Goal: Task Accomplishment & Management: Manage account settings

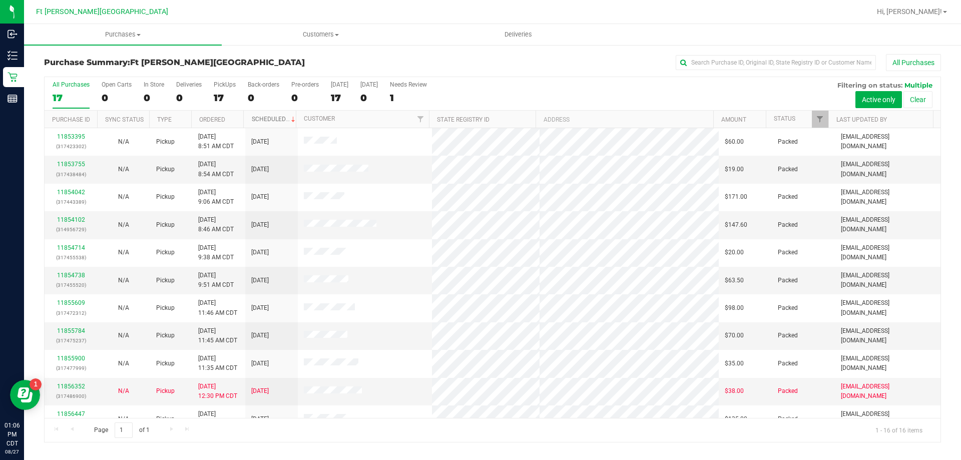
click at [269, 121] on link "Scheduled" at bounding box center [275, 119] width 46 height 7
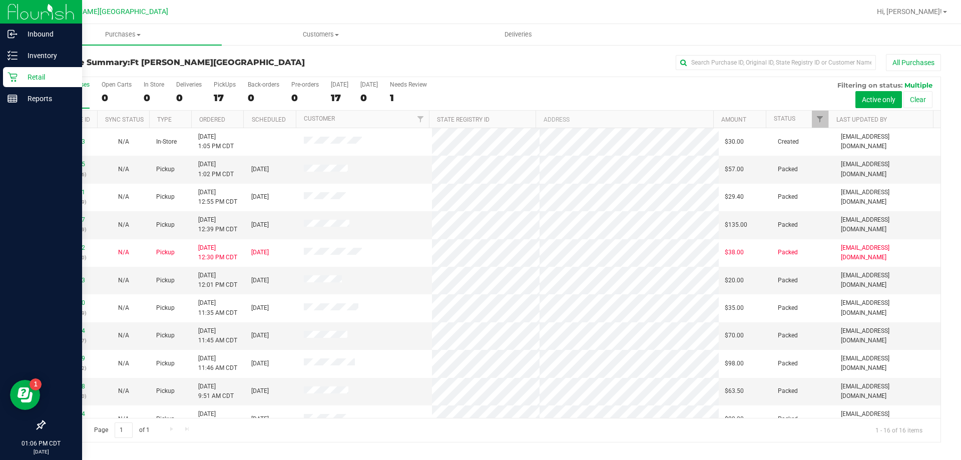
click at [16, 71] on div "Retail" at bounding box center [42, 77] width 79 height 20
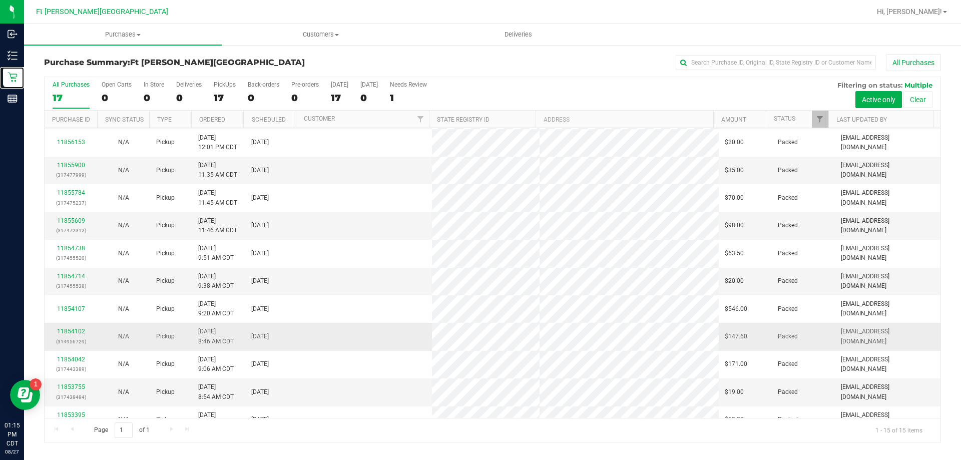
scroll to position [126, 0]
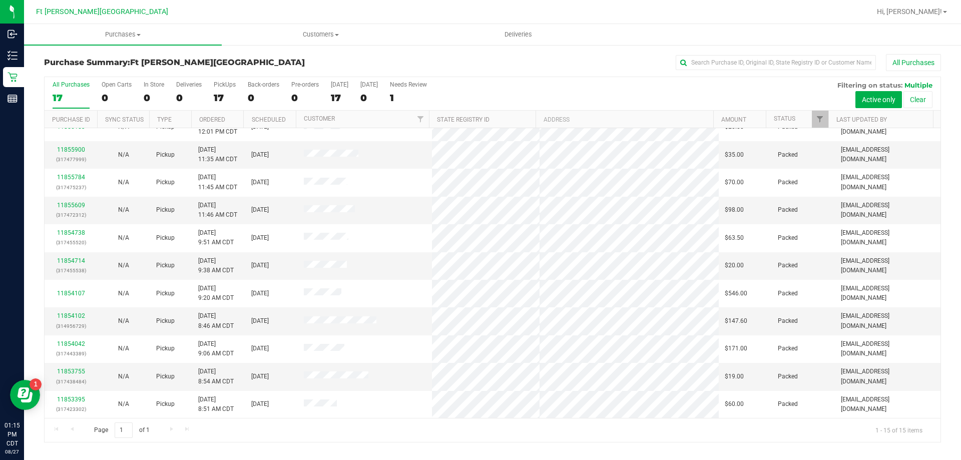
drag, startPoint x: 196, startPoint y: 447, endPoint x: 178, endPoint y: 443, distance: 18.5
click at [198, 448] on div "Purchase Summary: [GEOGRAPHIC_DATA][PERSON_NAME] All Purchases All Purchases 17…" at bounding box center [492, 248] width 937 height 408
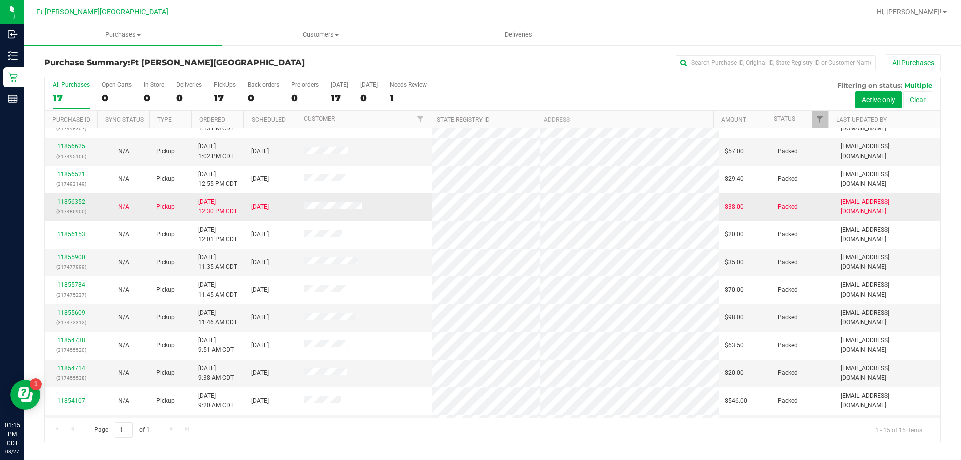
scroll to position [0, 0]
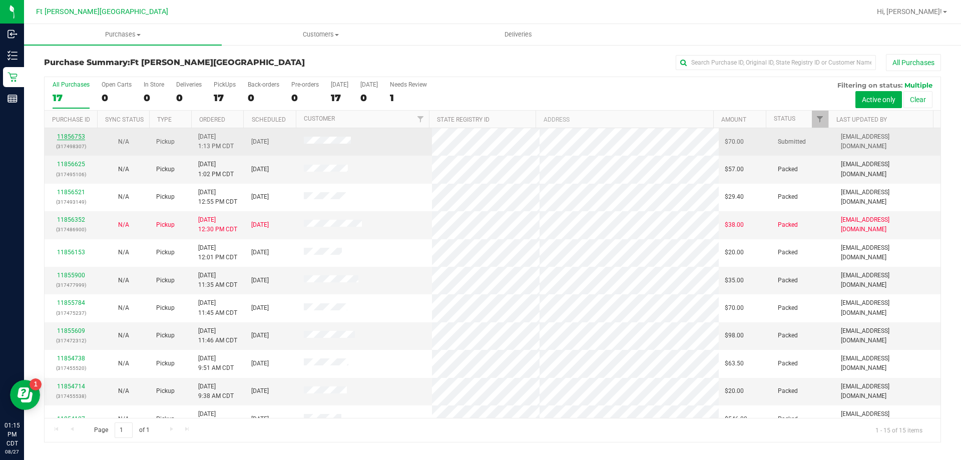
click at [73, 134] on link "11856753" at bounding box center [71, 136] width 28 height 7
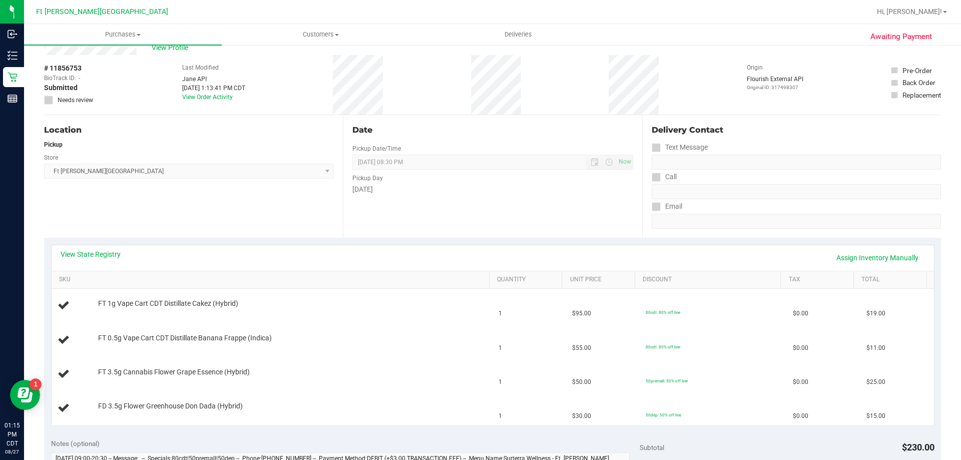
scroll to position [50, 0]
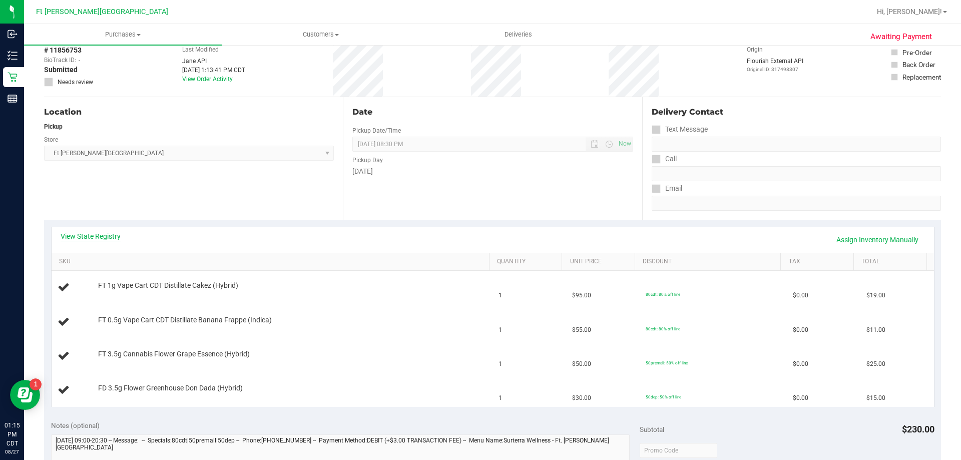
click at [103, 236] on link "View State Registry" at bounding box center [91, 236] width 60 height 10
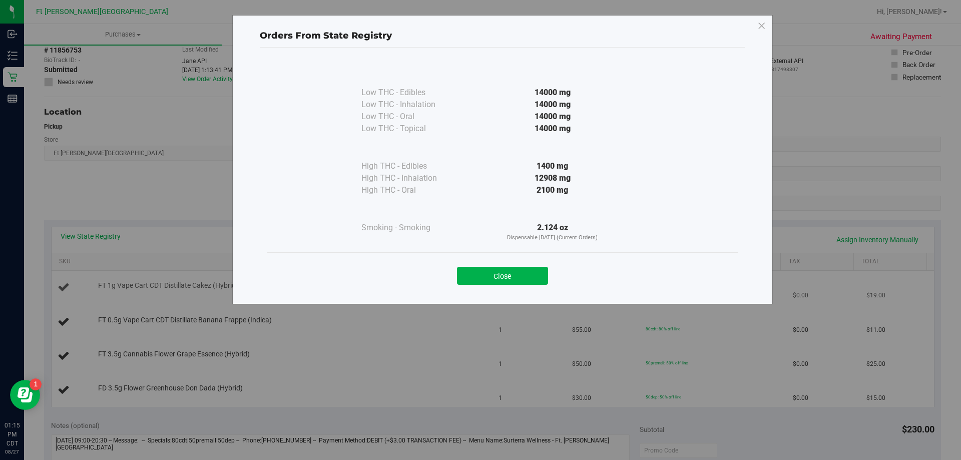
drag, startPoint x: 531, startPoint y: 277, endPoint x: 511, endPoint y: 275, distance: 19.6
click at [511, 275] on button "Close" at bounding box center [502, 276] width 91 height 18
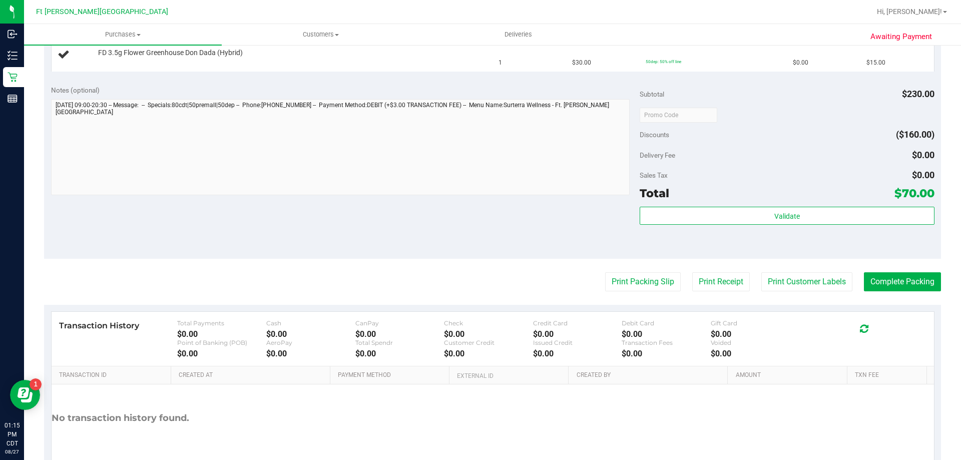
scroll to position [237, 0]
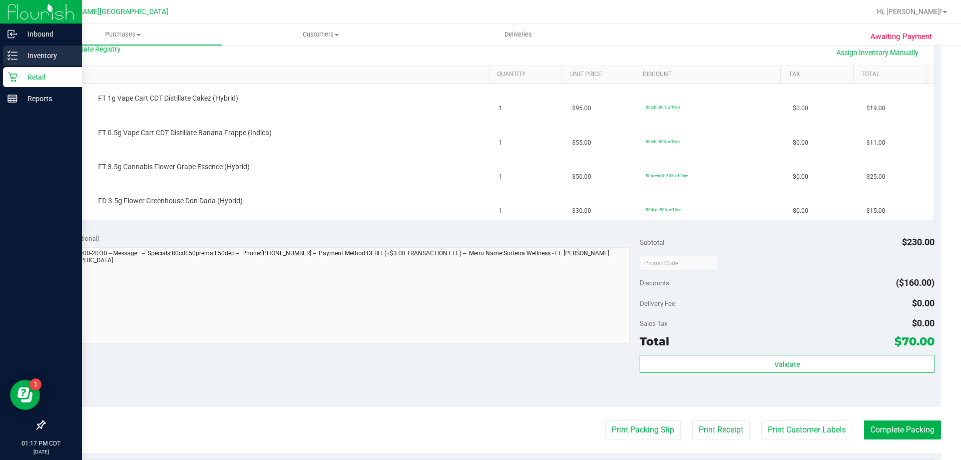
click at [29, 54] on p "Inventory" at bounding box center [48, 56] width 60 height 12
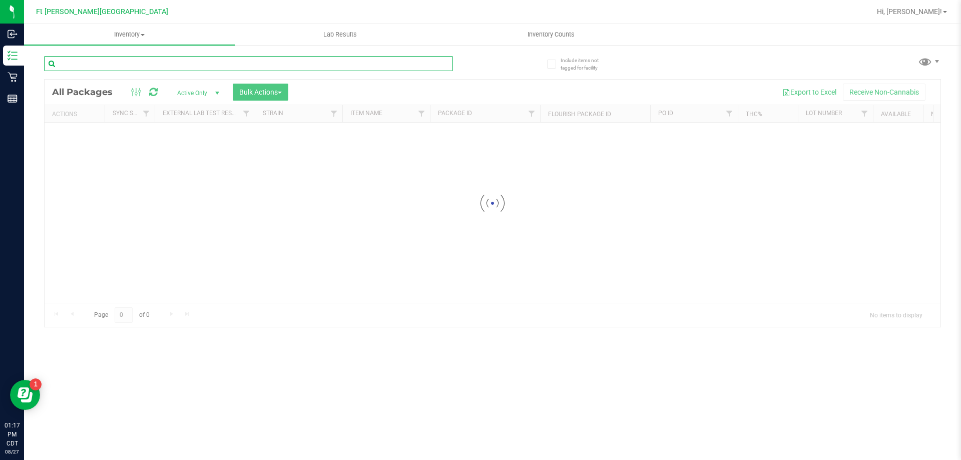
click at [108, 63] on div "Inventory All packages All inventory Waste log Create inventory Lab Results Inv…" at bounding box center [492, 242] width 937 height 436
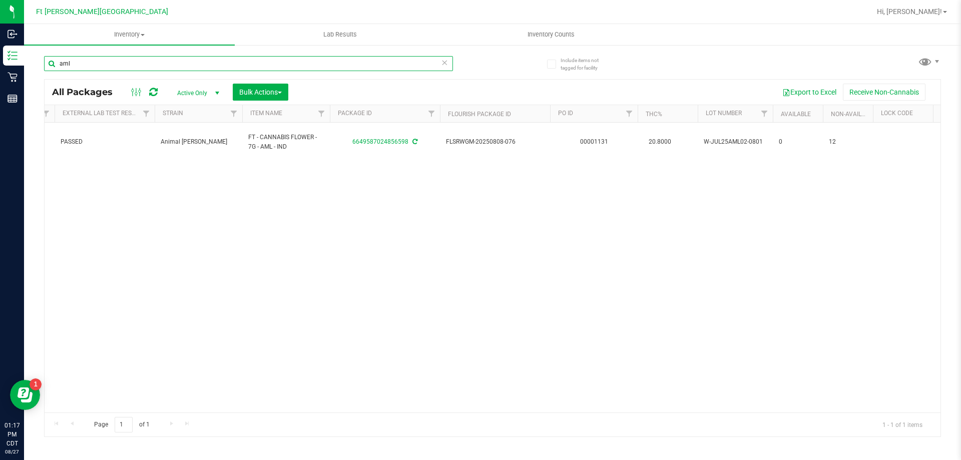
scroll to position [0, 99]
type input "aml"
click at [294, 218] on div "Action Action Create package Edit attributes Global inventory Locate package Lo…" at bounding box center [493, 268] width 896 height 290
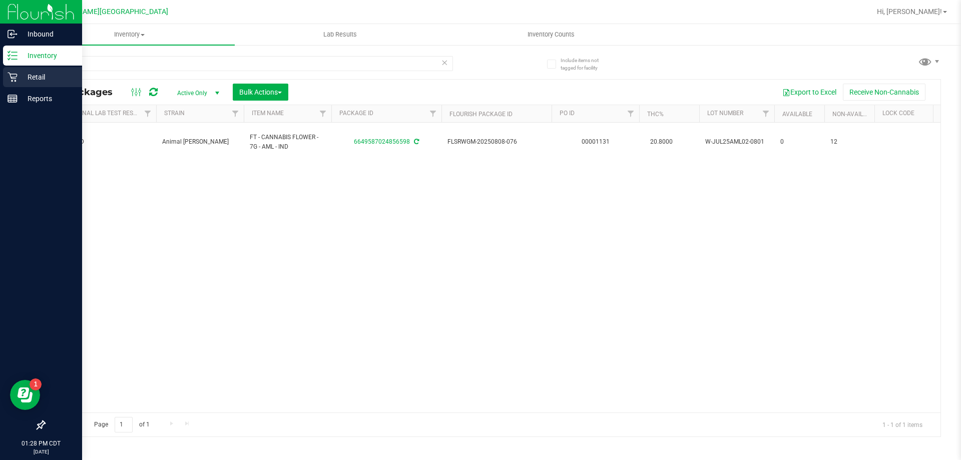
click at [21, 72] on p "Retail" at bounding box center [48, 77] width 60 height 12
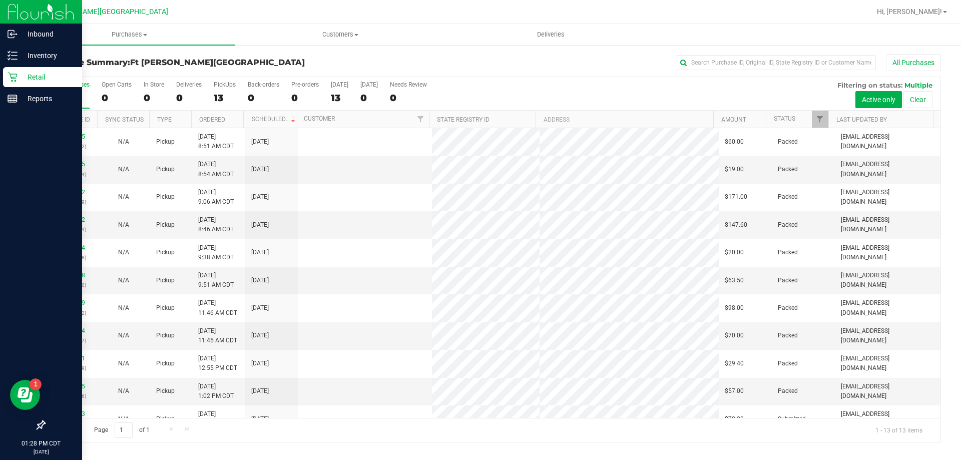
scroll to position [70, 0]
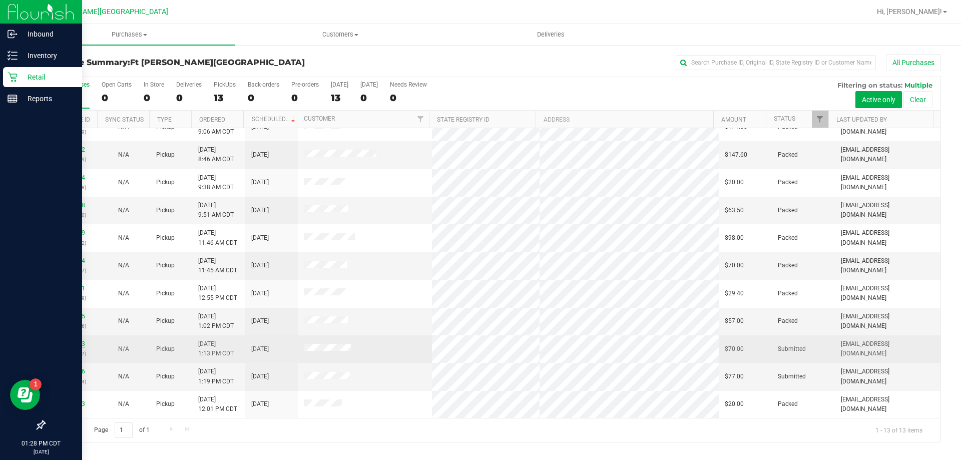
click at [63, 344] on link "11856753" at bounding box center [71, 343] width 28 height 7
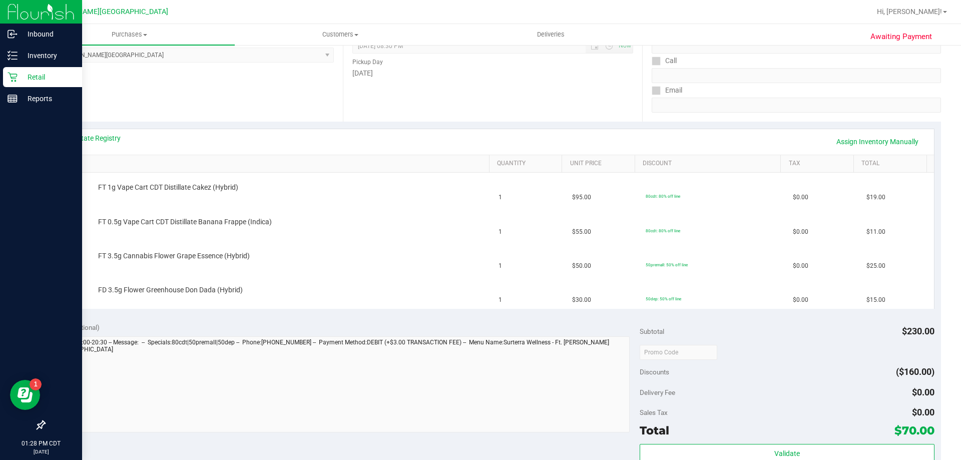
scroll to position [50, 0]
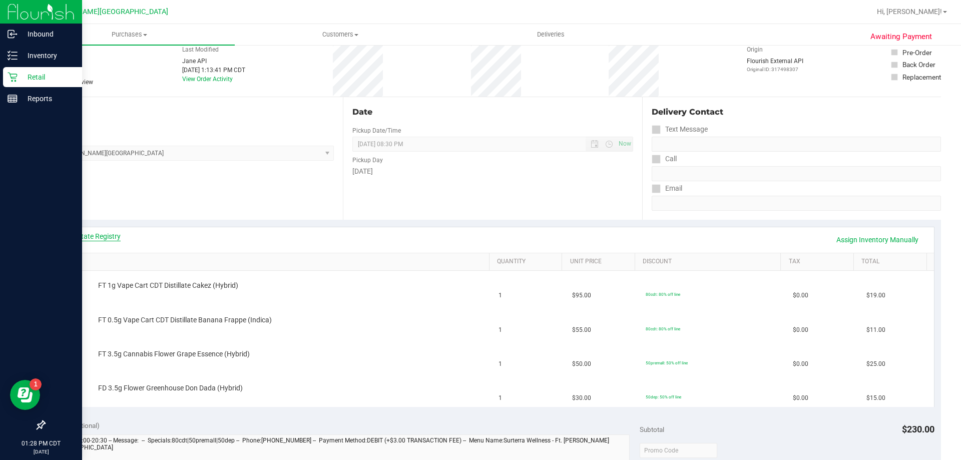
click at [116, 235] on link "View State Registry" at bounding box center [91, 236] width 60 height 10
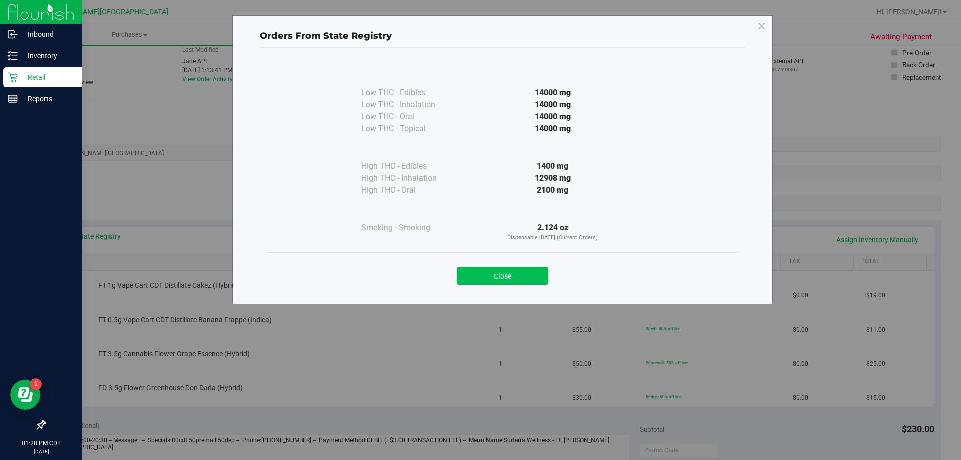
click at [539, 278] on button "Close" at bounding box center [502, 276] width 91 height 18
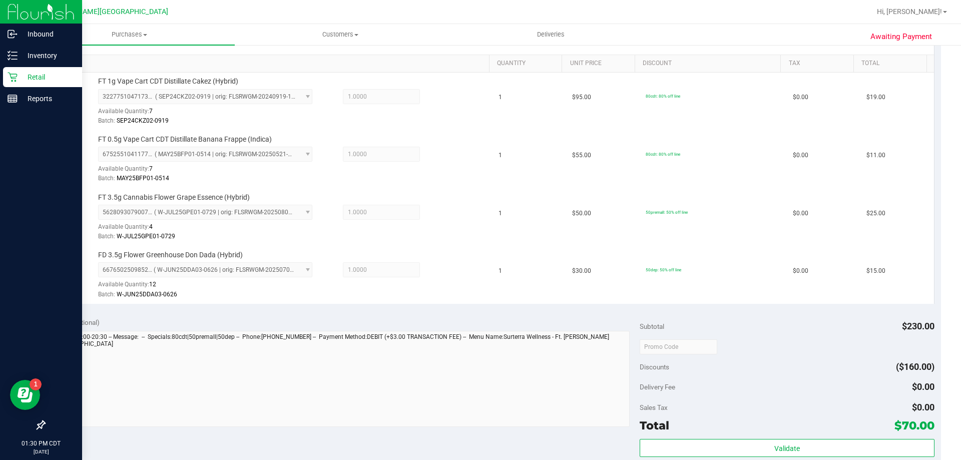
scroll to position [450, 0]
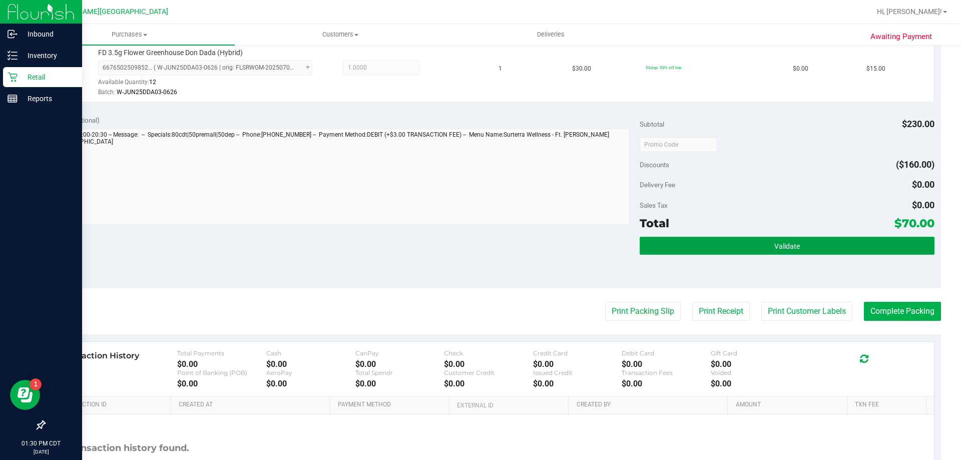
click at [771, 251] on button "Validate" at bounding box center [787, 246] width 294 height 18
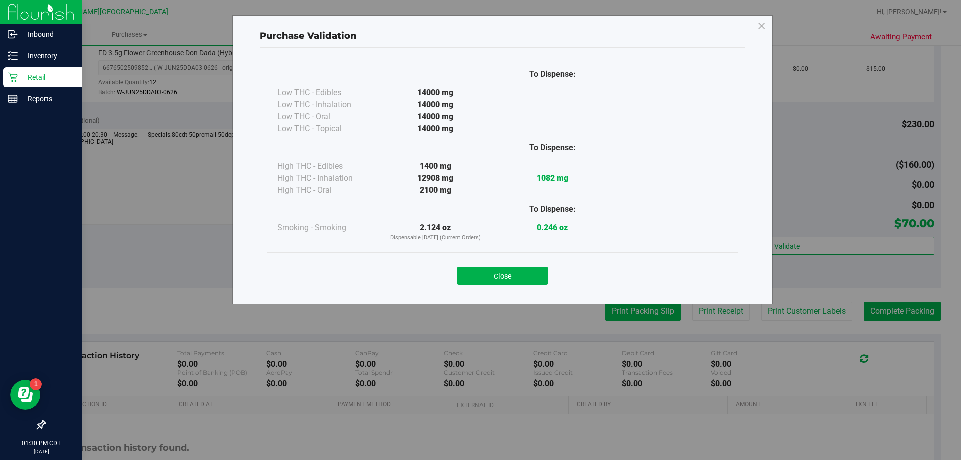
drag, startPoint x: 516, startPoint y: 280, endPoint x: 624, endPoint y: 310, distance: 112.1
click at [517, 279] on button "Close" at bounding box center [502, 276] width 91 height 18
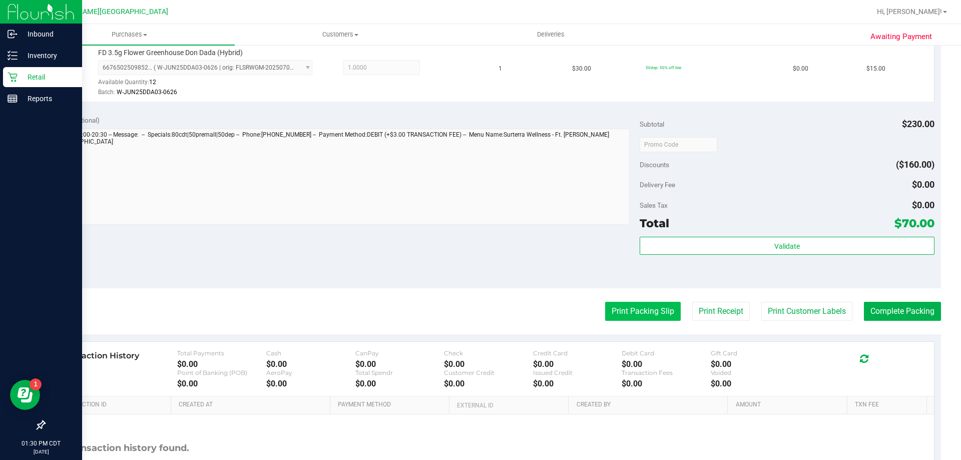
click at [617, 316] on button "Print Packing Slip" at bounding box center [643, 311] width 76 height 19
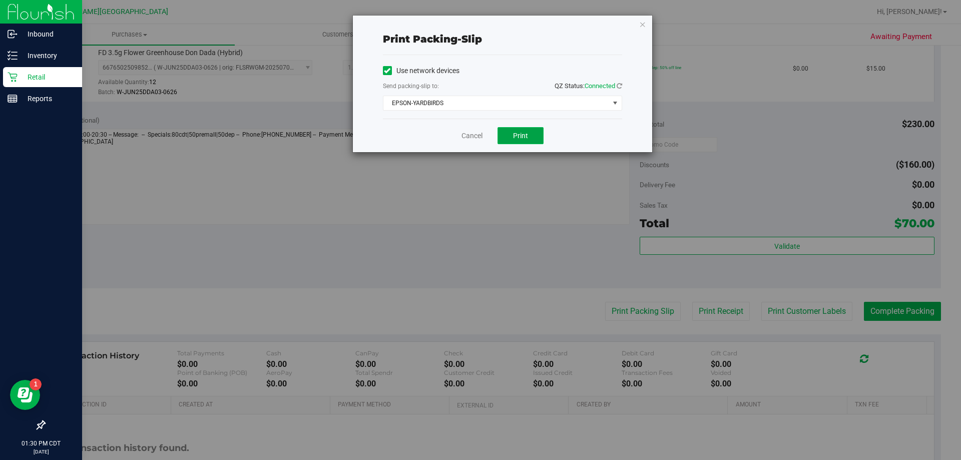
click at [527, 133] on span "Print" at bounding box center [520, 136] width 15 height 8
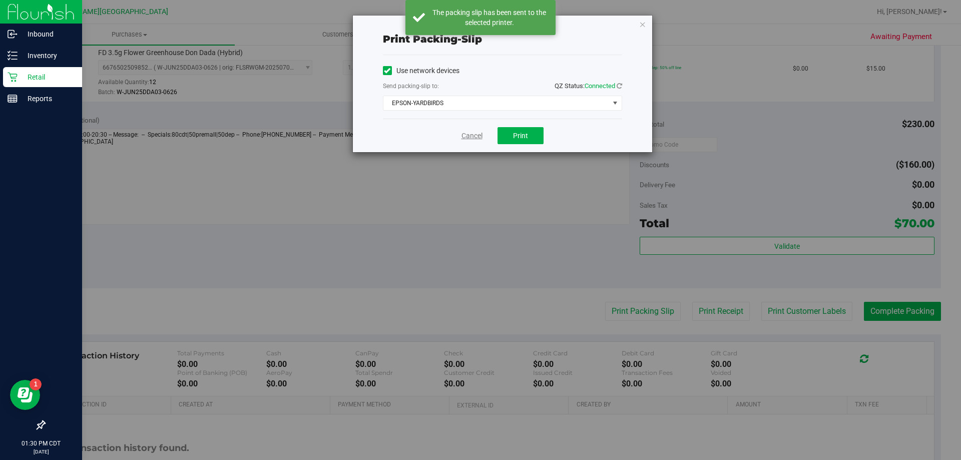
click at [468, 135] on link "Cancel" at bounding box center [471, 136] width 21 height 11
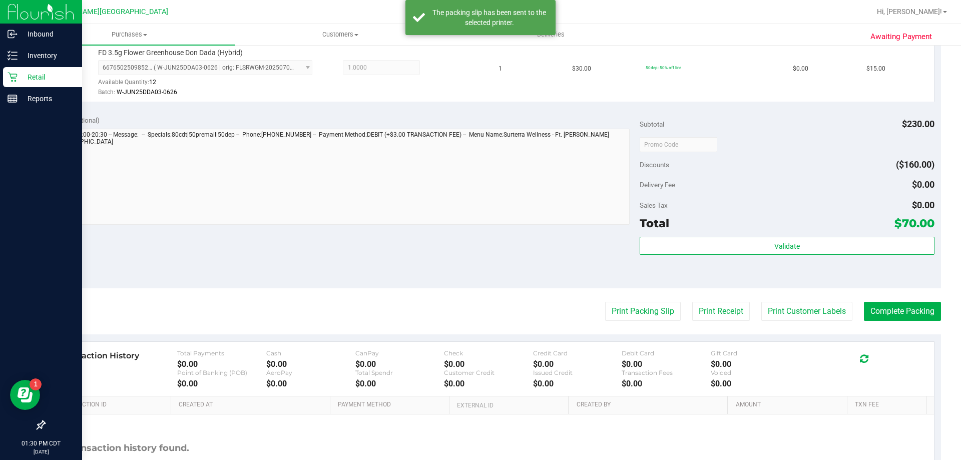
drag, startPoint x: 911, startPoint y: 327, endPoint x: 914, endPoint y: 336, distance: 9.5
click at [913, 328] on purchase-details "Back Edit Purchase Cancel Purchase View Profile # 11856753 BioTrack ID: - Submi…" at bounding box center [492, 63] width 897 height 918
click at [898, 314] on button "Complete Packing" at bounding box center [902, 311] width 77 height 19
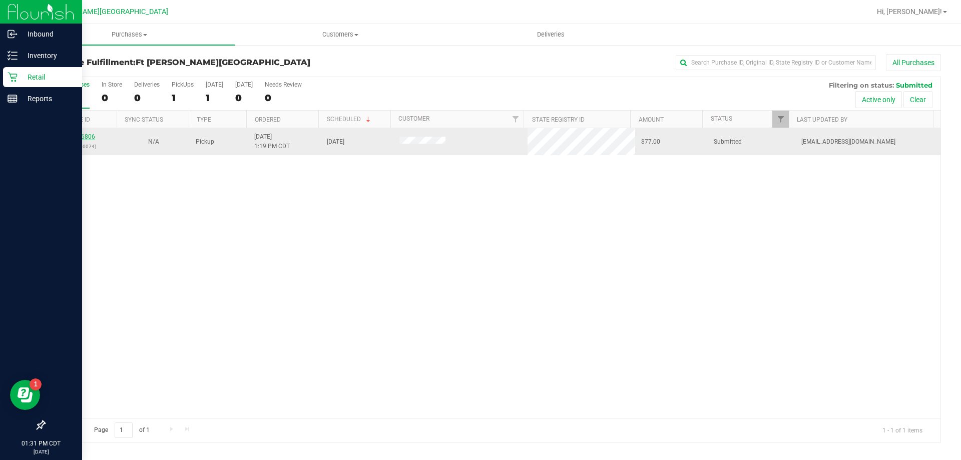
click at [74, 135] on link "11856806" at bounding box center [81, 136] width 28 height 7
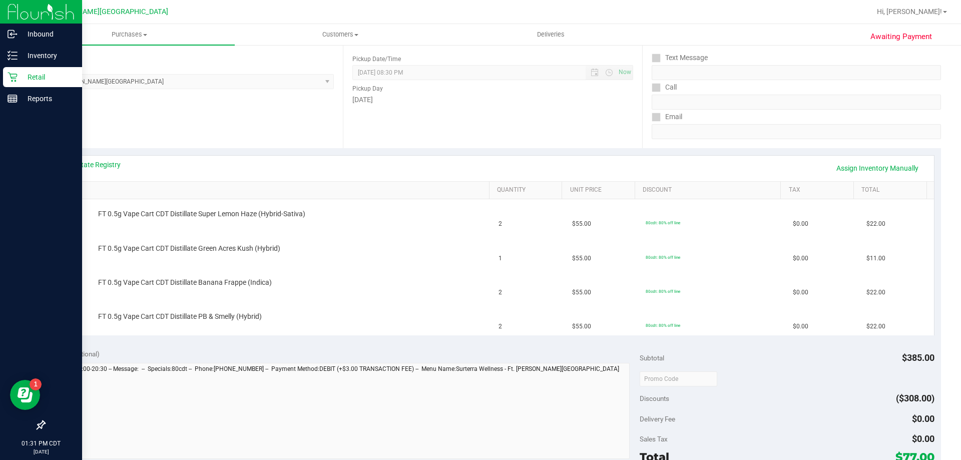
scroll to position [150, 0]
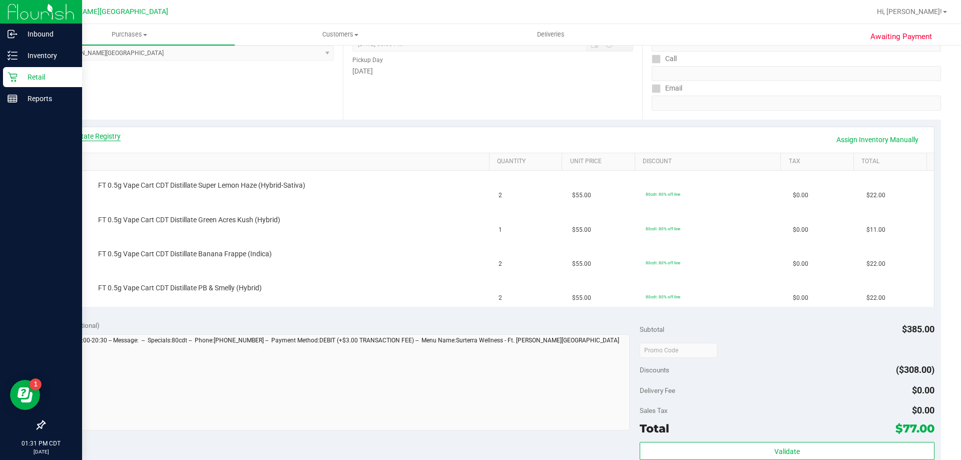
click at [95, 132] on link "View State Registry" at bounding box center [91, 136] width 60 height 10
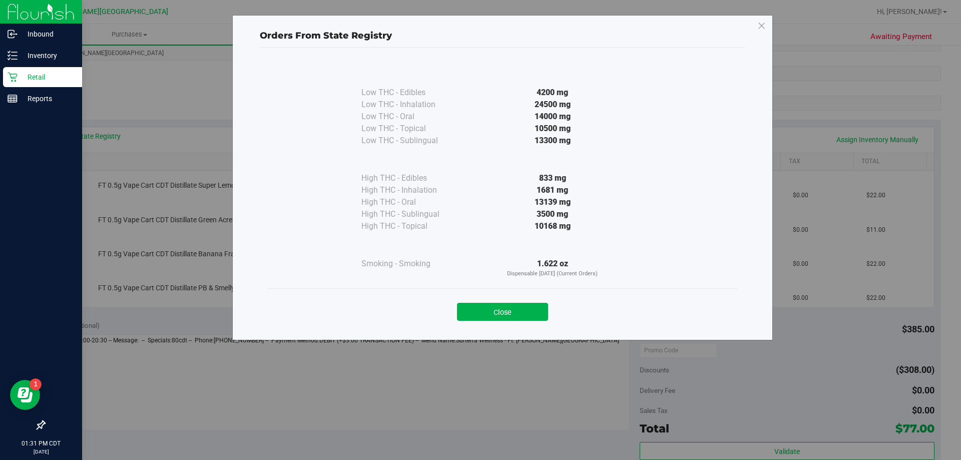
click at [517, 309] on button "Close" at bounding box center [502, 312] width 91 height 18
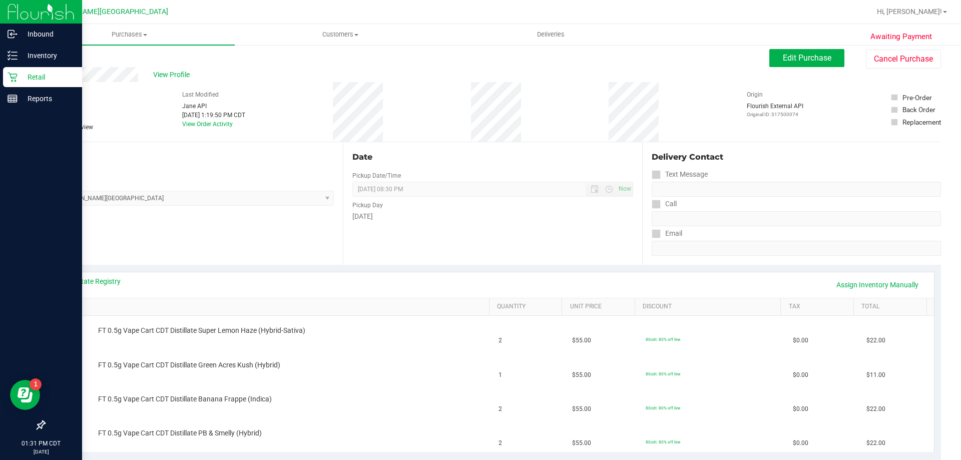
scroll to position [0, 0]
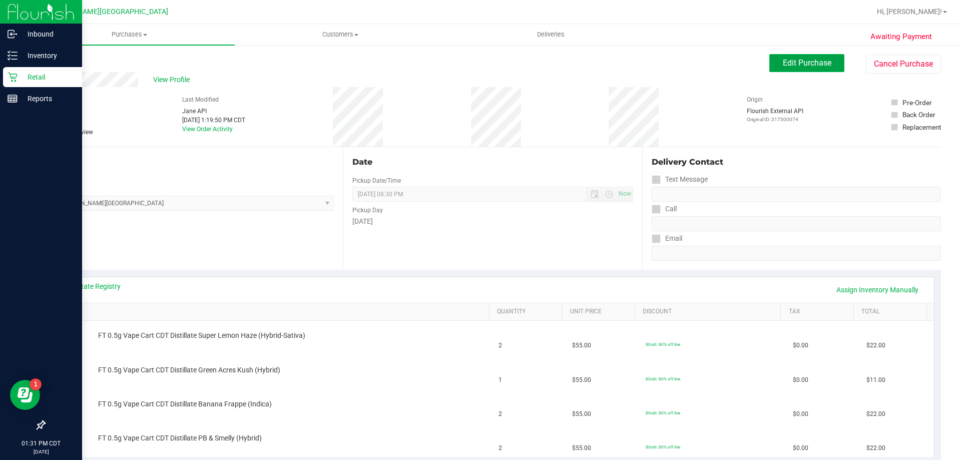
click at [786, 69] on button "Edit Purchase" at bounding box center [806, 63] width 75 height 18
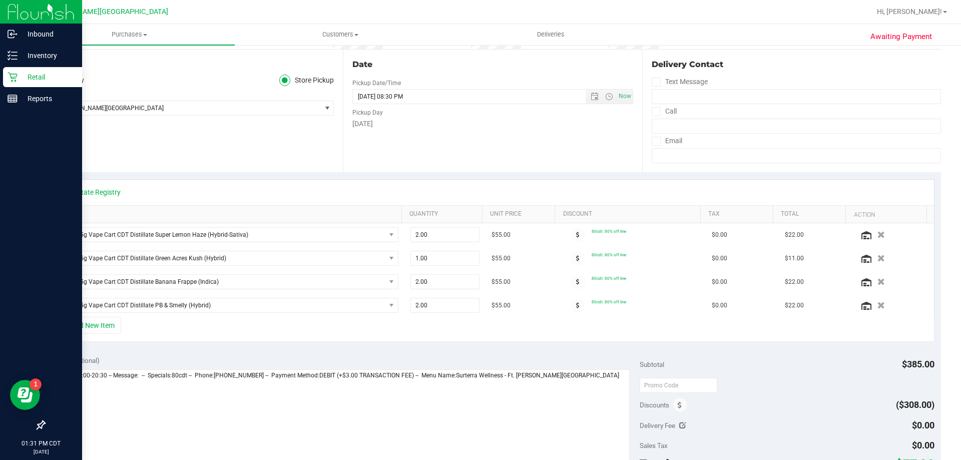
scroll to position [250, 0]
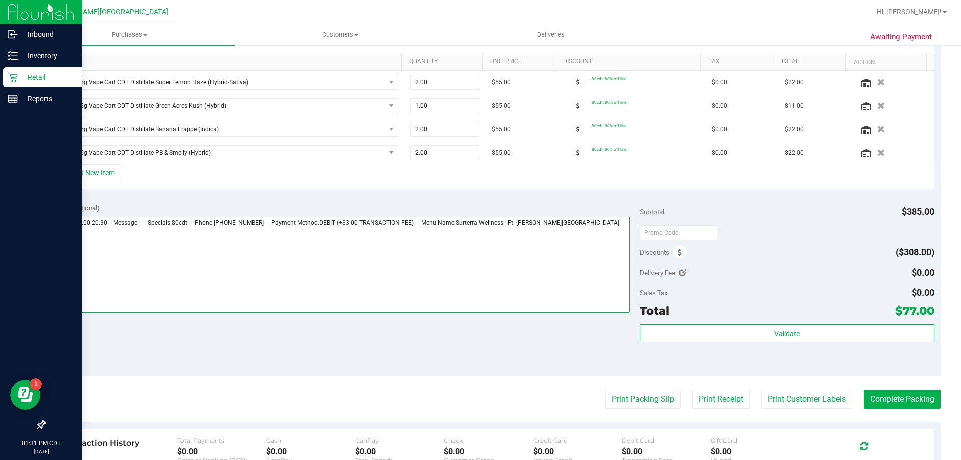
click at [614, 218] on textarea at bounding box center [340, 265] width 579 height 96
type textarea "[DATE] 09:00-20:30 -- Message: -- Specials:80cdt -- Phone:[PHONE_NUMBER] -- Pay…"
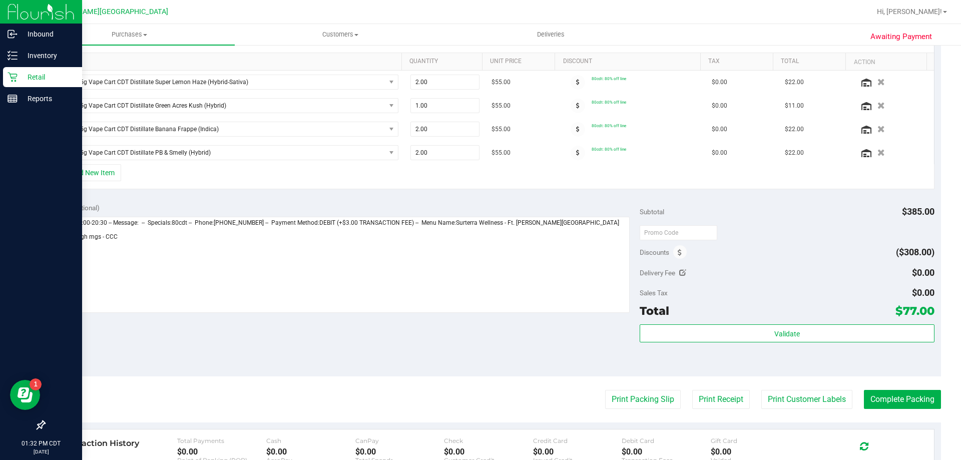
click at [764, 372] on div "Notes (optional) Subtotal $385.00 Discounts ($308.00) Delivery Fee $0.00 Sales …" at bounding box center [492, 286] width 897 height 180
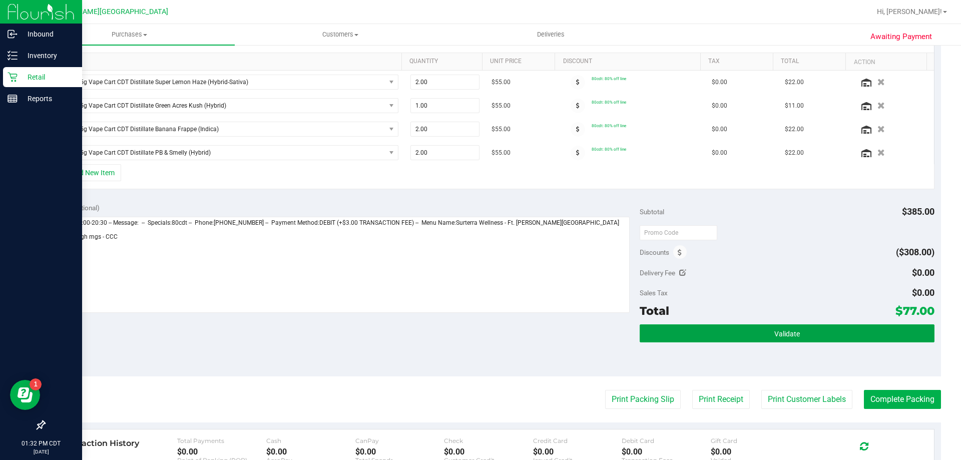
drag, startPoint x: 766, startPoint y: 340, endPoint x: 434, endPoint y: 340, distance: 332.3
click at [427, 345] on div "Notes (optional) Subtotal $385.00 Discounts ($308.00) Delivery Fee $0.00 Sales …" at bounding box center [492, 286] width 897 height 180
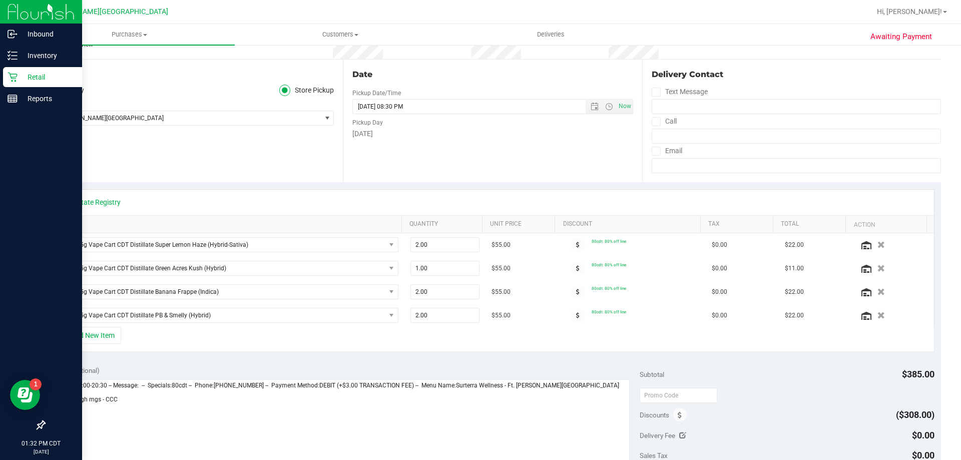
scroll to position [0, 0]
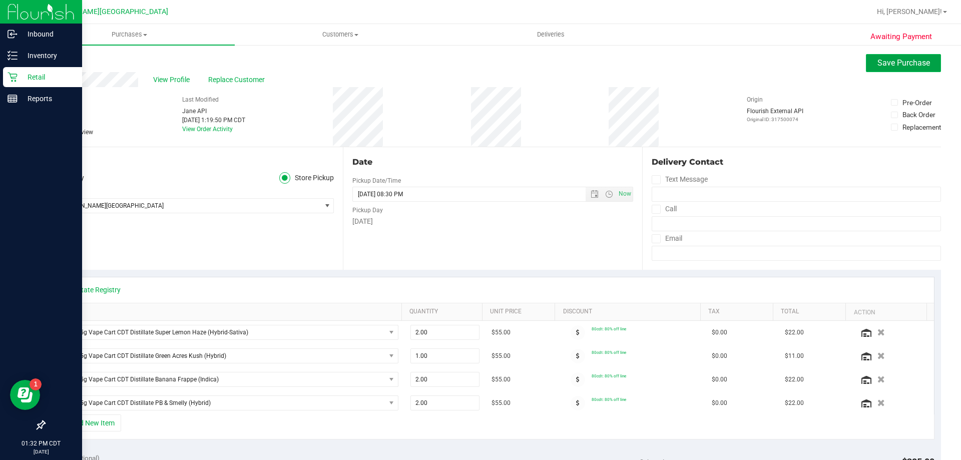
click at [899, 67] on span "Save Purchase" at bounding box center [903, 63] width 53 height 10
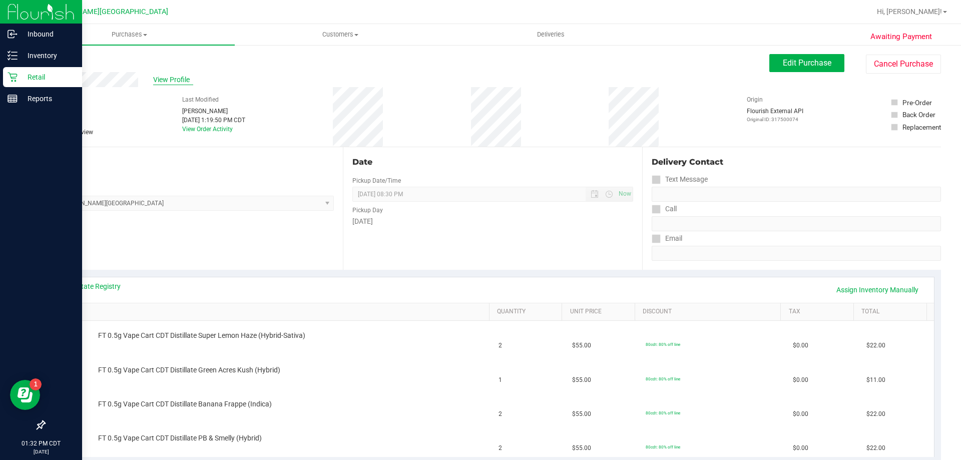
click at [176, 80] on span "View Profile" at bounding box center [173, 80] width 40 height 11
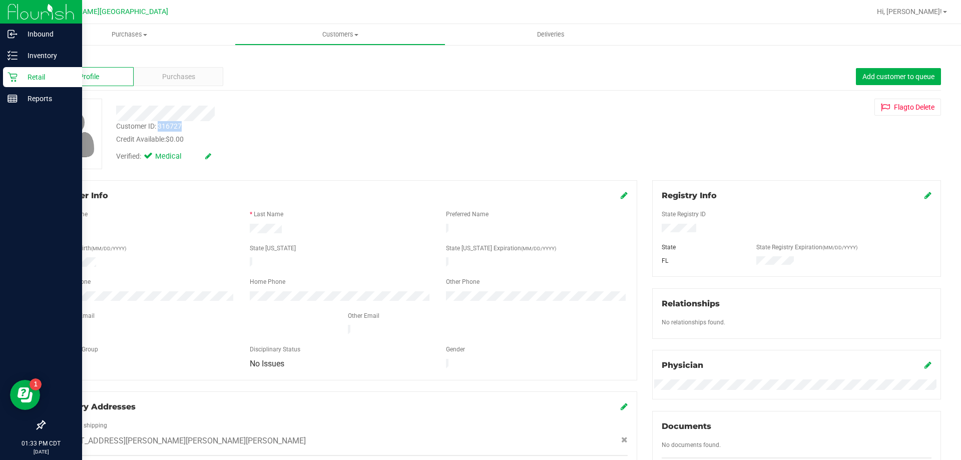
drag, startPoint x: 159, startPoint y: 127, endPoint x: 181, endPoint y: 127, distance: 22.0
click at [181, 127] on div "Customer ID: 316727" at bounding box center [149, 126] width 66 height 11
copy div "316727"
click at [171, 79] on span "Purchases" at bounding box center [178, 77] width 33 height 11
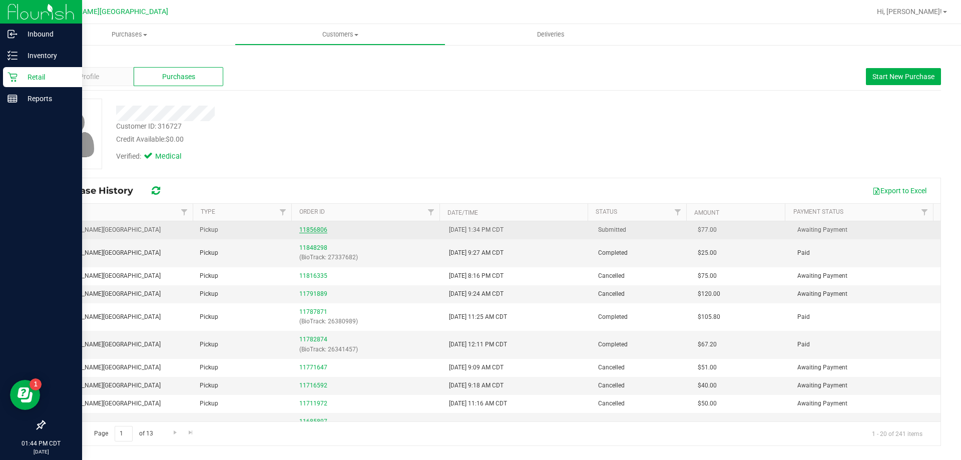
click at [321, 227] on link "11856806" at bounding box center [313, 229] width 28 height 7
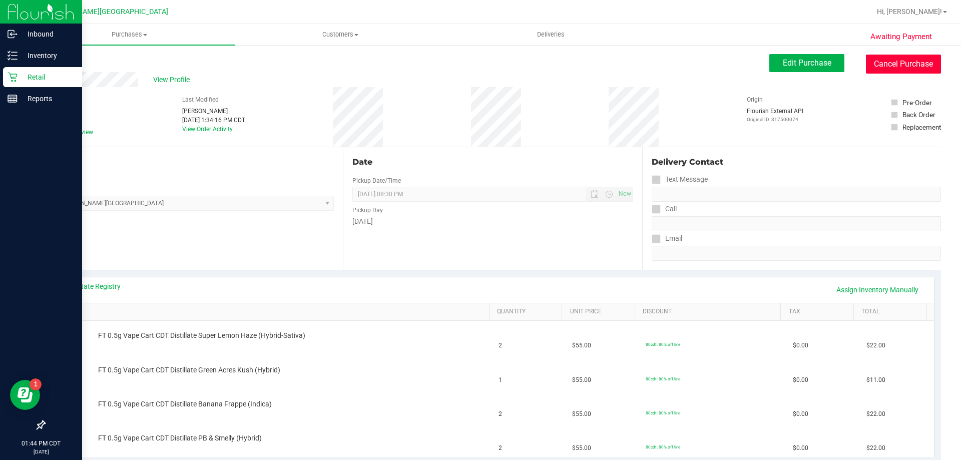
click at [900, 65] on button "Cancel Purchase" at bounding box center [903, 64] width 75 height 19
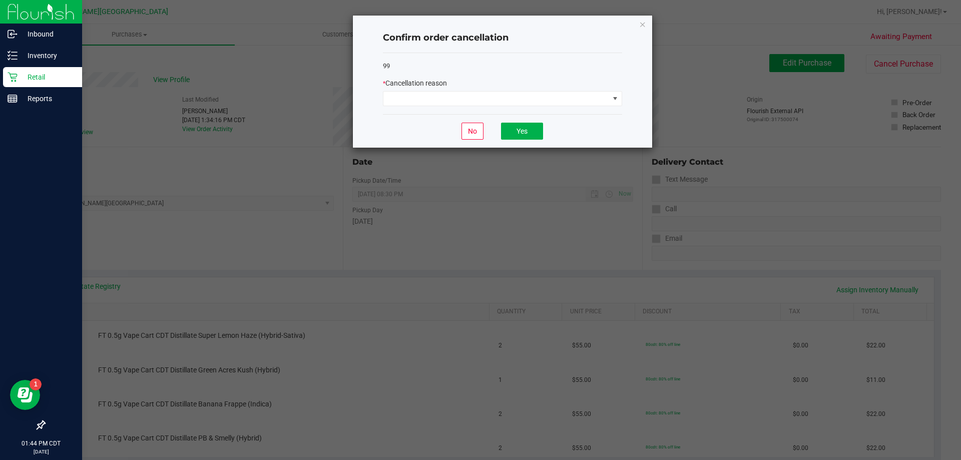
click at [441, 108] on div "99 * Cancellation reason" at bounding box center [502, 84] width 239 height 62
click at [443, 101] on span at bounding box center [496, 99] width 226 height 14
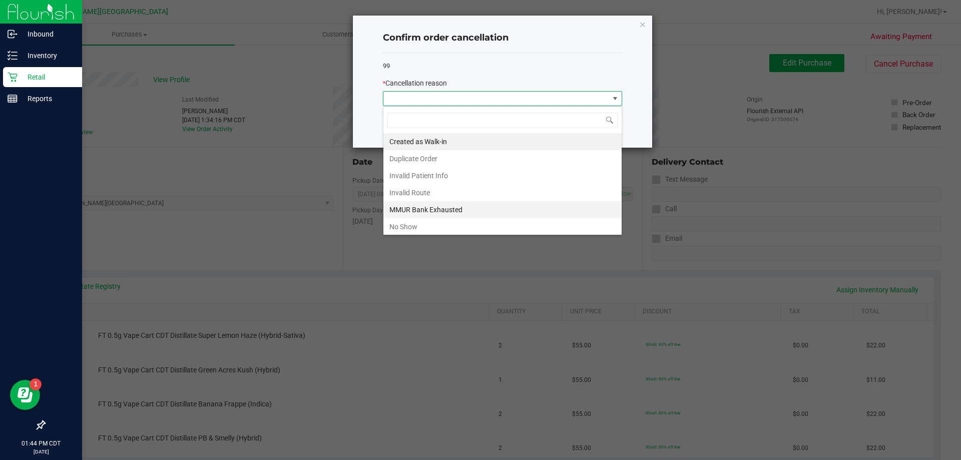
scroll to position [15, 239]
click at [458, 206] on li "MMUR Bank Exhausted" at bounding box center [502, 209] width 238 height 17
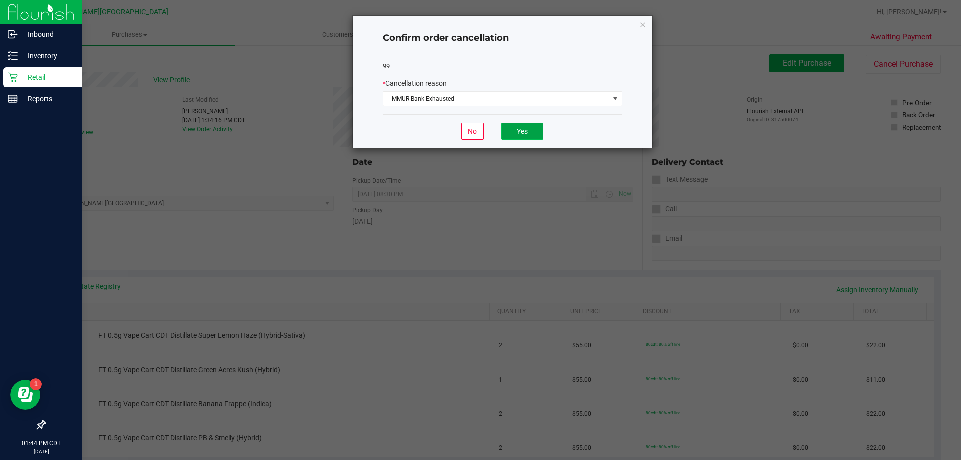
click at [535, 130] on button "Yes" at bounding box center [522, 131] width 42 height 17
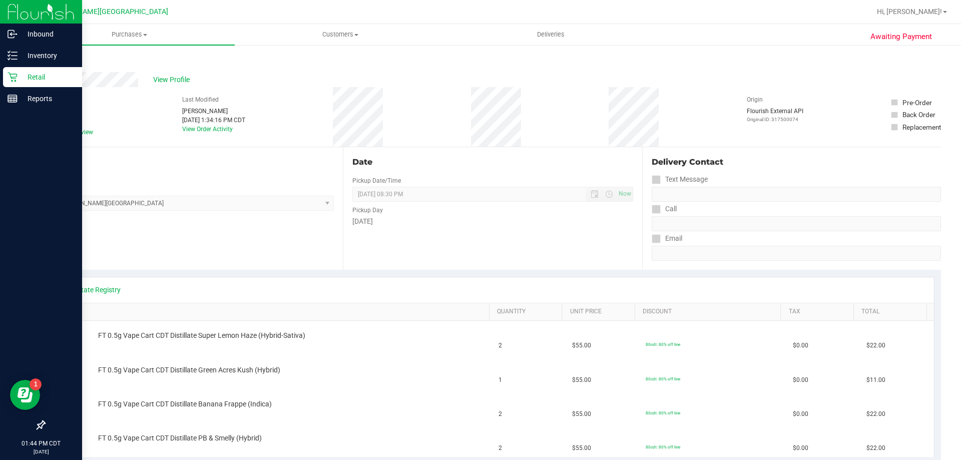
click at [35, 71] on div "Retail" at bounding box center [42, 77] width 79 height 20
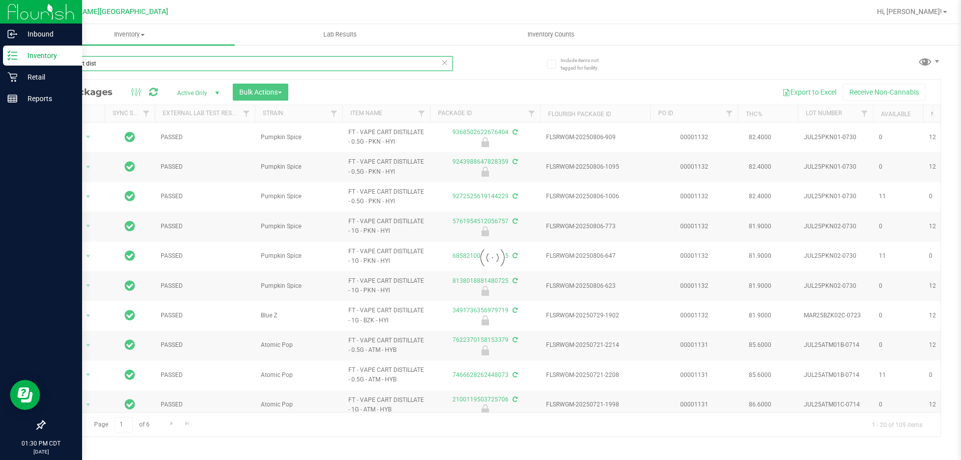
click at [0, 59] on div "Inbound Inventory Retail Reports 01:30 PM CDT 08/27/2025 08/27 Ft Walton Beach …" at bounding box center [480, 230] width 961 height 460
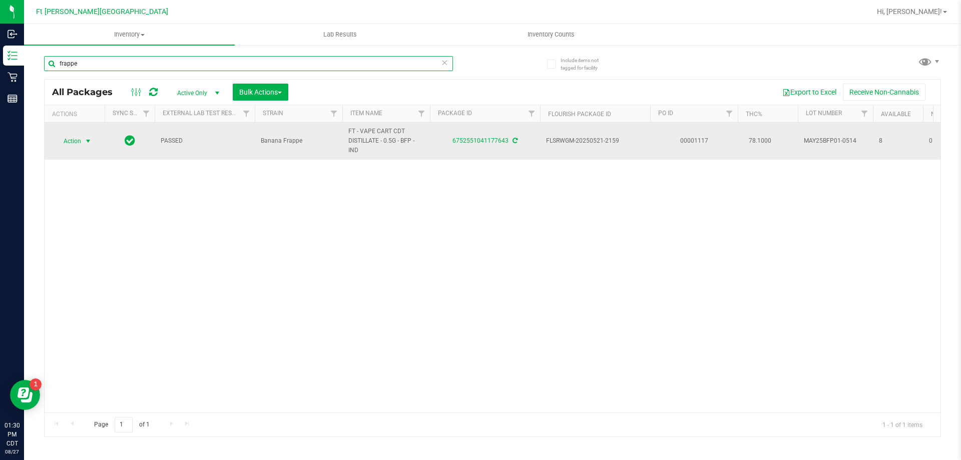
type input "frappe"
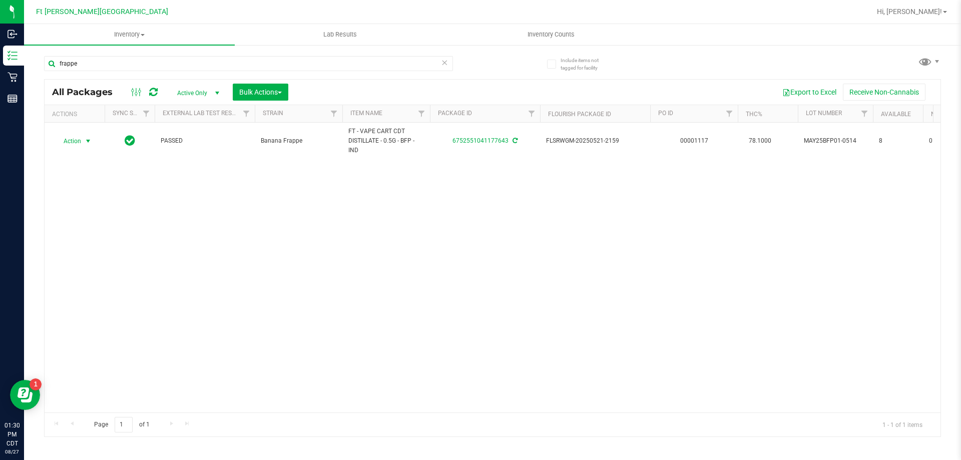
drag, startPoint x: 87, startPoint y: 141, endPoint x: 78, endPoint y: 158, distance: 19.5
click at [87, 145] on span "select" at bounding box center [88, 141] width 8 height 8
click at [96, 248] on li "Print package label" at bounding box center [94, 247] width 78 height 15
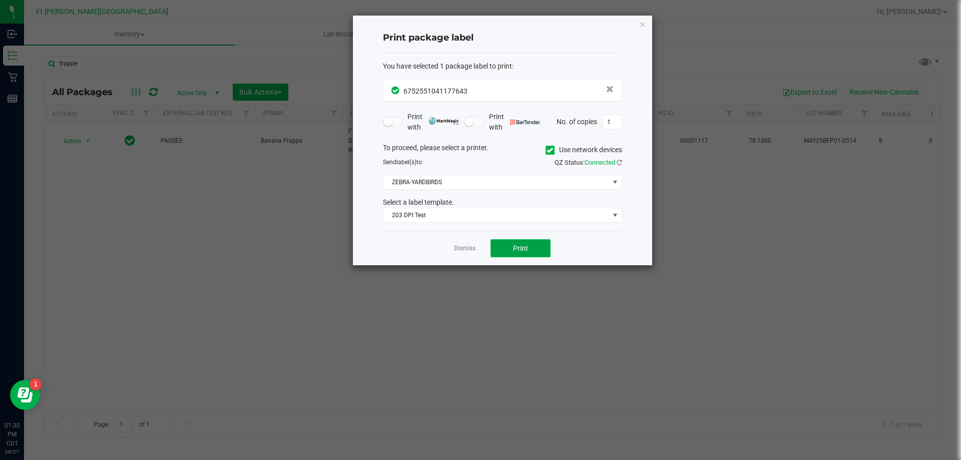
click at [536, 249] on button "Print" at bounding box center [520, 248] width 60 height 18
click at [471, 249] on link "Dismiss" at bounding box center [465, 248] width 22 height 9
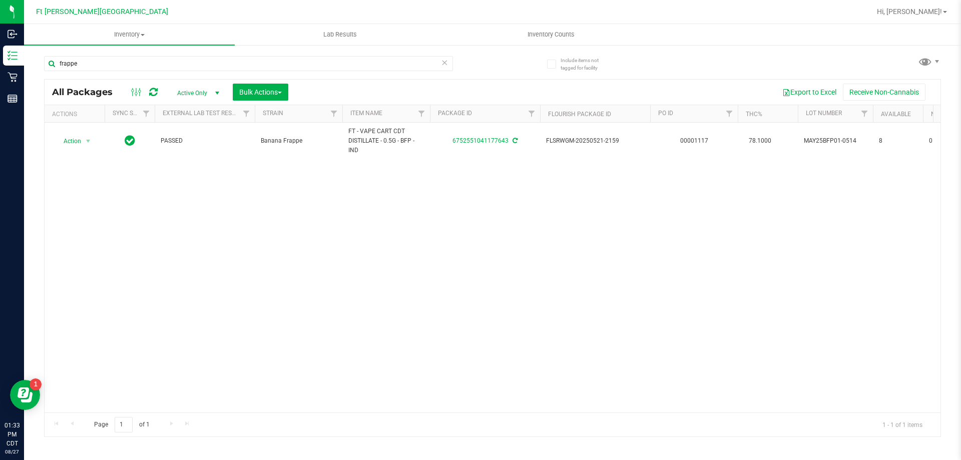
click at [32, 251] on div "Include items not tagged for facility frappe All Packages Active Only Active On…" at bounding box center [492, 196] width 937 height 305
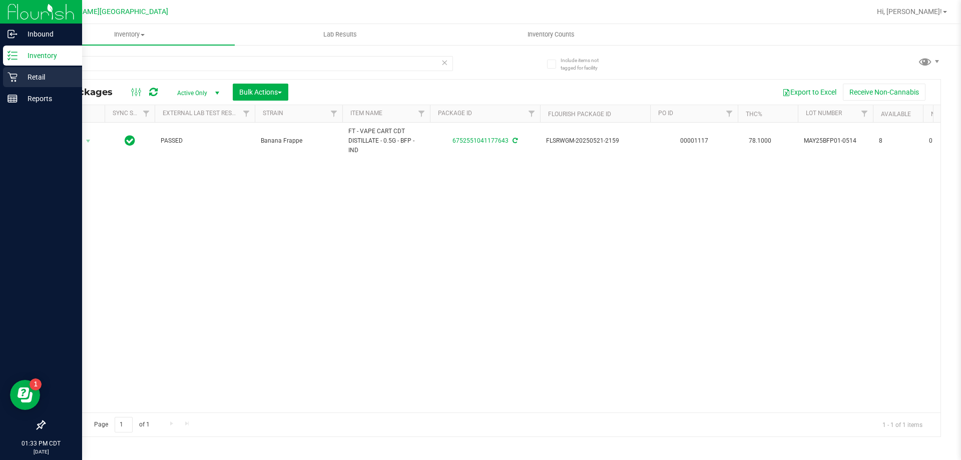
click at [31, 80] on p "Retail" at bounding box center [48, 77] width 60 height 12
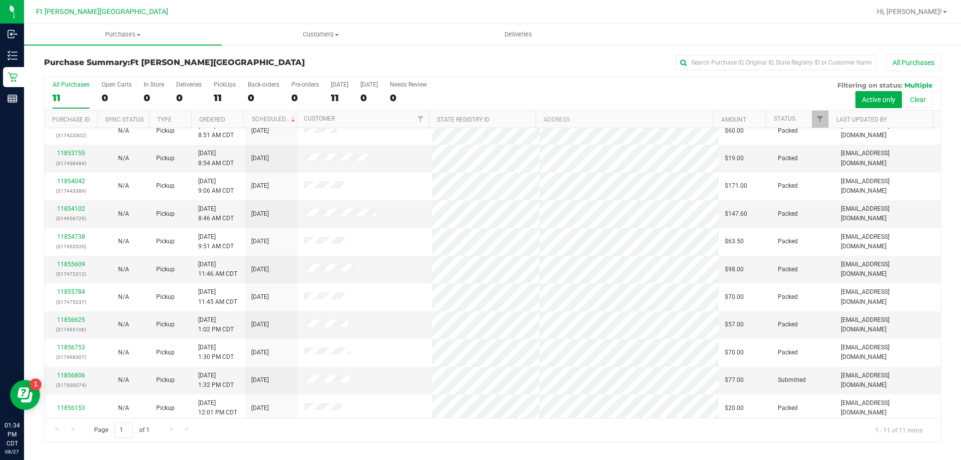
scroll to position [15, 0]
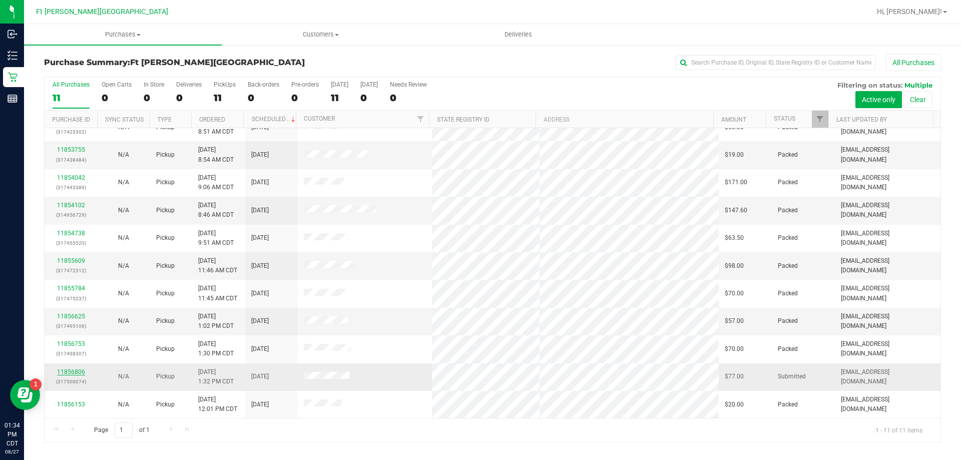
click at [74, 372] on link "11856806" at bounding box center [71, 371] width 28 height 7
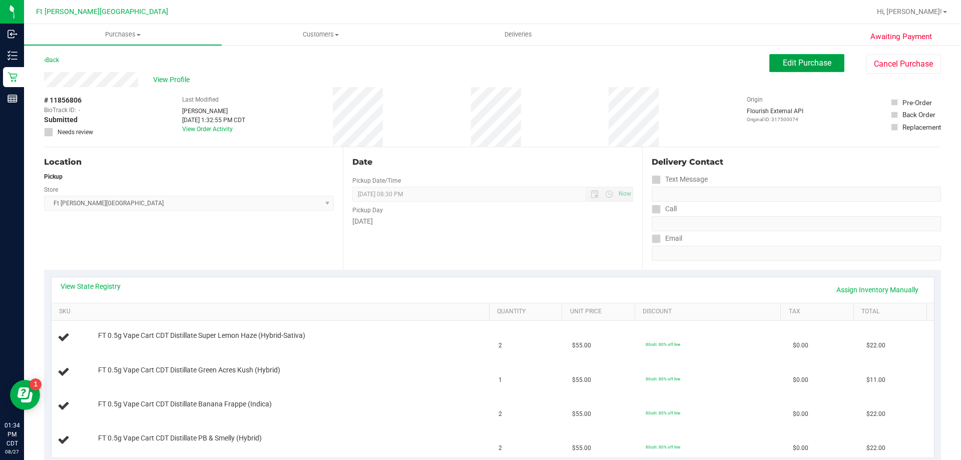
click at [788, 57] on button "Edit Purchase" at bounding box center [806, 63] width 75 height 18
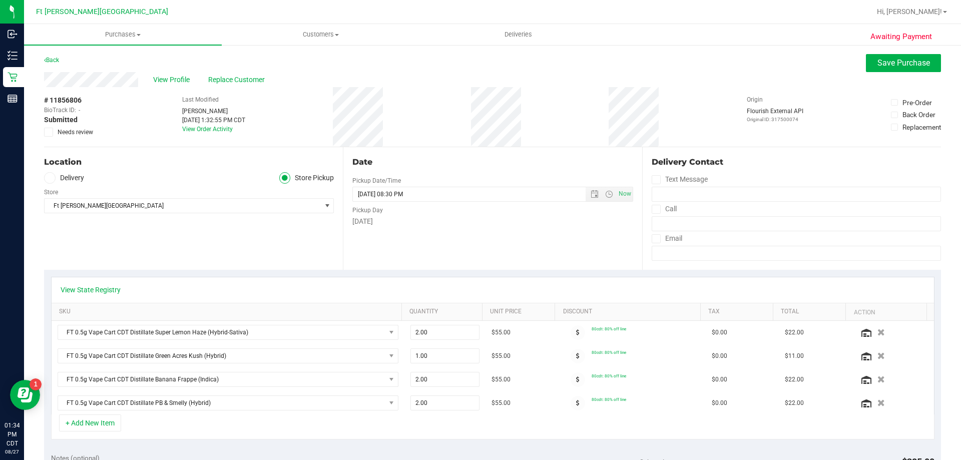
click at [53, 134] on span at bounding box center [48, 132] width 9 height 9
click at [50, 132] on icon at bounding box center [49, 132] width 7 height 0
click at [0, 0] on input "Needs review" at bounding box center [0, 0] width 0 height 0
click at [914, 74] on div "View Profile Replace Customer" at bounding box center [492, 79] width 897 height 15
click at [914, 70] on button "Save Purchase" at bounding box center [903, 63] width 75 height 18
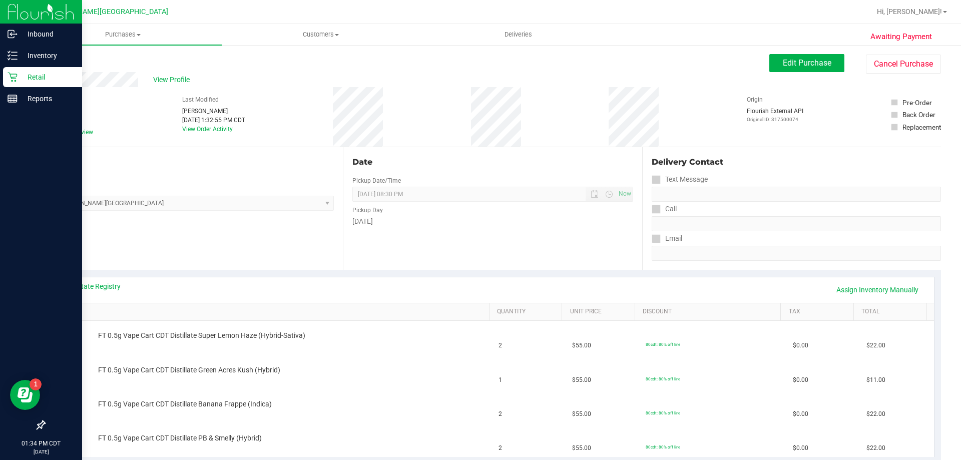
drag, startPoint x: 18, startPoint y: 72, endPoint x: 75, endPoint y: 73, distance: 56.6
click at [18, 72] on p "Retail" at bounding box center [48, 77] width 60 height 12
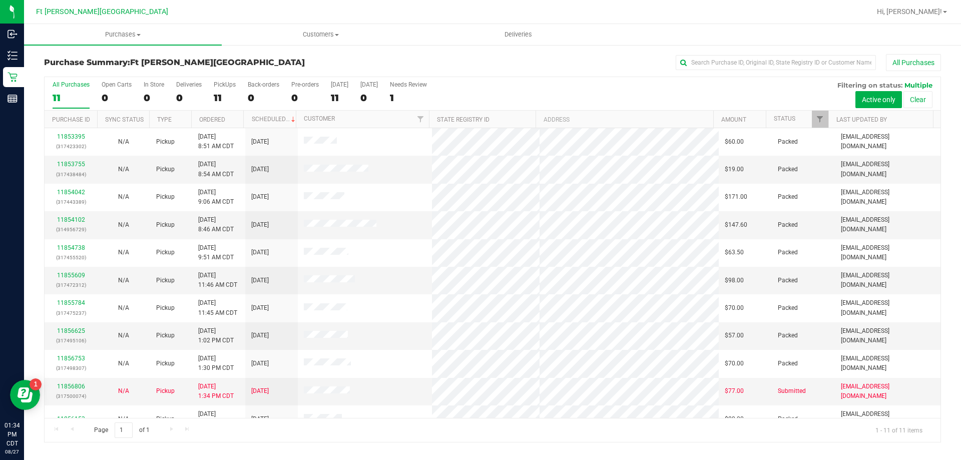
click at [262, 123] on th "Scheduled" at bounding box center [269, 120] width 53 height 18
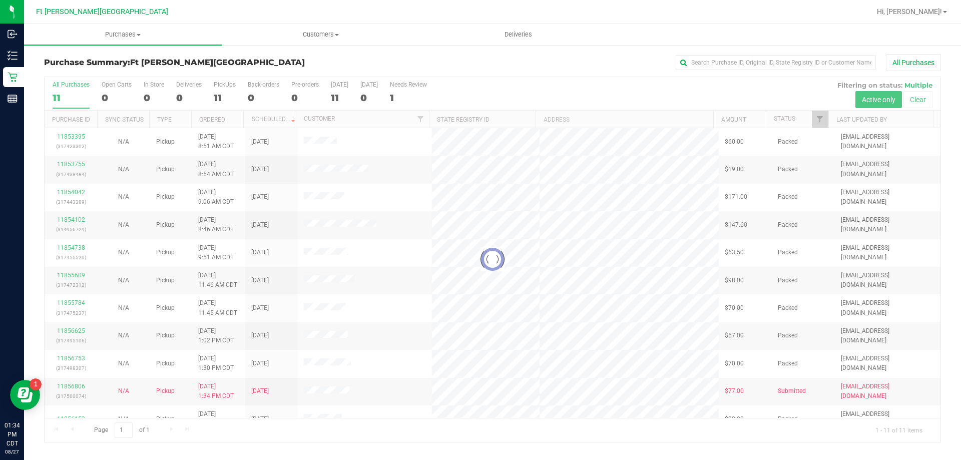
click at [267, 119] on div at bounding box center [493, 259] width 896 height 365
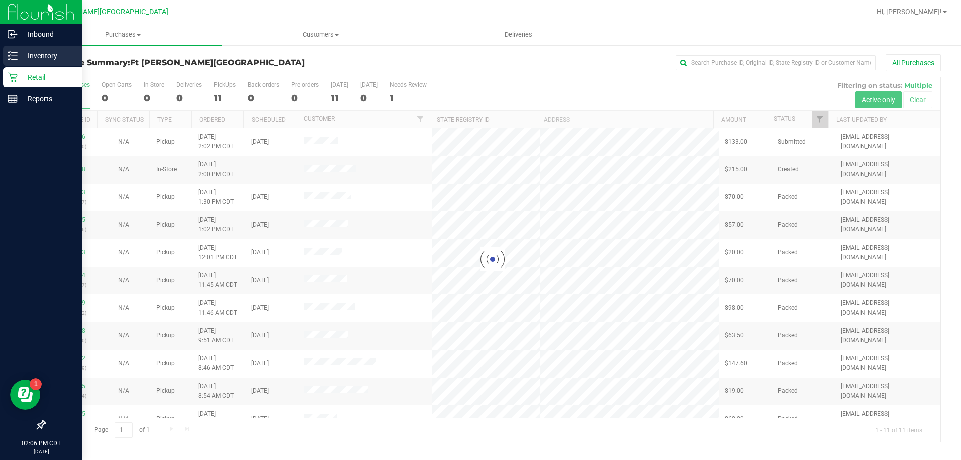
click at [68, 52] on p "Inventory" at bounding box center [48, 56] width 60 height 12
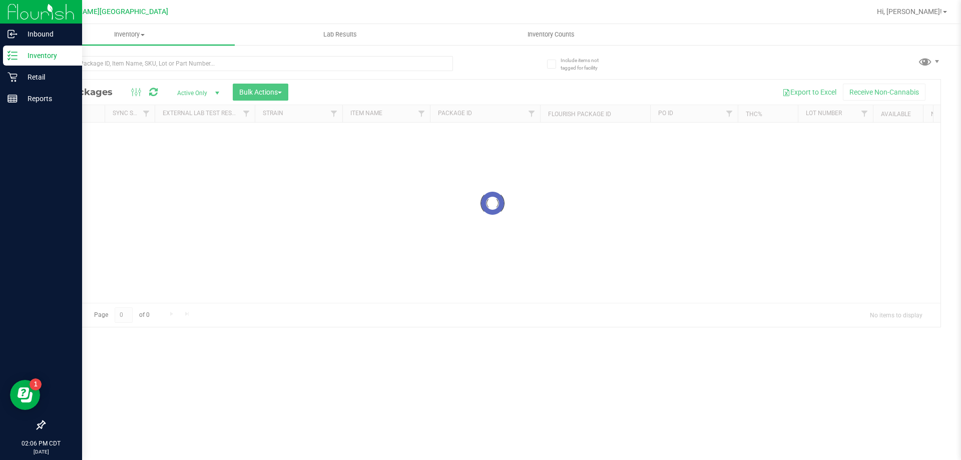
click at [109, 71] on div "Inventory All packages All inventory Waste log Create inventory Lab Results Inv…" at bounding box center [492, 242] width 937 height 436
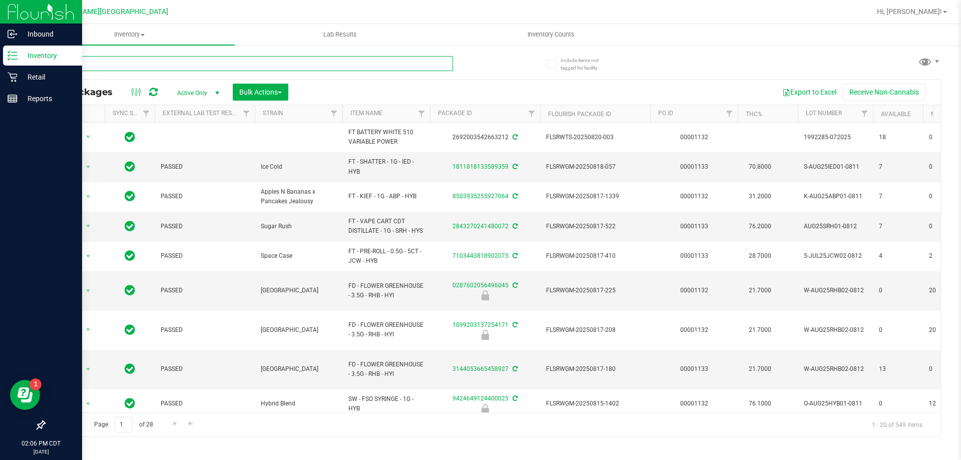
click at [107, 65] on input "text" at bounding box center [248, 63] width 409 height 15
type input "smoke"
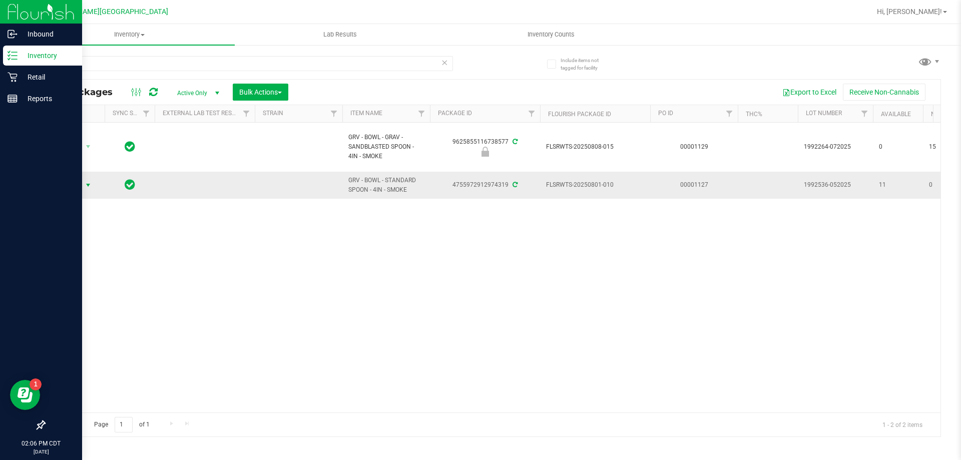
click at [90, 185] on span "select" at bounding box center [88, 185] width 8 height 8
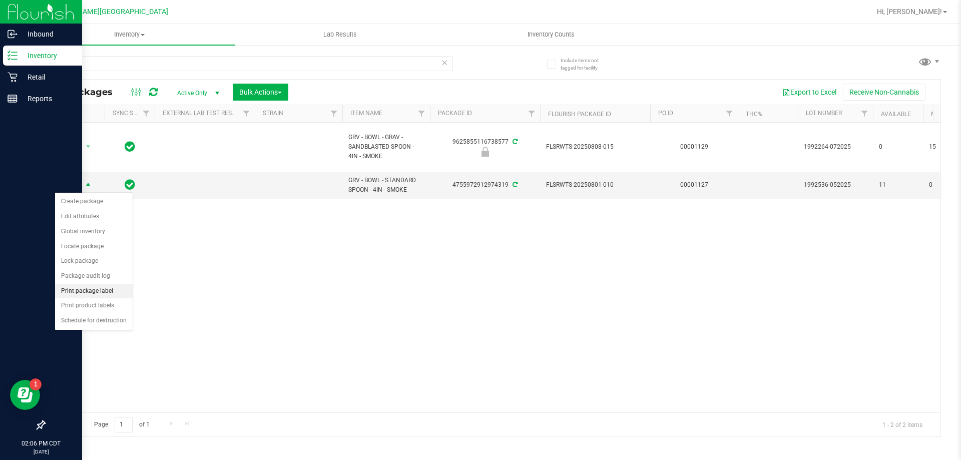
click at [93, 291] on li "Print package label" at bounding box center [94, 291] width 78 height 15
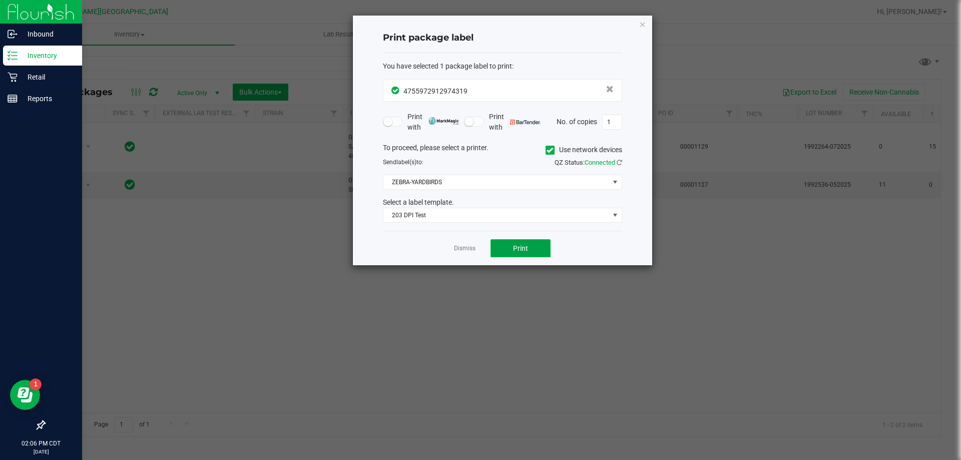
click at [524, 255] on button "Print" at bounding box center [520, 248] width 60 height 18
click at [469, 252] on link "Dismiss" at bounding box center [465, 248] width 22 height 9
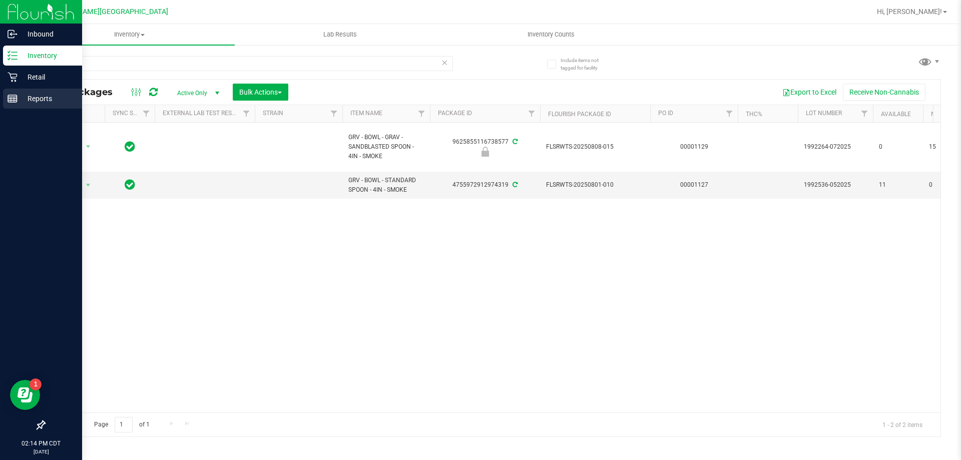
click at [19, 98] on p "Reports" at bounding box center [48, 99] width 60 height 12
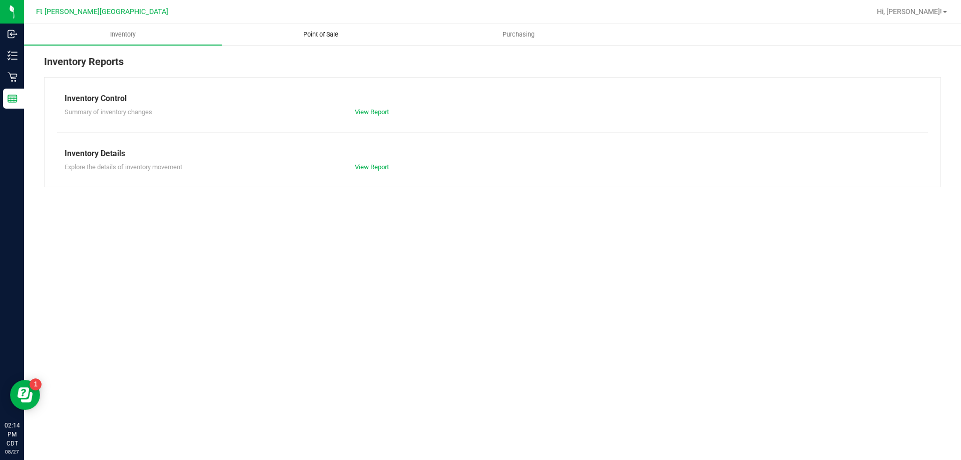
click at [317, 32] on span "Point of Sale" at bounding box center [321, 34] width 62 height 9
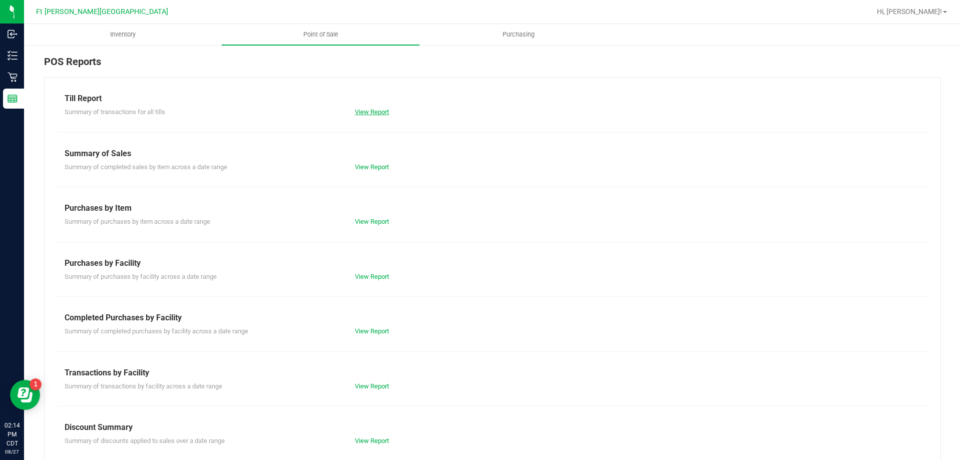
click at [381, 115] on link "View Report" at bounding box center [372, 112] width 34 height 8
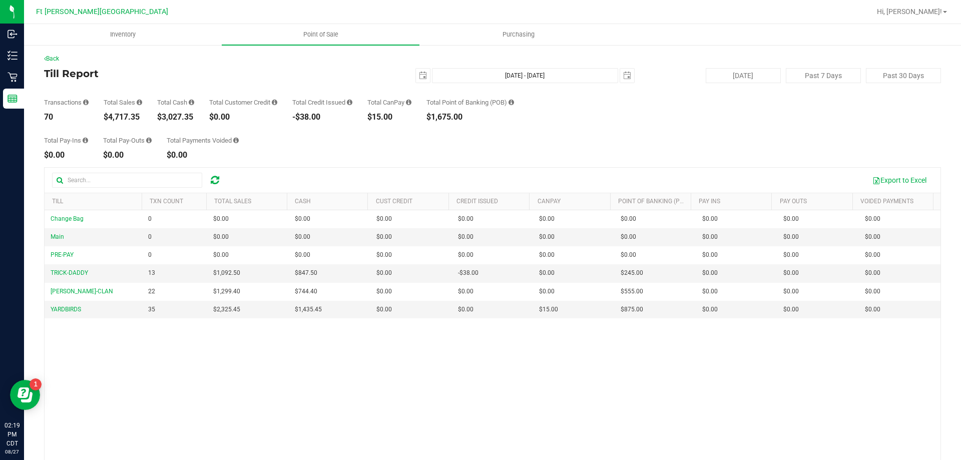
scroll to position [50, 0]
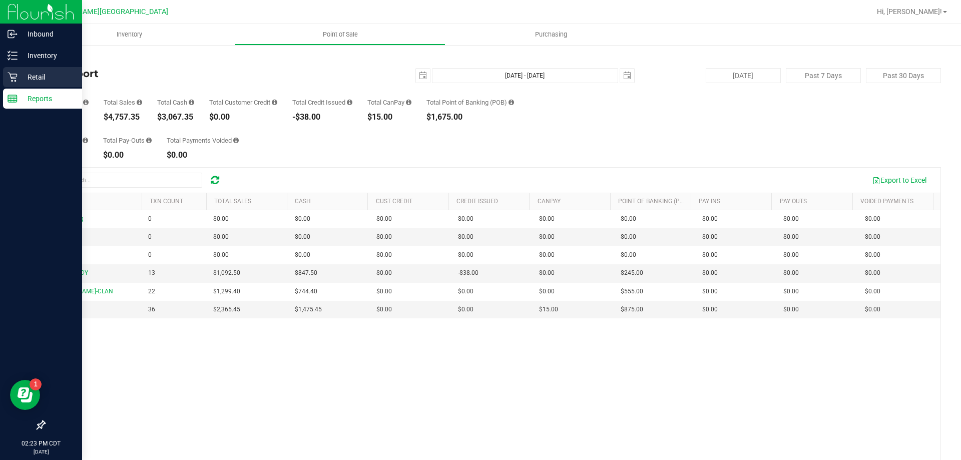
click at [46, 80] on p "Retail" at bounding box center [48, 77] width 60 height 12
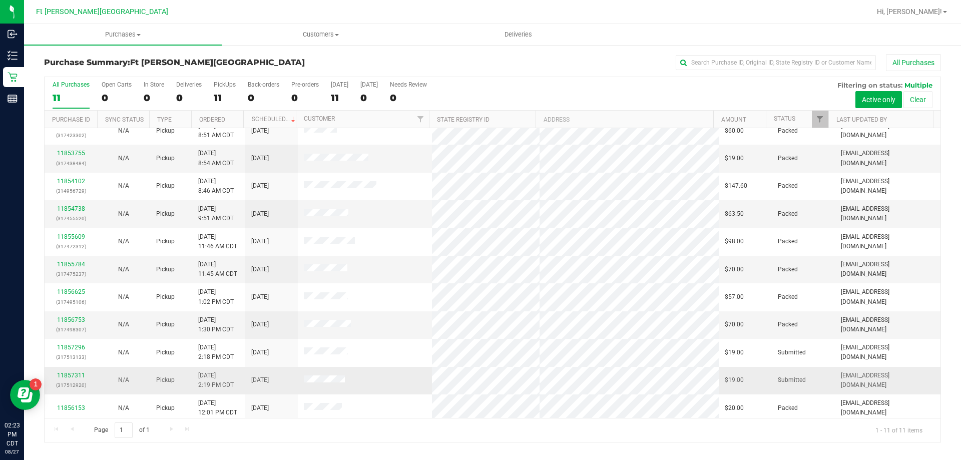
scroll to position [15, 0]
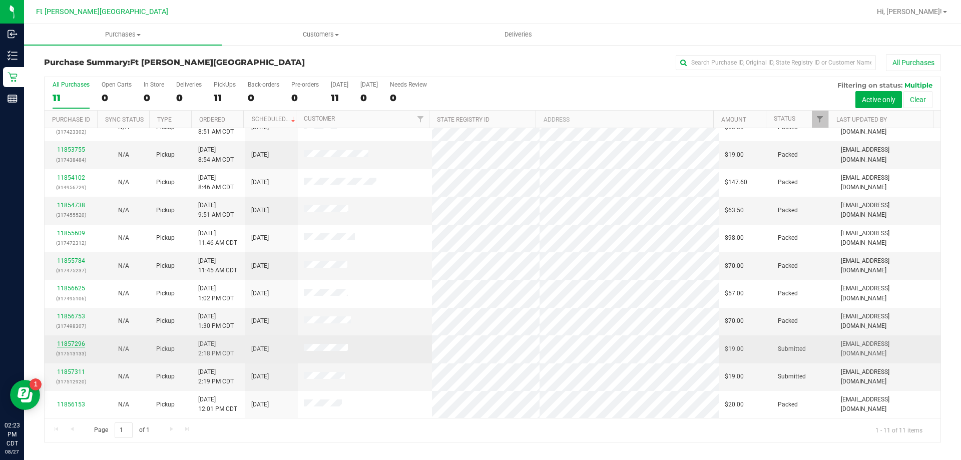
click at [77, 343] on link "11857296" at bounding box center [71, 343] width 28 height 7
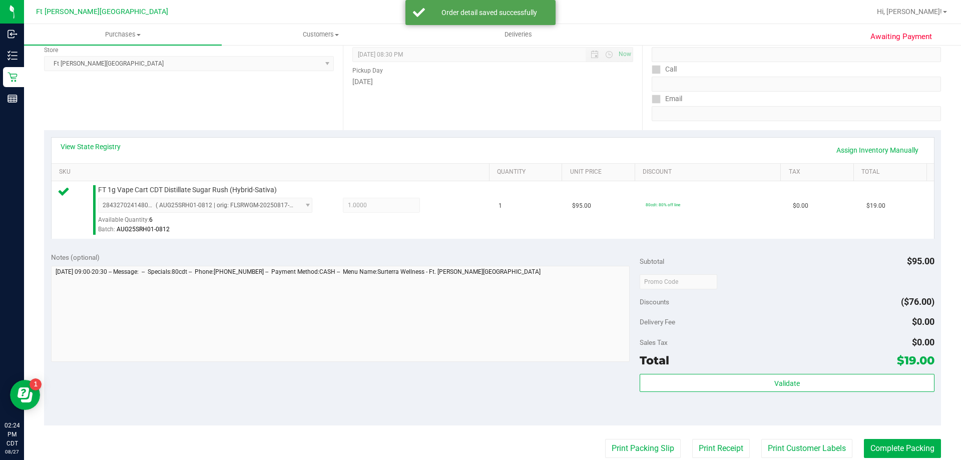
scroll to position [150, 0]
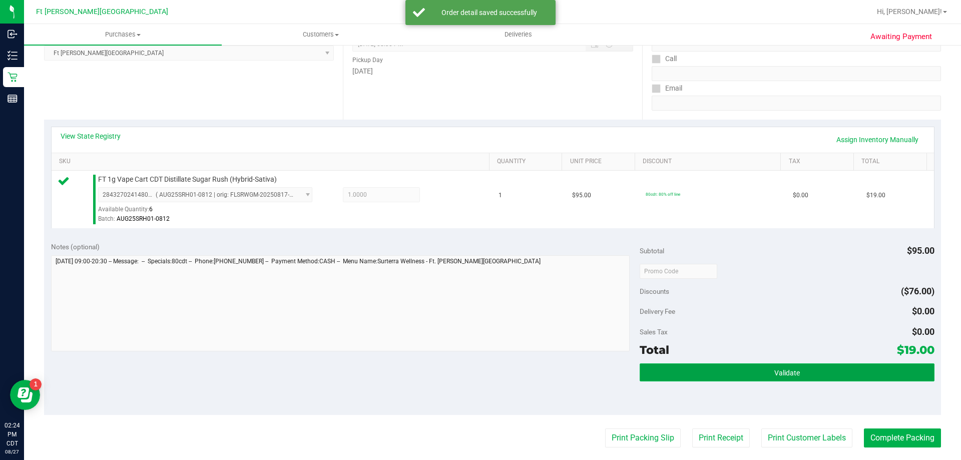
click at [761, 377] on button "Validate" at bounding box center [787, 372] width 294 height 18
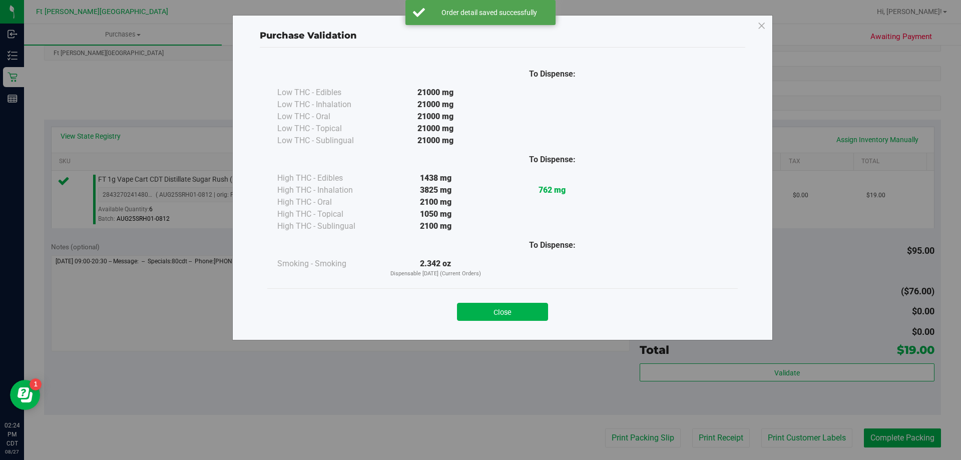
drag, startPoint x: 497, startPoint y: 310, endPoint x: 506, endPoint y: 315, distance: 9.6
click at [498, 309] on button "Close" at bounding box center [502, 312] width 91 height 18
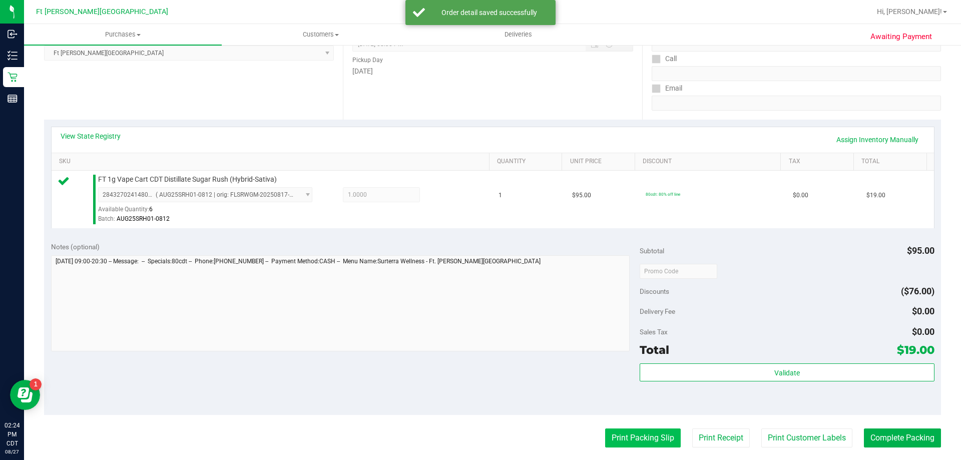
click at [647, 439] on button "Print Packing Slip" at bounding box center [643, 437] width 76 height 19
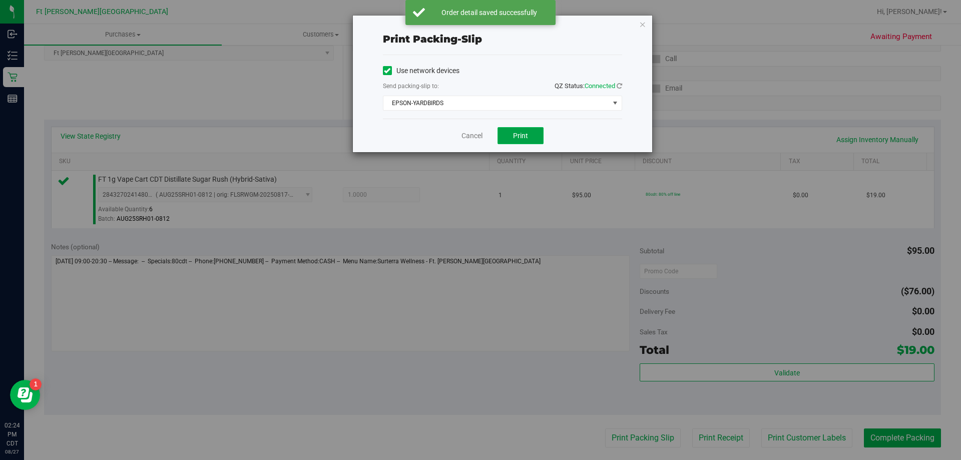
click at [519, 132] on span "Print" at bounding box center [520, 136] width 15 height 8
click at [469, 137] on link "Cancel" at bounding box center [471, 136] width 21 height 11
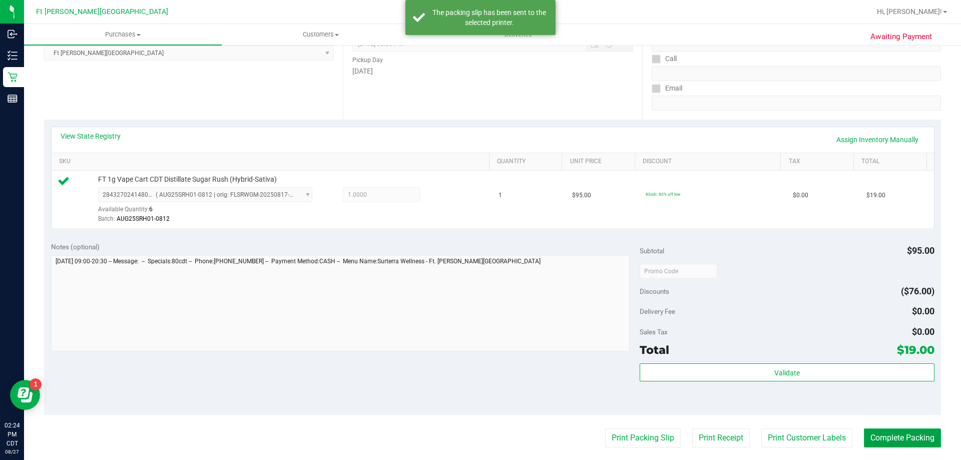
click at [907, 441] on button "Complete Packing" at bounding box center [902, 437] width 77 height 19
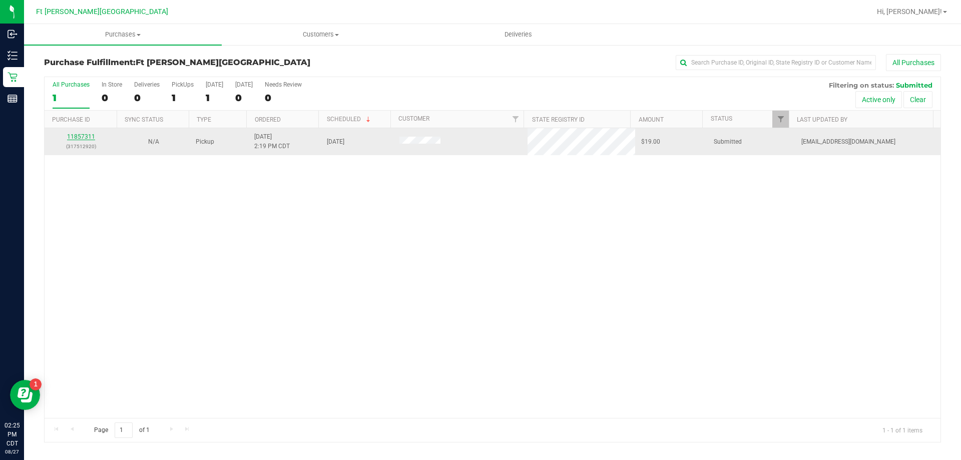
click at [92, 137] on link "11857311" at bounding box center [81, 136] width 28 height 7
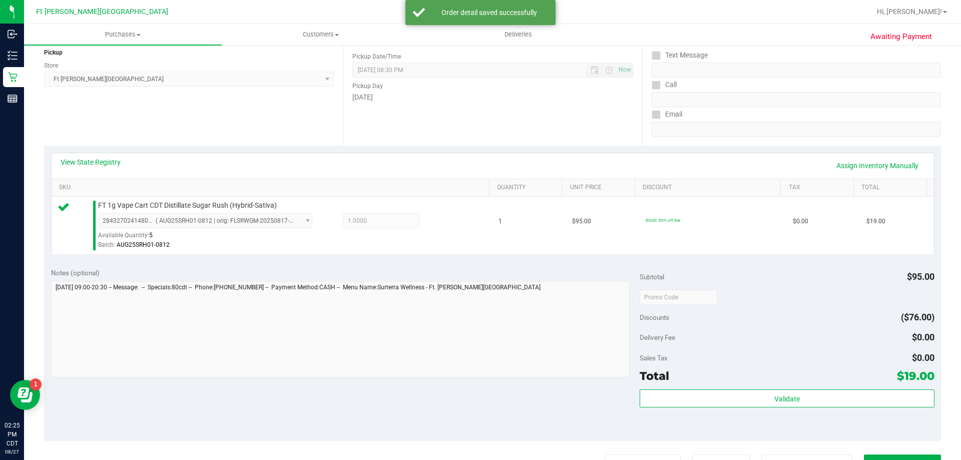
scroll to position [200, 0]
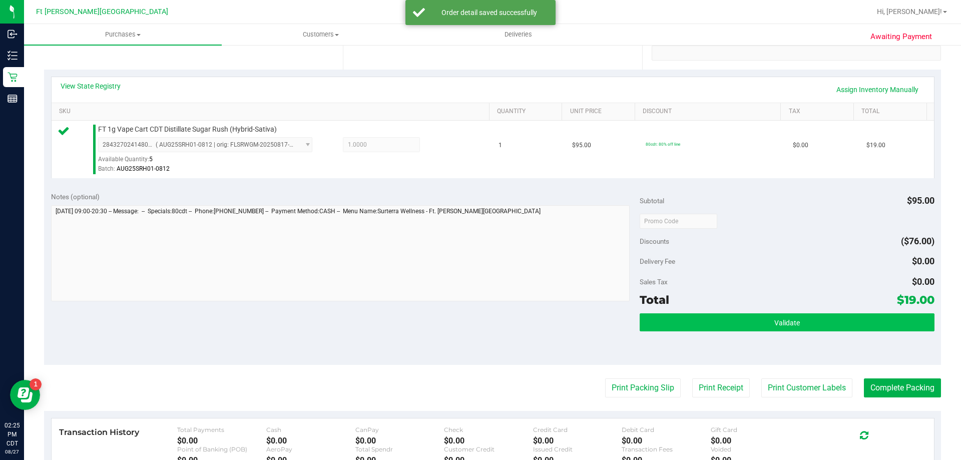
drag, startPoint x: 754, startPoint y: 300, endPoint x: 760, endPoint y: 328, distance: 28.1
click at [754, 303] on div "Total $19.00" at bounding box center [787, 300] width 294 height 18
click at [760, 325] on div "Validate" at bounding box center [787, 335] width 294 height 45
click at [756, 318] on button "Validate" at bounding box center [787, 322] width 294 height 18
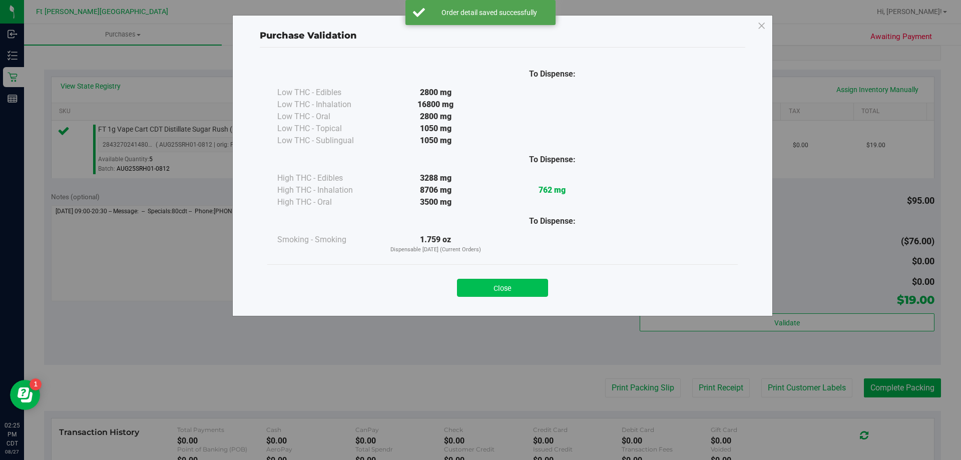
click at [504, 289] on button "Close" at bounding box center [502, 288] width 91 height 18
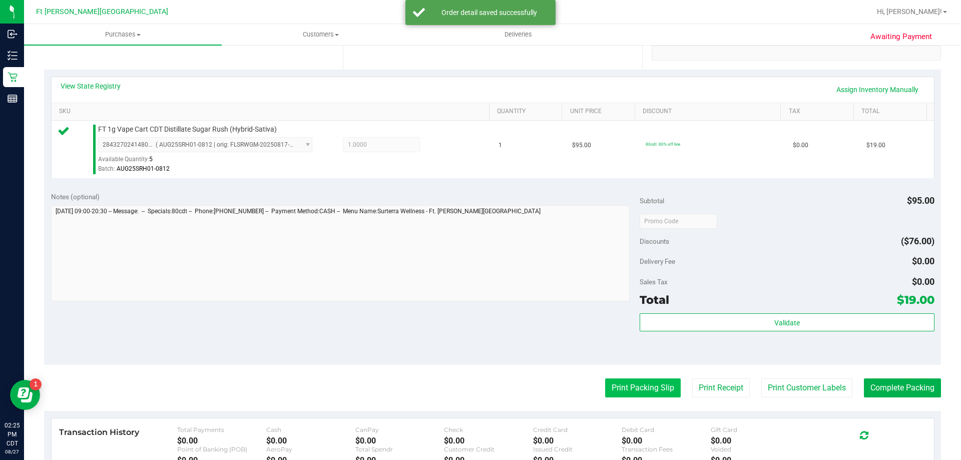
click at [616, 387] on button "Print Packing Slip" at bounding box center [643, 387] width 76 height 19
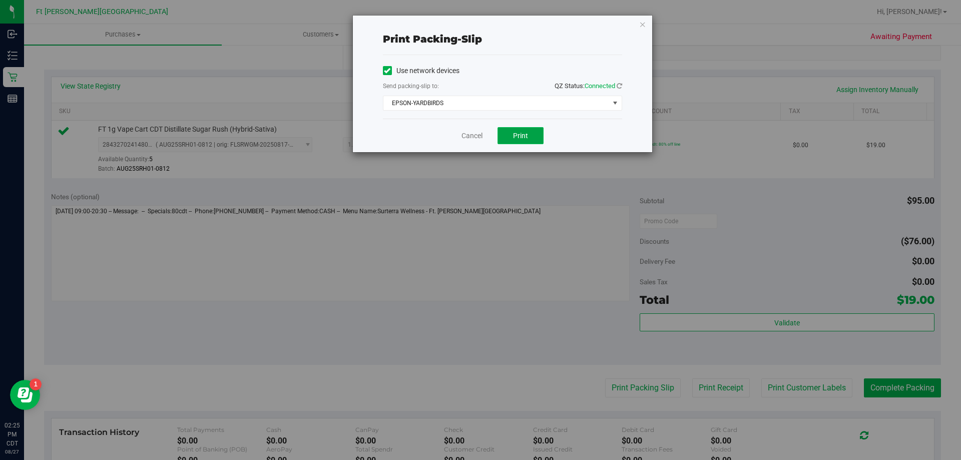
click at [531, 138] on button "Print" at bounding box center [520, 135] width 46 height 17
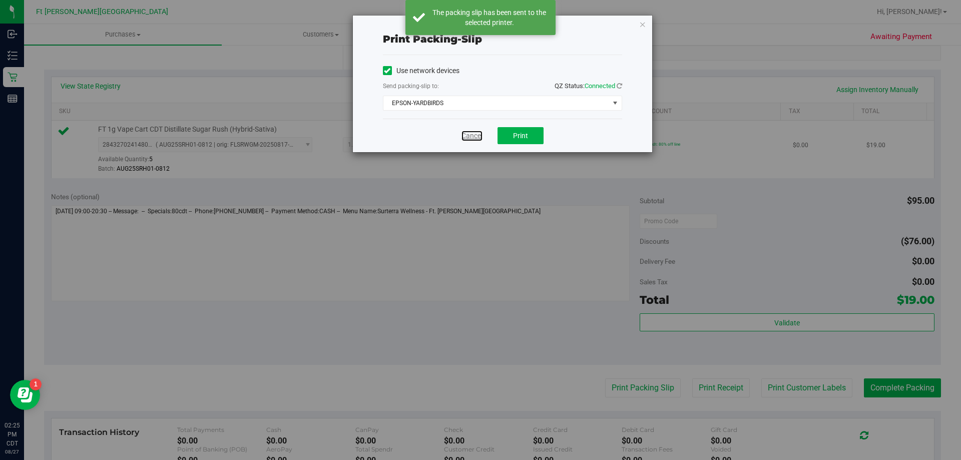
click at [476, 134] on link "Cancel" at bounding box center [471, 136] width 21 height 11
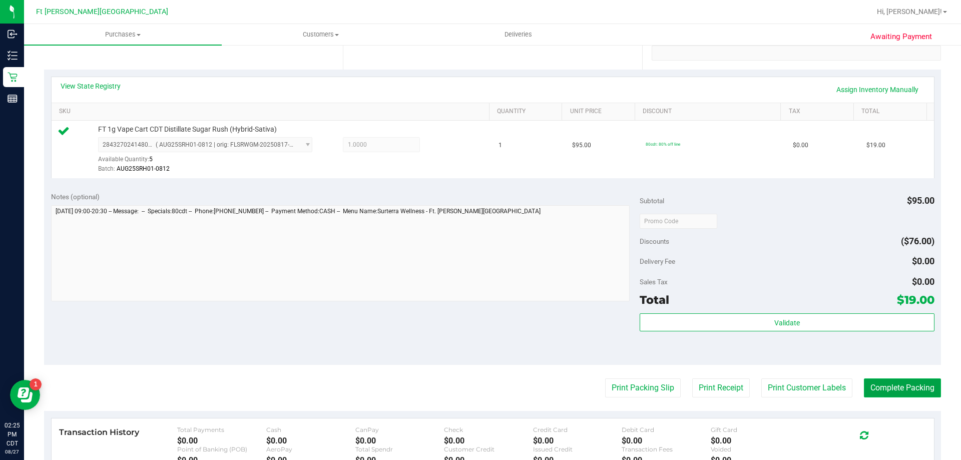
click at [911, 392] on button "Complete Packing" at bounding box center [902, 387] width 77 height 19
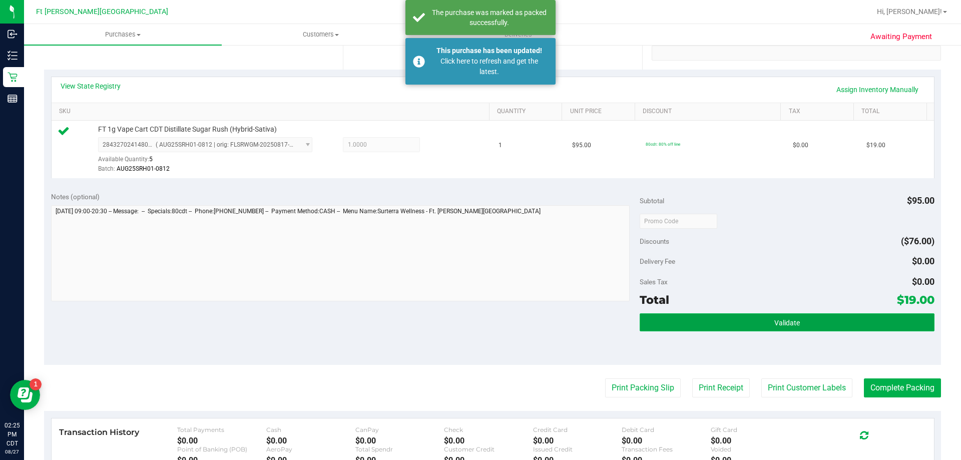
click at [670, 319] on button "Validate" at bounding box center [787, 322] width 294 height 18
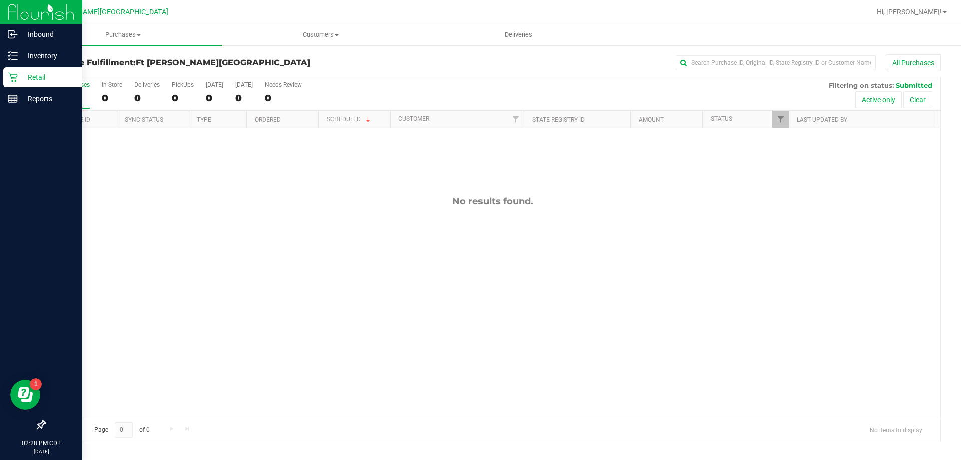
click at [49, 78] on p "Retail" at bounding box center [48, 77] width 60 height 12
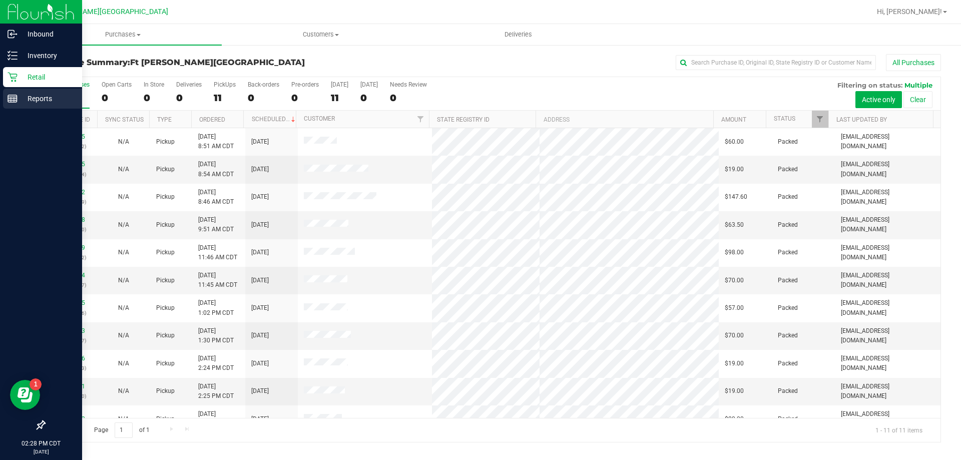
click at [17, 95] on rect at bounding box center [12, 98] width 9 height 7
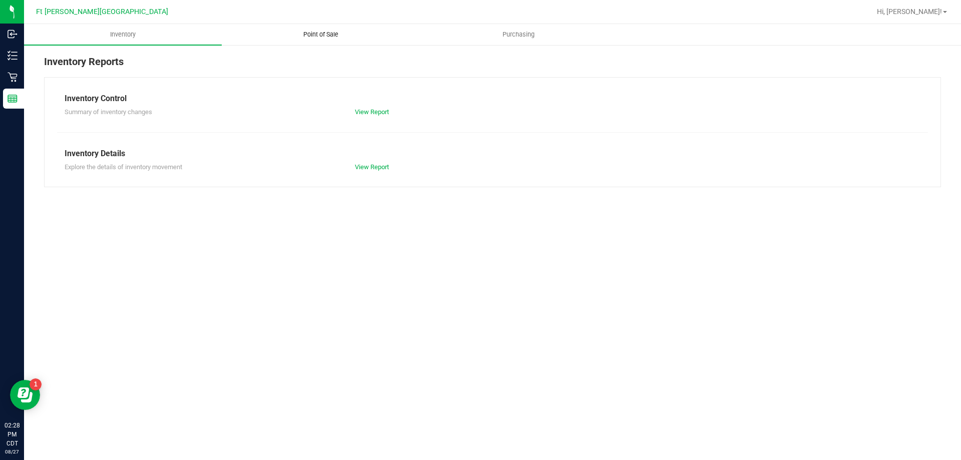
click at [327, 34] on span "Point of Sale" at bounding box center [321, 34] width 62 height 9
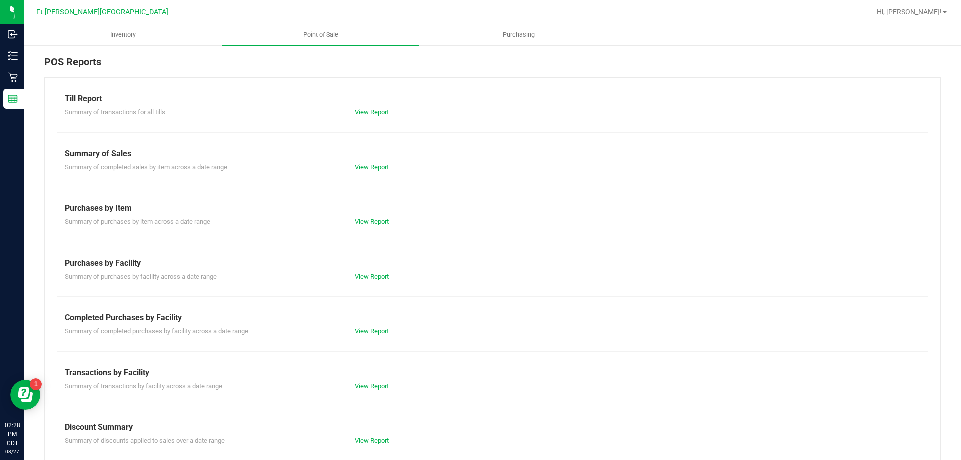
click at [368, 111] on link "View Report" at bounding box center [372, 112] width 34 height 8
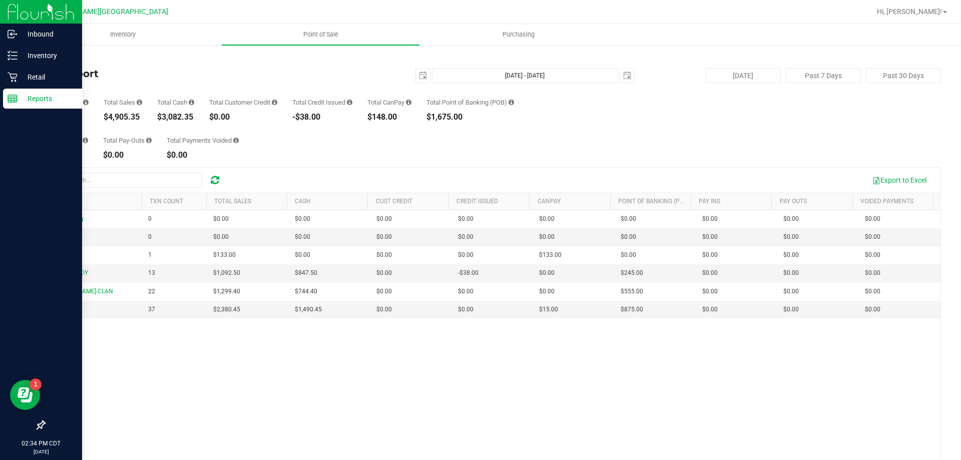
click at [20, 95] on p "Reports" at bounding box center [48, 99] width 60 height 12
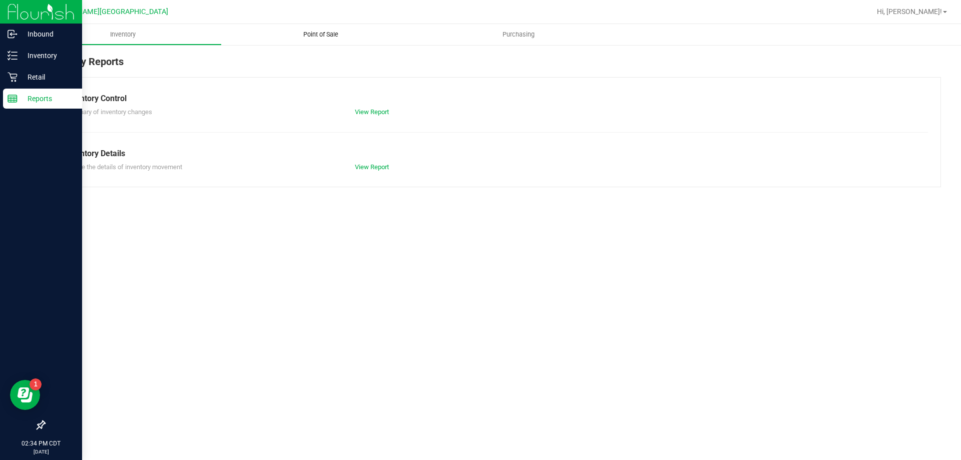
click at [328, 37] on span "Point of Sale" at bounding box center [321, 34] width 62 height 9
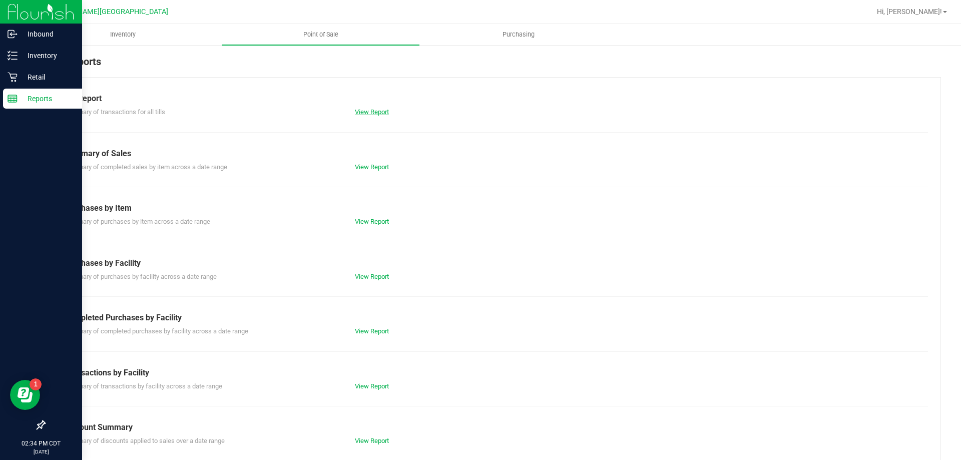
click at [369, 112] on link "View Report" at bounding box center [372, 112] width 34 height 8
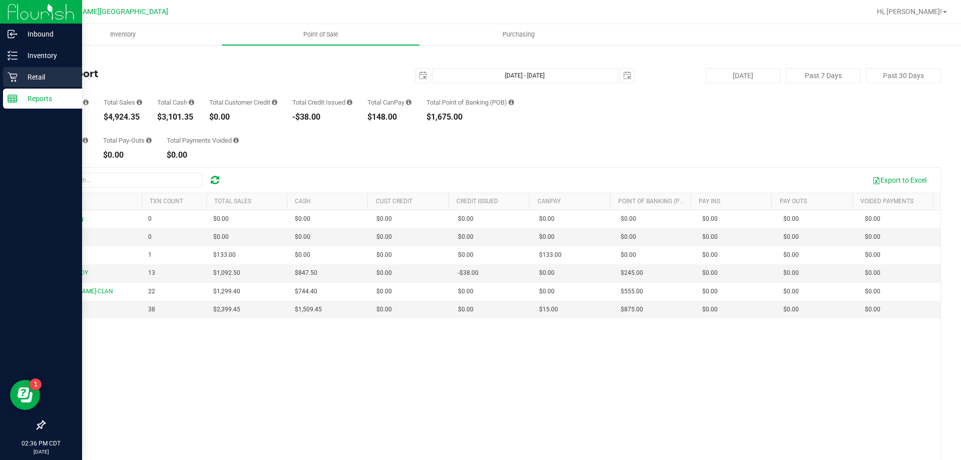
click at [33, 72] on p "Retail" at bounding box center [48, 77] width 60 height 12
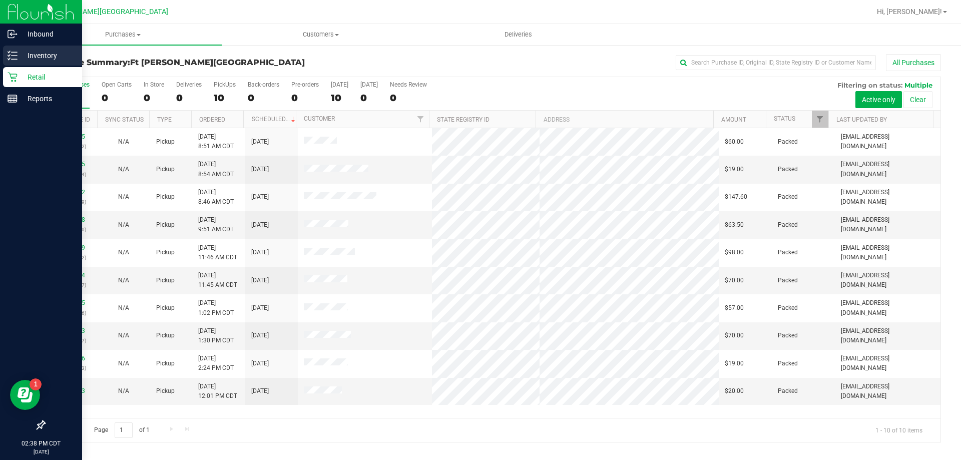
click at [13, 49] on div "Inventory" at bounding box center [42, 56] width 79 height 20
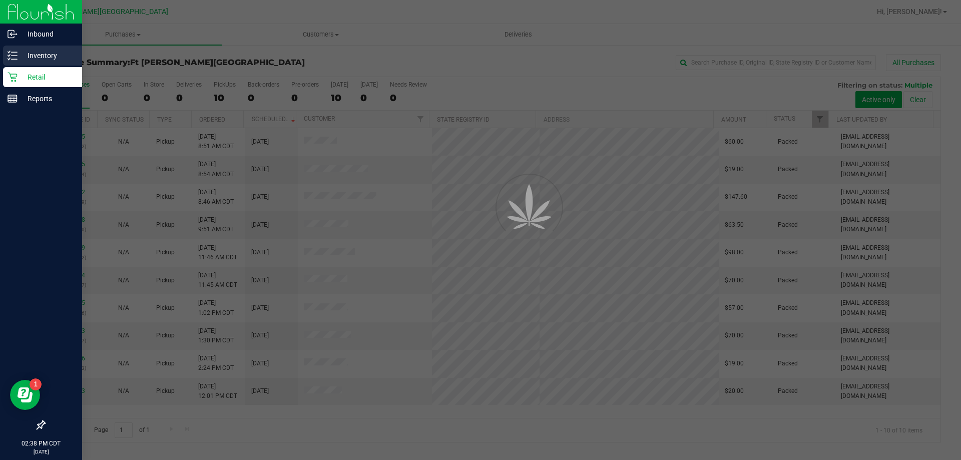
click at [32, 62] on div "Inventory" at bounding box center [42, 56] width 79 height 20
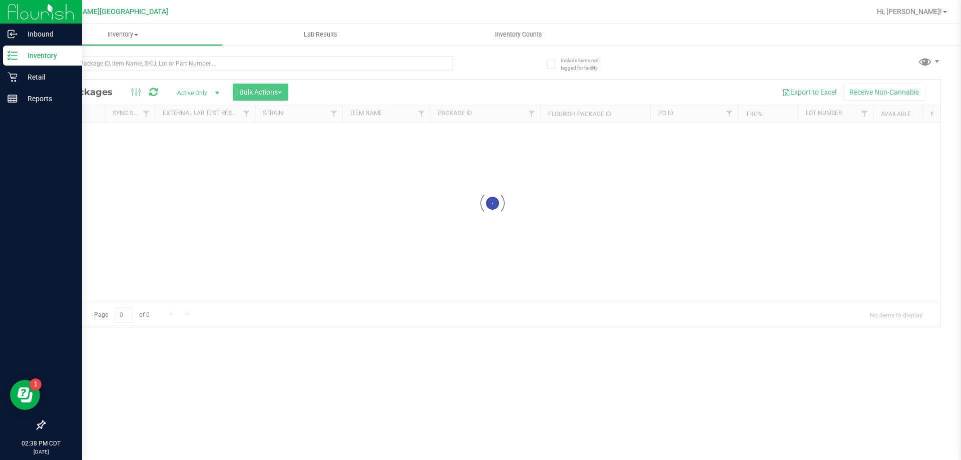
click at [36, 59] on p "Inventory" at bounding box center [48, 56] width 60 height 12
click at [46, 98] on p "Reports" at bounding box center [48, 99] width 60 height 12
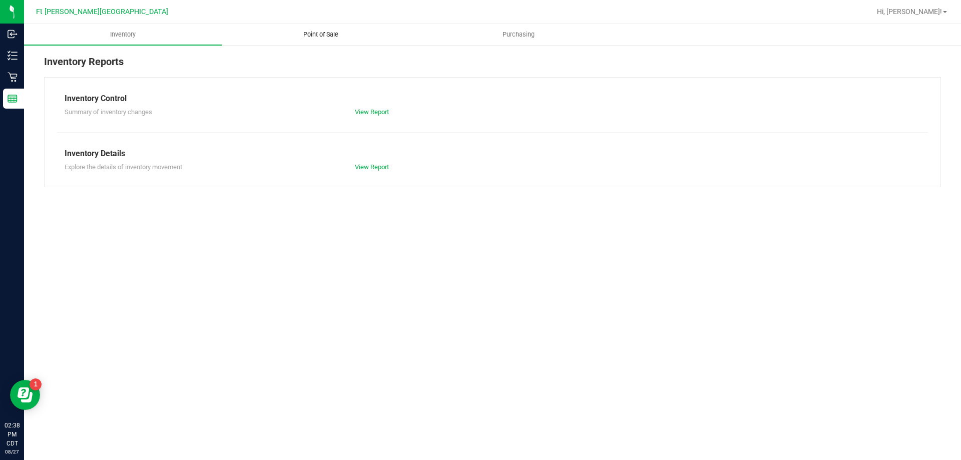
click at [329, 34] on span "Point of Sale" at bounding box center [321, 34] width 62 height 9
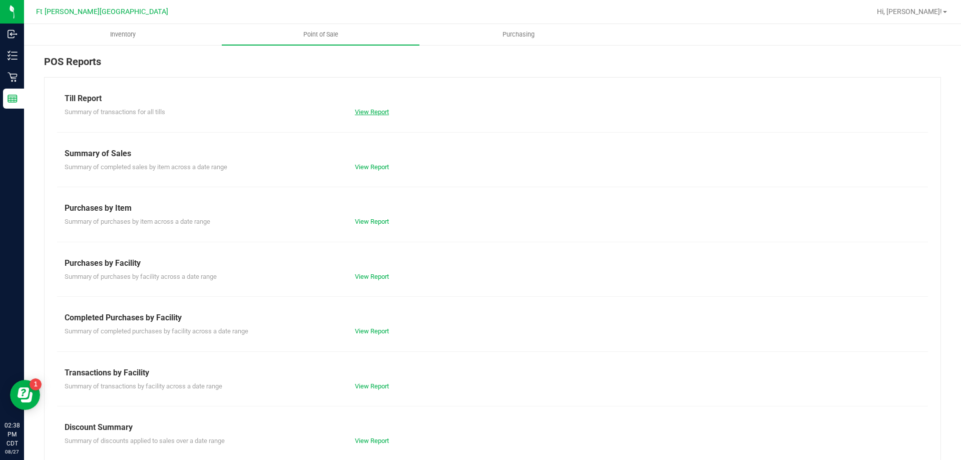
click at [373, 113] on link "View Report" at bounding box center [372, 112] width 34 height 8
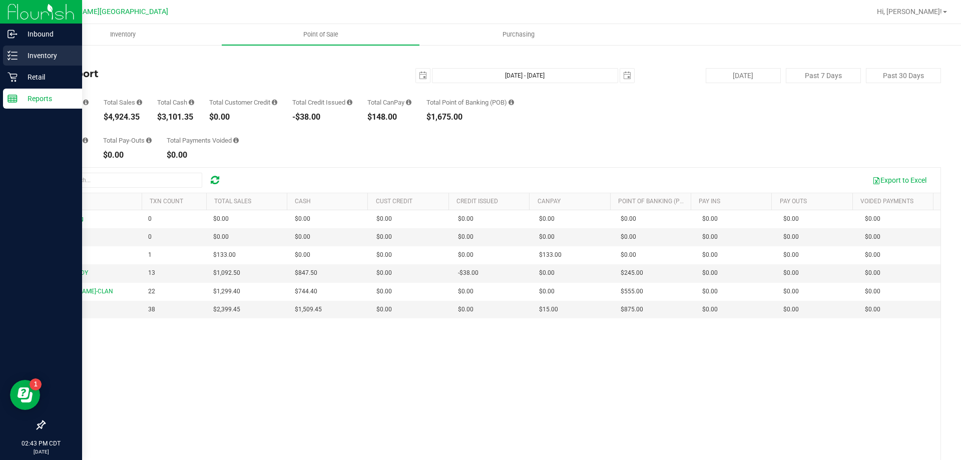
click at [35, 59] on p "Inventory" at bounding box center [48, 56] width 60 height 12
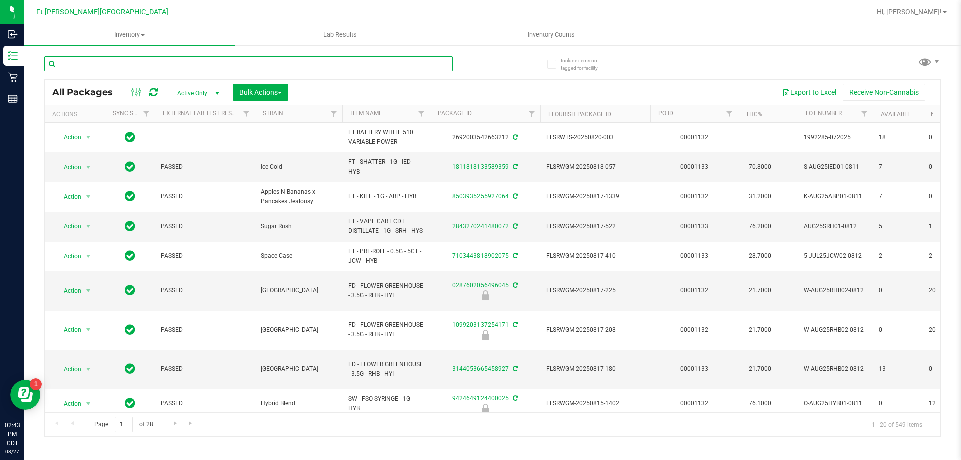
click at [138, 63] on input "text" at bounding box center [248, 63] width 409 height 15
type input "citrus bearclaw"
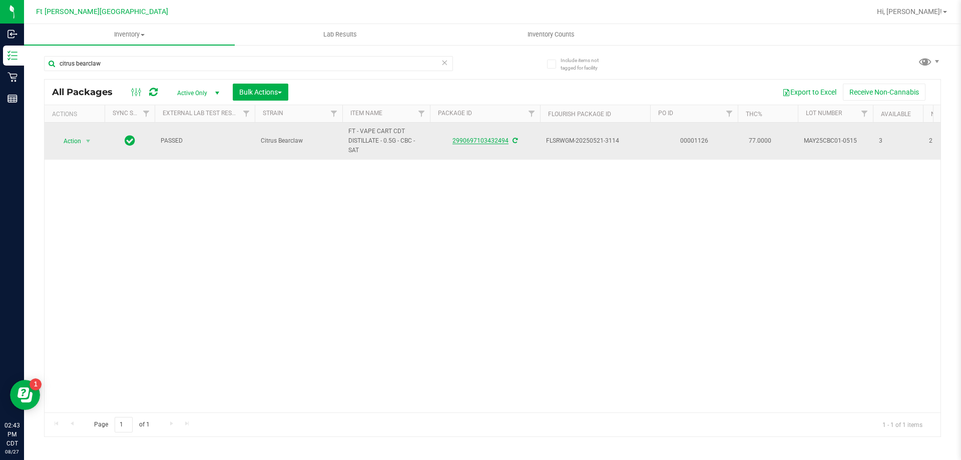
click at [482, 141] on link "2990697103432494" at bounding box center [480, 140] width 56 height 7
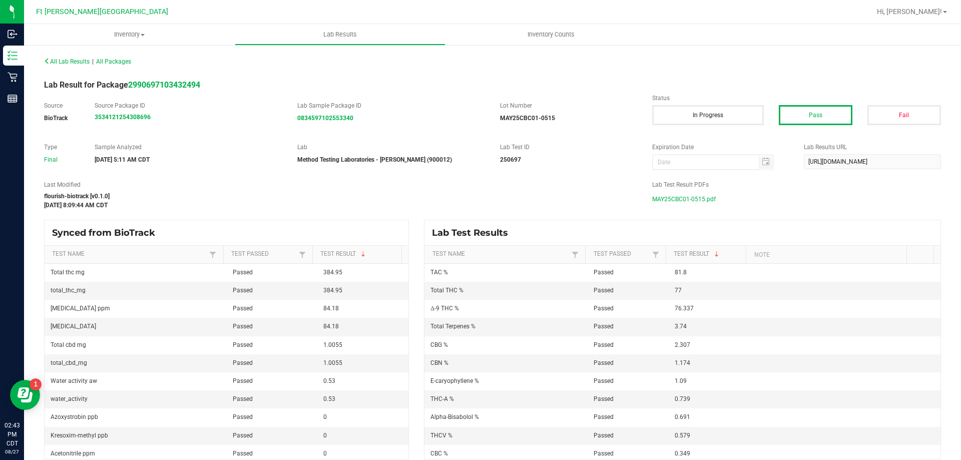
click at [693, 198] on span "MAY25CBC01-0515.pdf" at bounding box center [684, 199] width 64 height 15
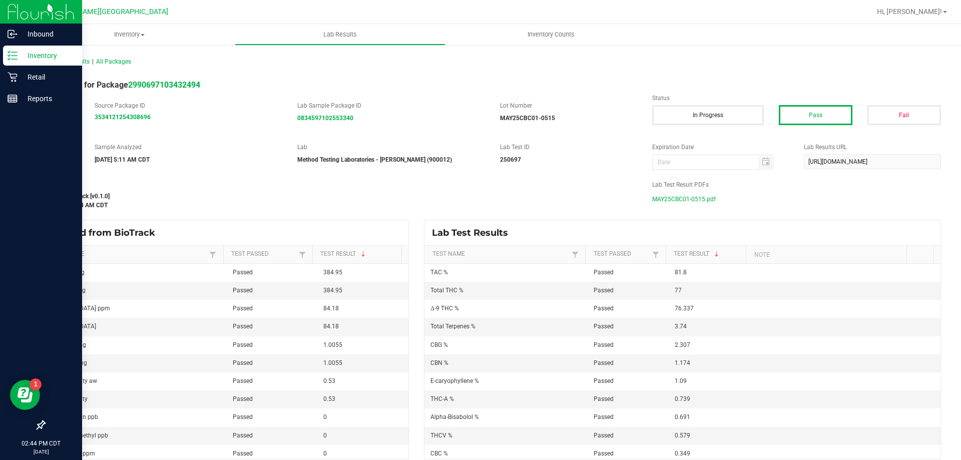
click at [21, 53] on p "Inventory" at bounding box center [48, 56] width 60 height 12
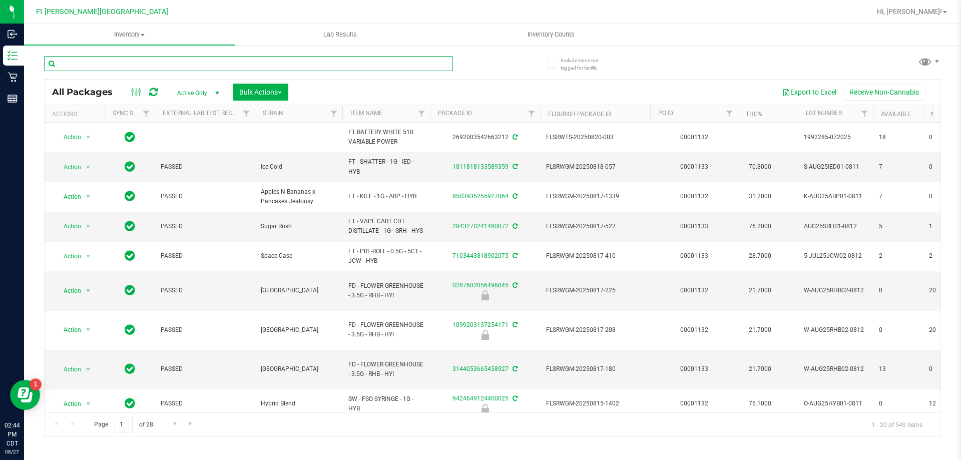
click at [122, 64] on input "text" at bounding box center [248, 63] width 409 height 15
type input "slh"
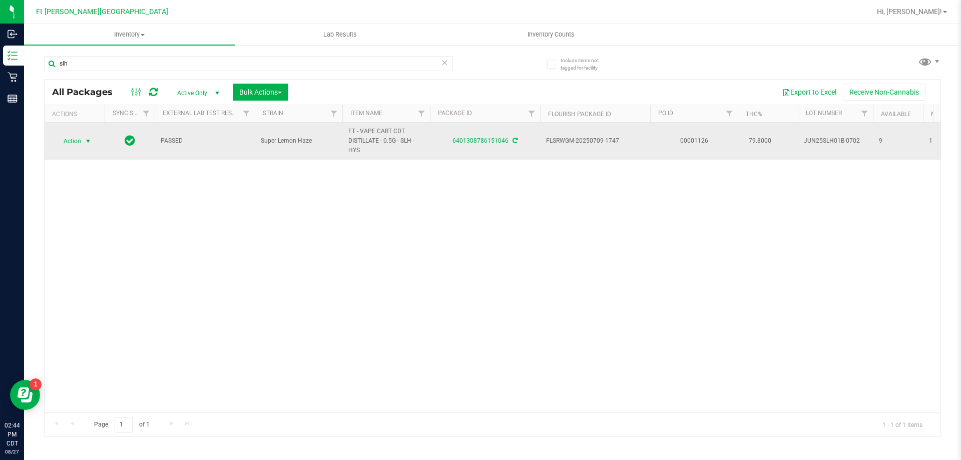
click at [92, 139] on span "select" at bounding box center [88, 141] width 8 height 8
click at [488, 140] on link "6401308786151046" at bounding box center [480, 140] width 56 height 7
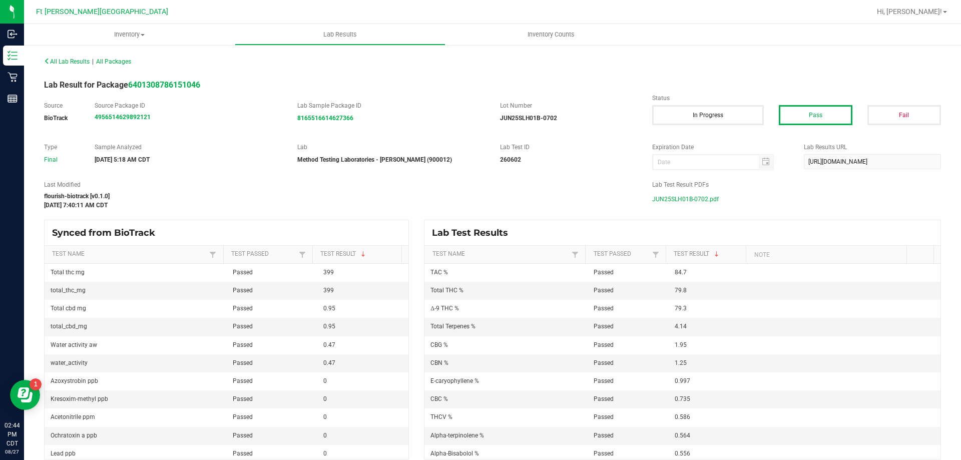
click at [687, 199] on span "JUN25SLH01B-0702.pdf" at bounding box center [685, 199] width 67 height 15
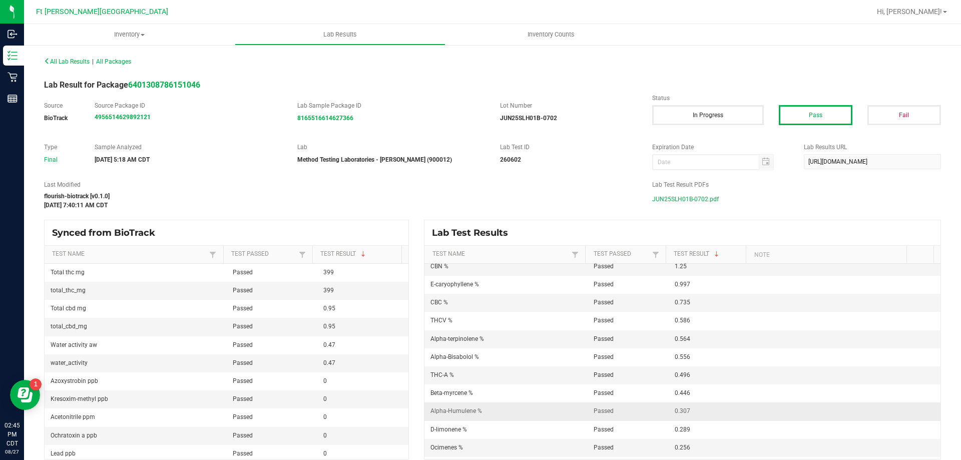
scroll to position [257, 0]
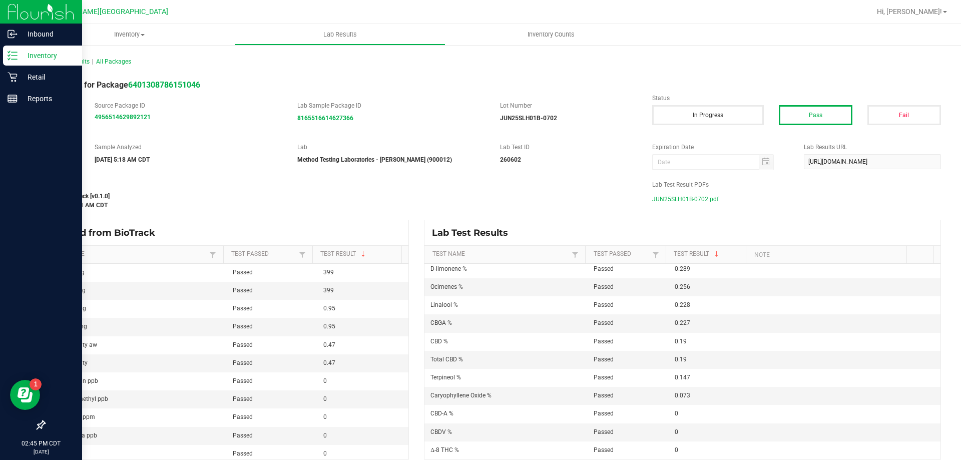
click at [22, 48] on div "Inventory" at bounding box center [42, 56] width 79 height 20
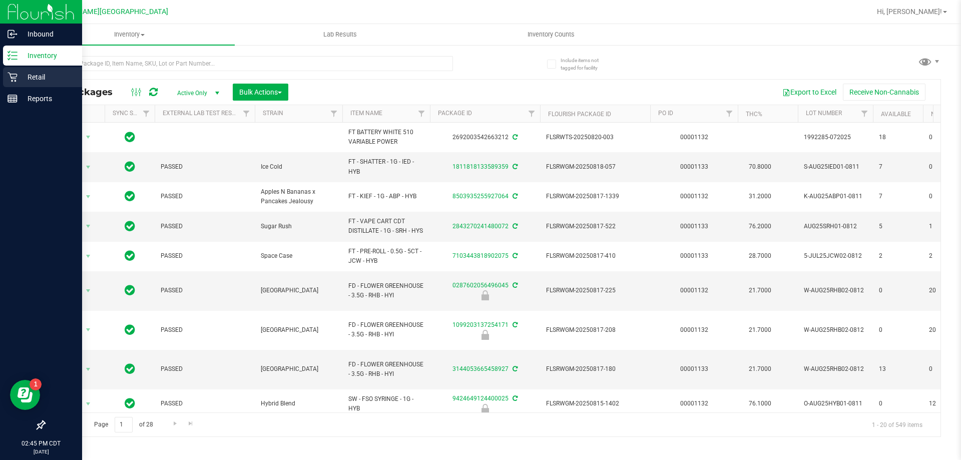
click at [32, 77] on p "Retail" at bounding box center [48, 77] width 60 height 12
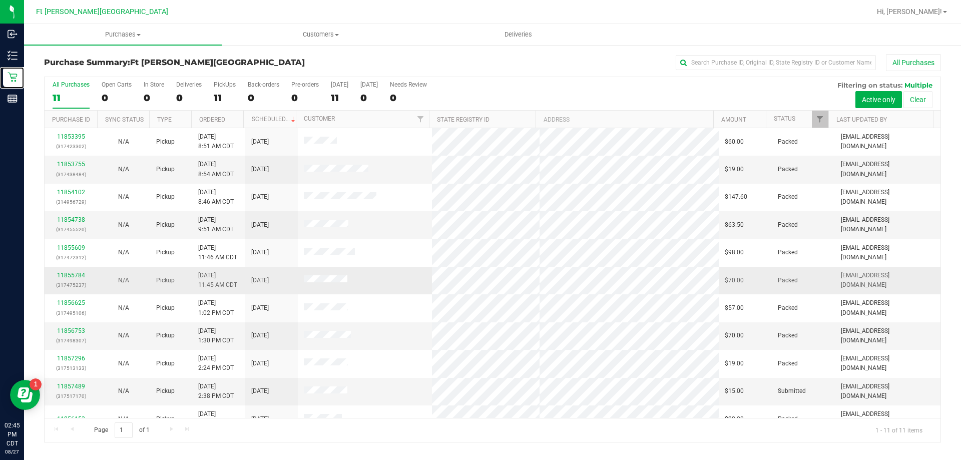
scroll to position [15, 0]
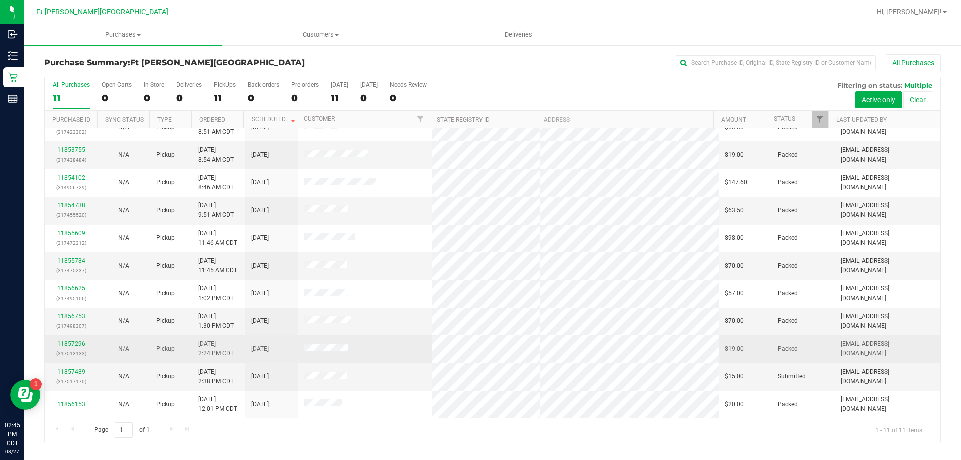
click at [78, 342] on link "11857296" at bounding box center [71, 343] width 28 height 7
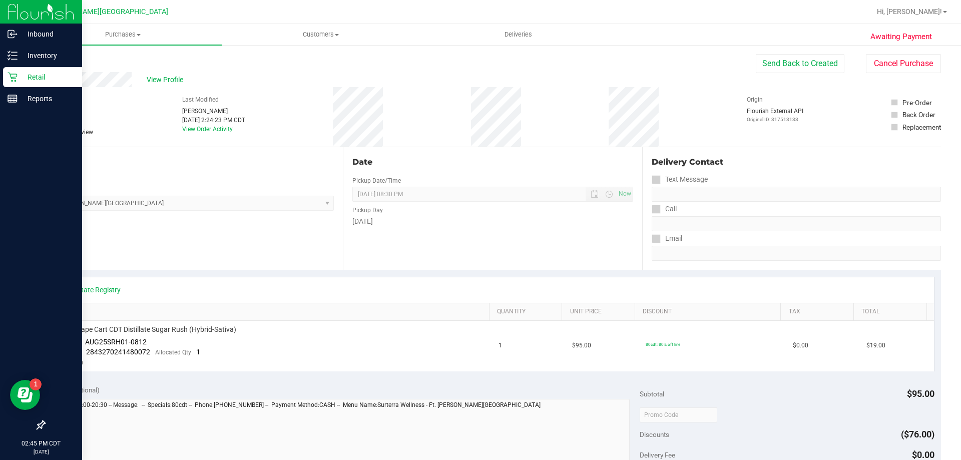
click at [30, 81] on p "Retail" at bounding box center [48, 77] width 60 height 12
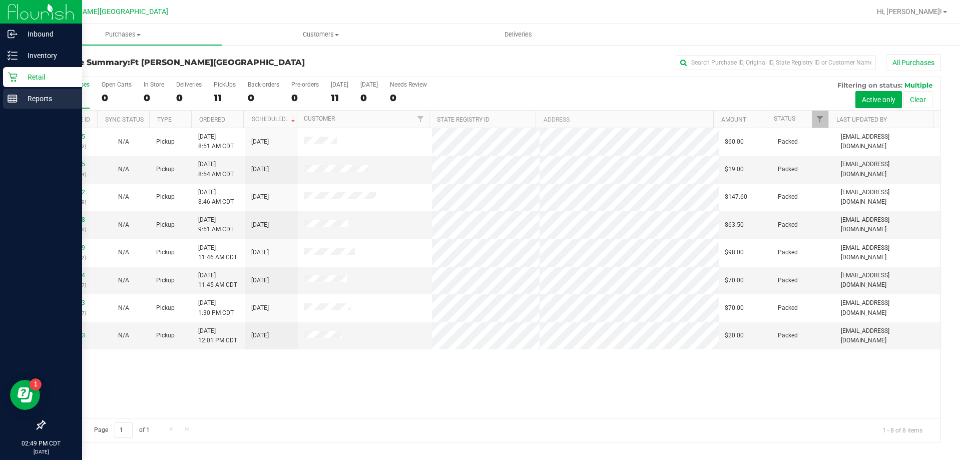
click at [32, 98] on p "Reports" at bounding box center [48, 99] width 60 height 12
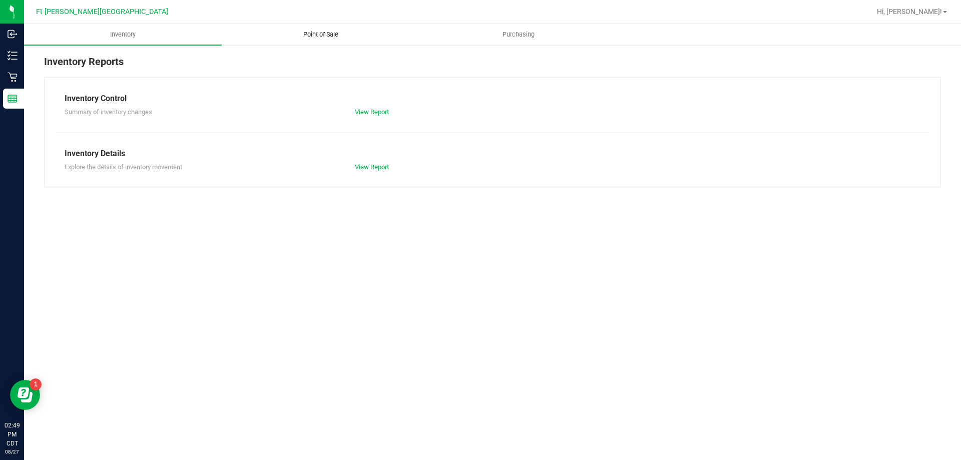
click at [341, 34] on span "Point of Sale" at bounding box center [321, 34] width 62 height 9
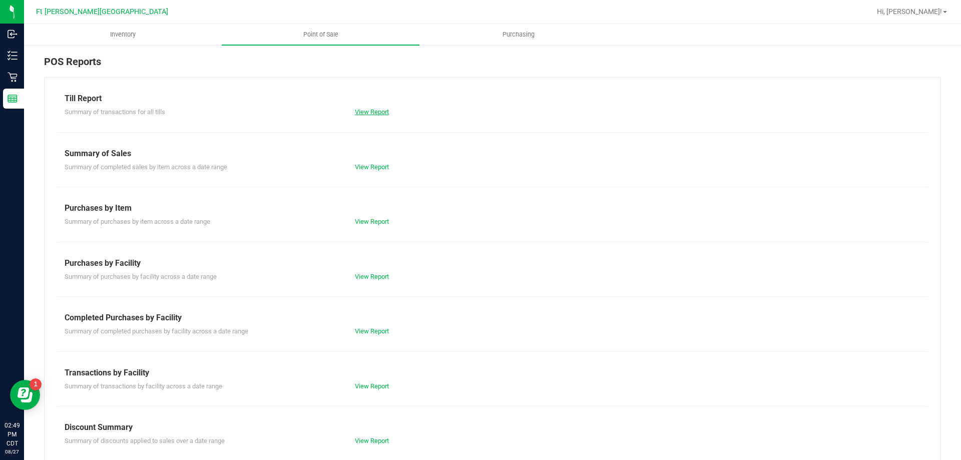
click at [371, 110] on link "View Report" at bounding box center [372, 112] width 34 height 8
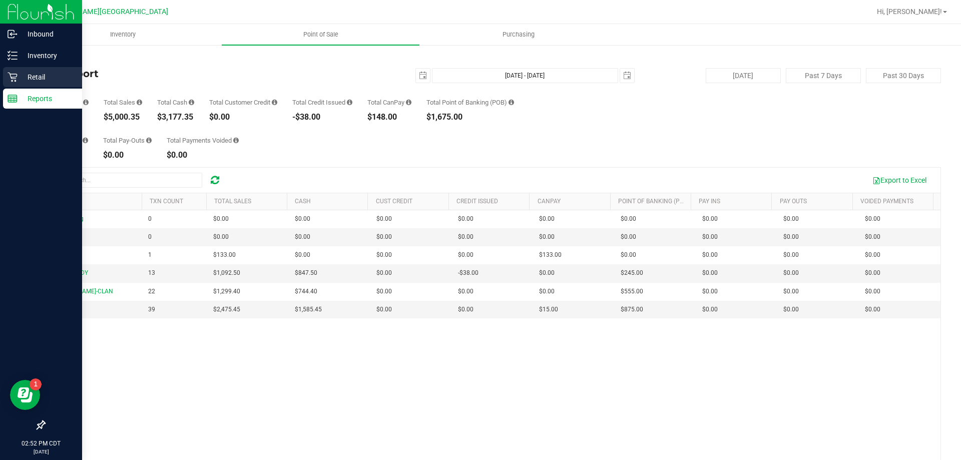
click at [39, 78] on p "Retail" at bounding box center [48, 77] width 60 height 12
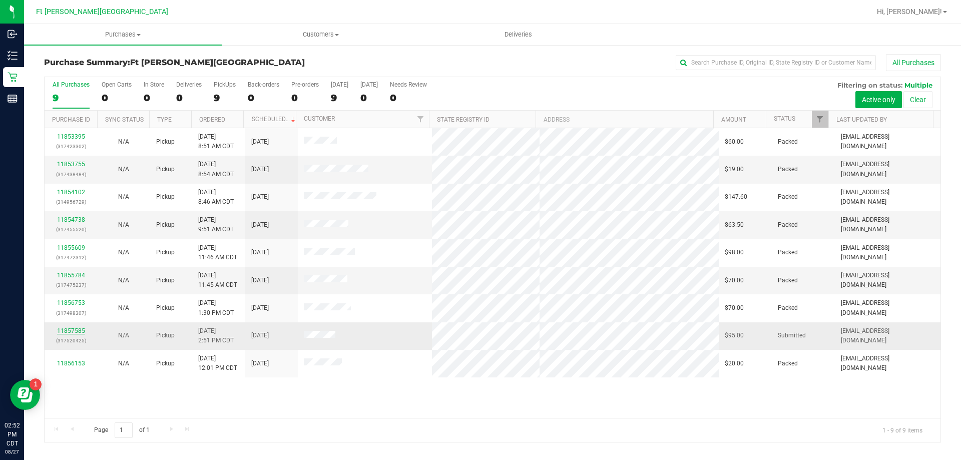
click at [63, 332] on link "11857585" at bounding box center [71, 330] width 28 height 7
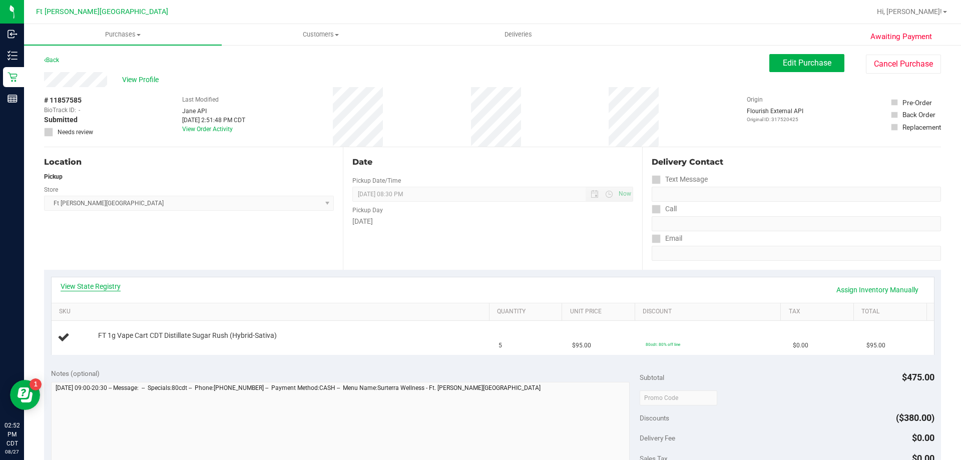
click at [99, 283] on link "View State Registry" at bounding box center [91, 286] width 60 height 10
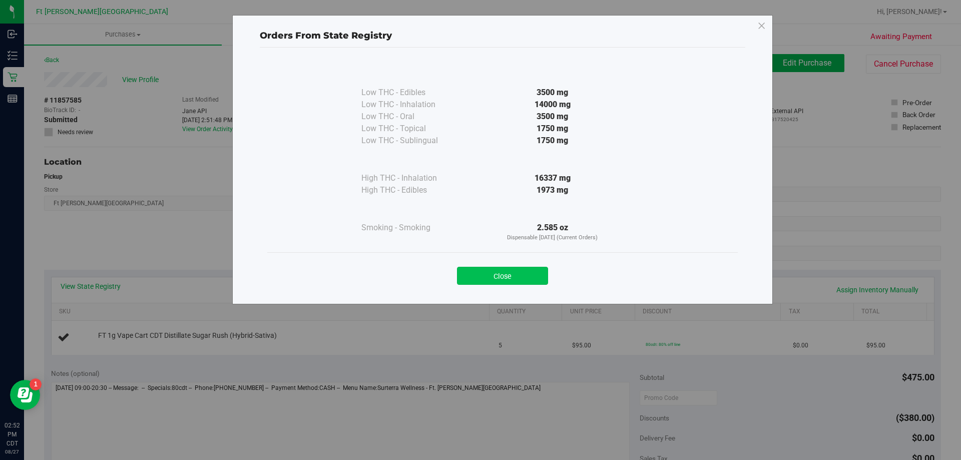
click at [537, 282] on button "Close" at bounding box center [502, 276] width 91 height 18
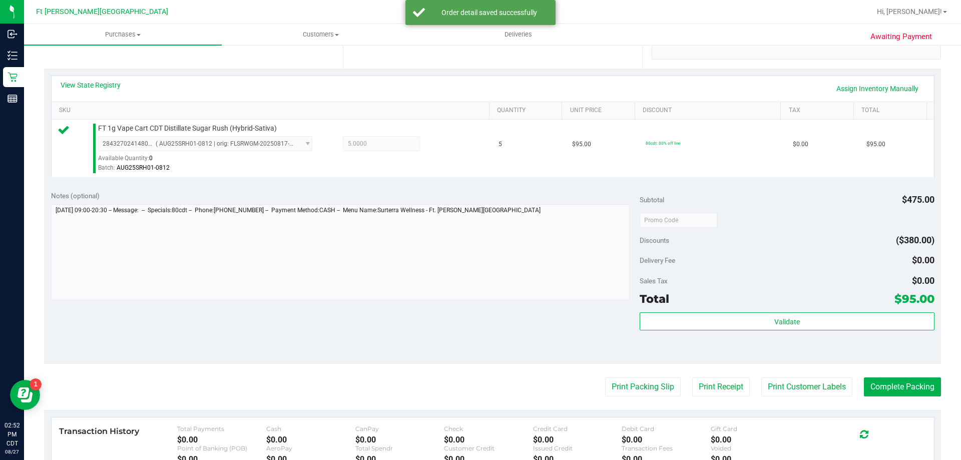
scroll to position [300, 0]
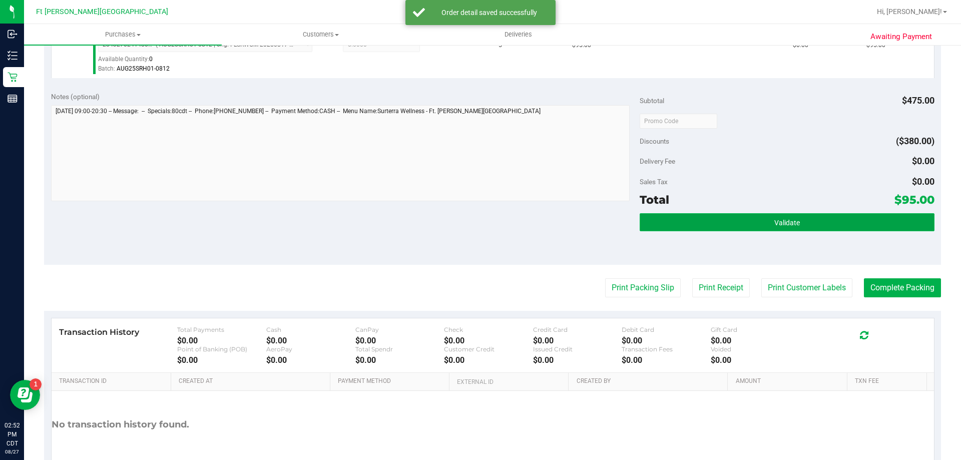
click at [785, 225] on span "Validate" at bounding box center [787, 223] width 26 height 8
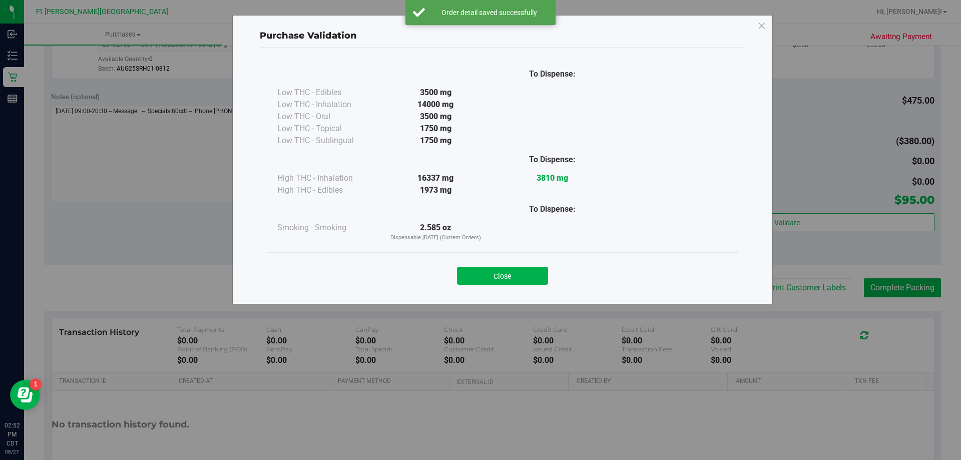
click at [532, 271] on button "Close" at bounding box center [502, 276] width 91 height 18
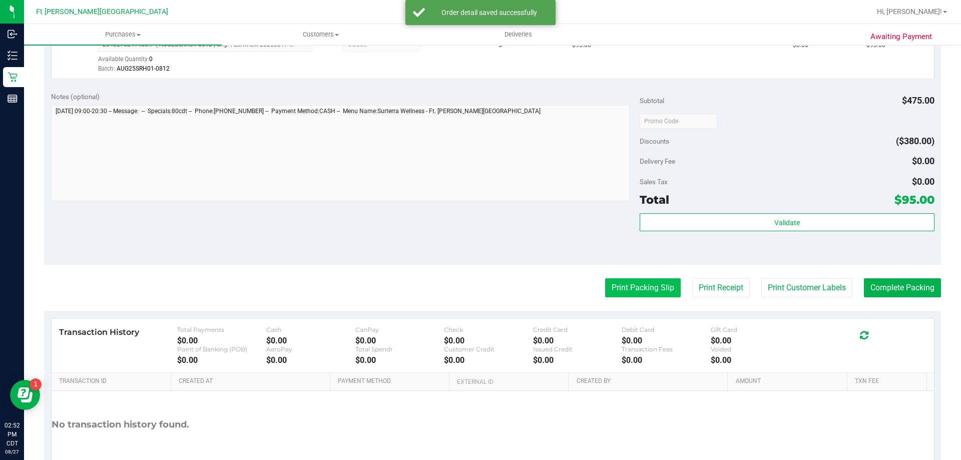
click at [617, 293] on button "Print Packing Slip" at bounding box center [643, 287] width 76 height 19
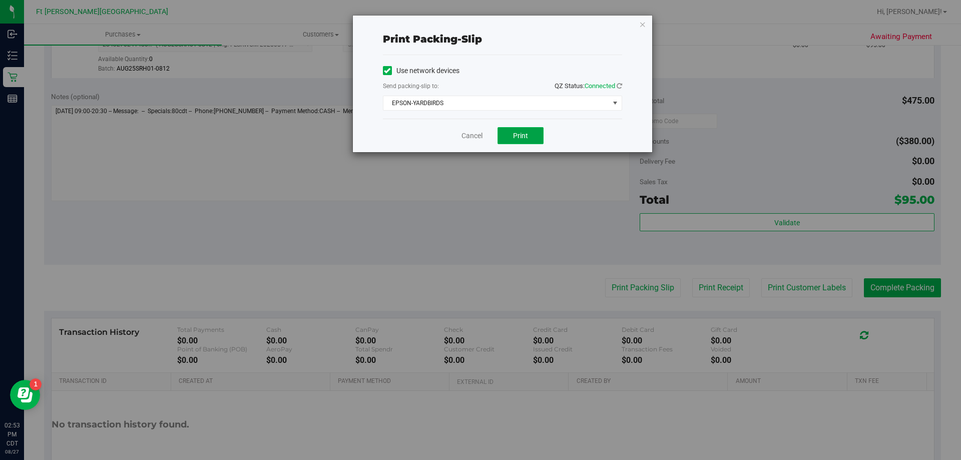
drag, startPoint x: 527, startPoint y: 129, endPoint x: 530, endPoint y: 133, distance: 5.4
click at [527, 129] on button "Print" at bounding box center [520, 135] width 46 height 17
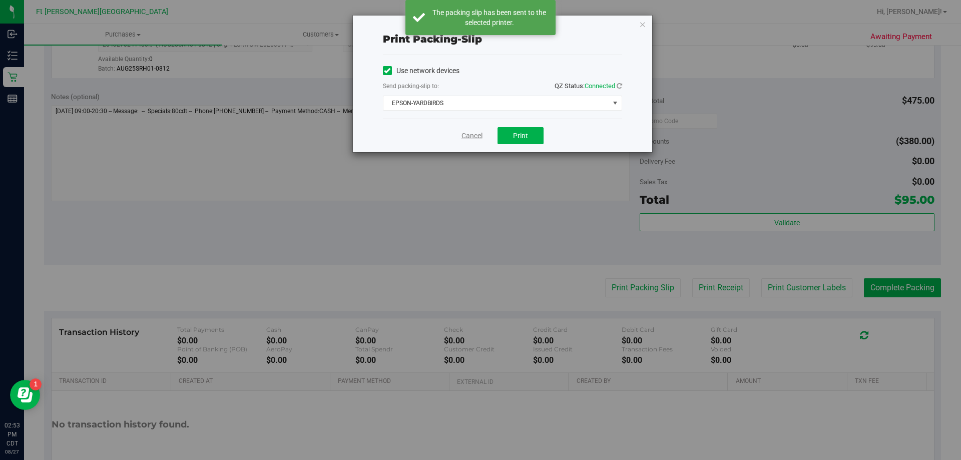
click at [475, 138] on link "Cancel" at bounding box center [471, 136] width 21 height 11
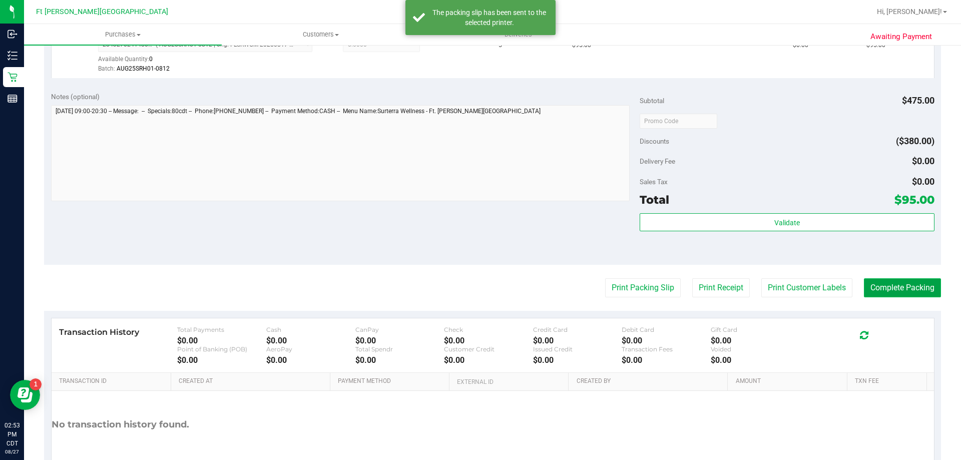
click at [910, 288] on button "Complete Packing" at bounding box center [902, 287] width 77 height 19
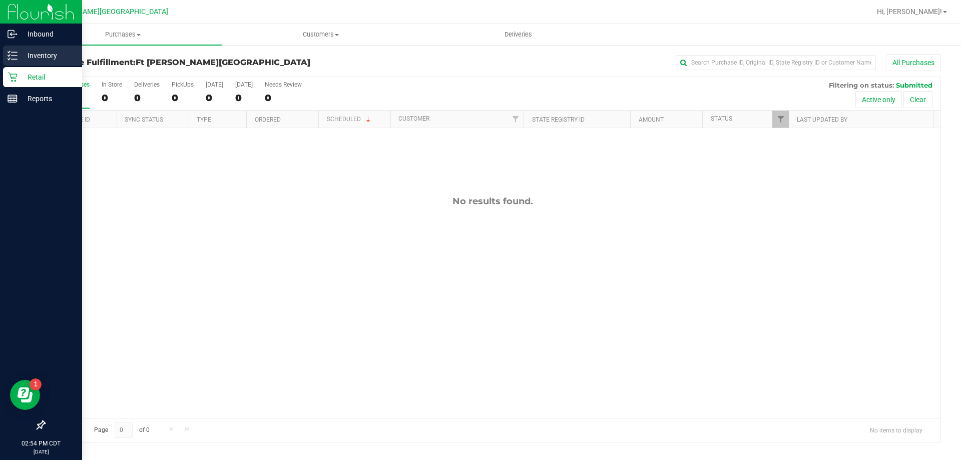
click at [22, 57] on p "Inventory" at bounding box center [48, 56] width 60 height 12
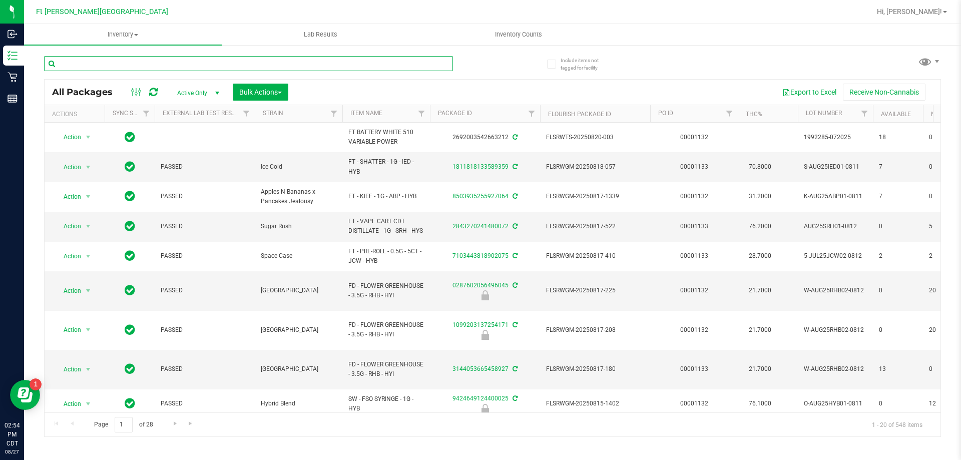
click at [134, 63] on input "text" at bounding box center [248, 63] width 409 height 15
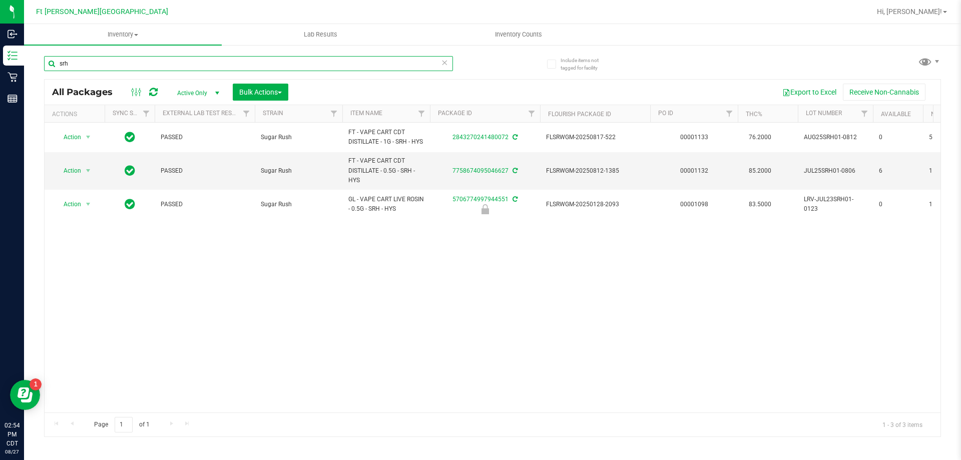
type input "srh"
click at [301, 412] on div "Page 1 of 1 1 - 3 of 3 items" at bounding box center [493, 424] width 896 height 24
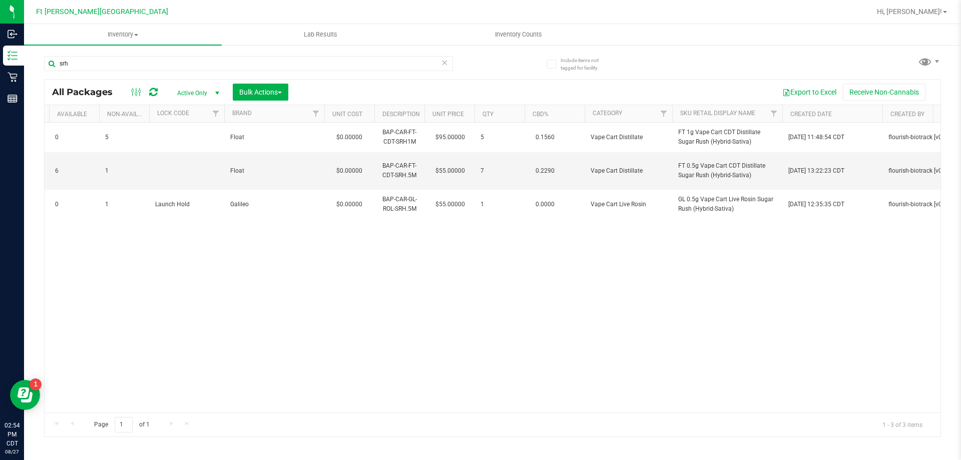
scroll to position [0, 821]
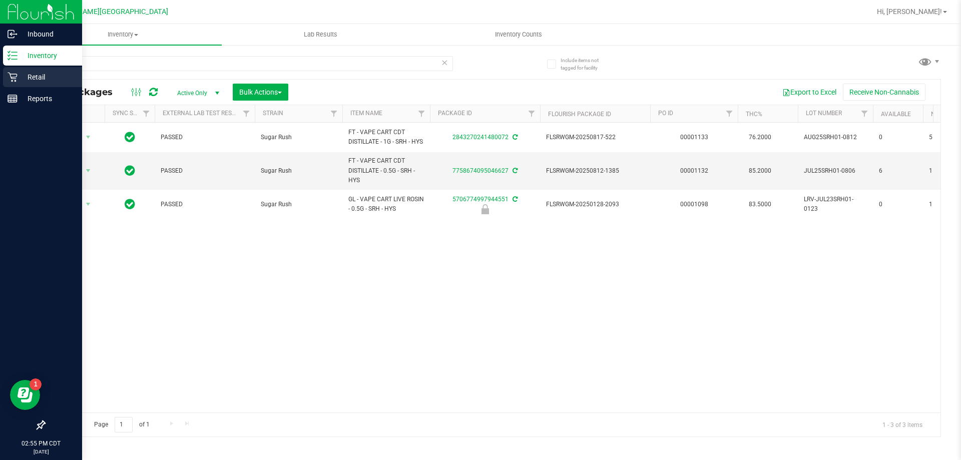
click at [50, 73] on p "Retail" at bounding box center [48, 77] width 60 height 12
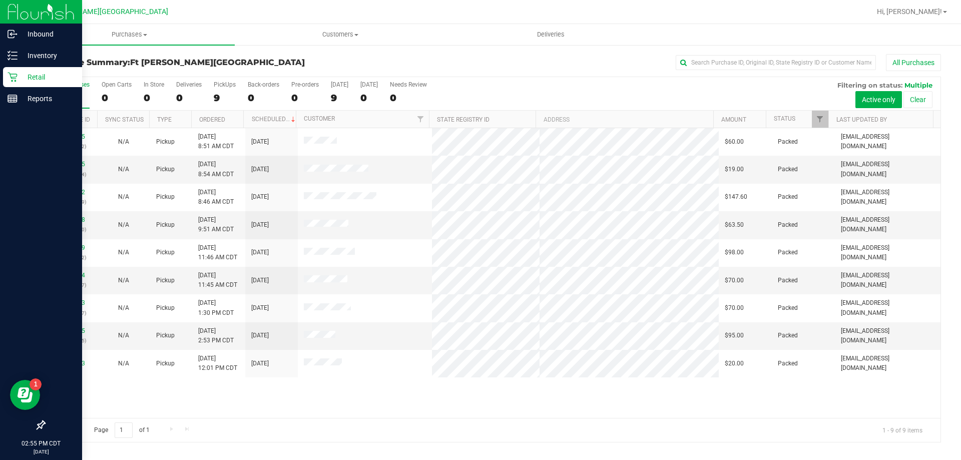
click at [42, 70] on div "Retail" at bounding box center [42, 77] width 79 height 20
click at [52, 51] on p "Inventory" at bounding box center [48, 56] width 60 height 12
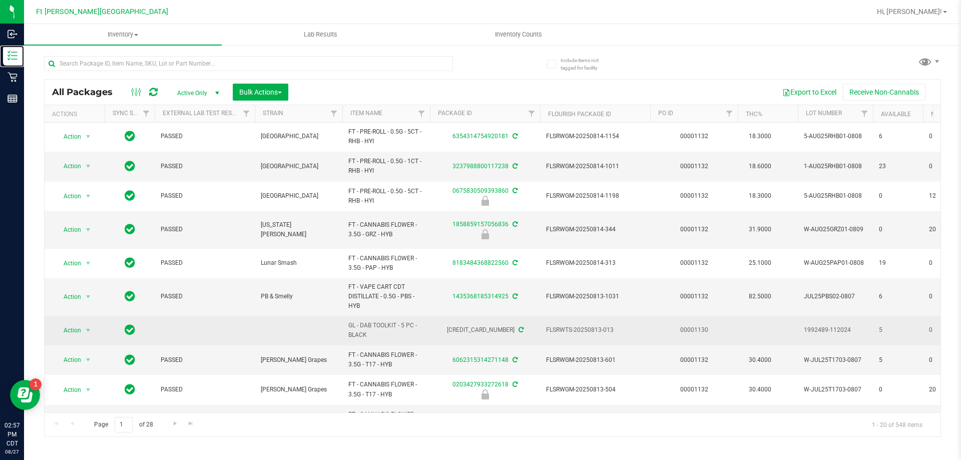
scroll to position [327, 0]
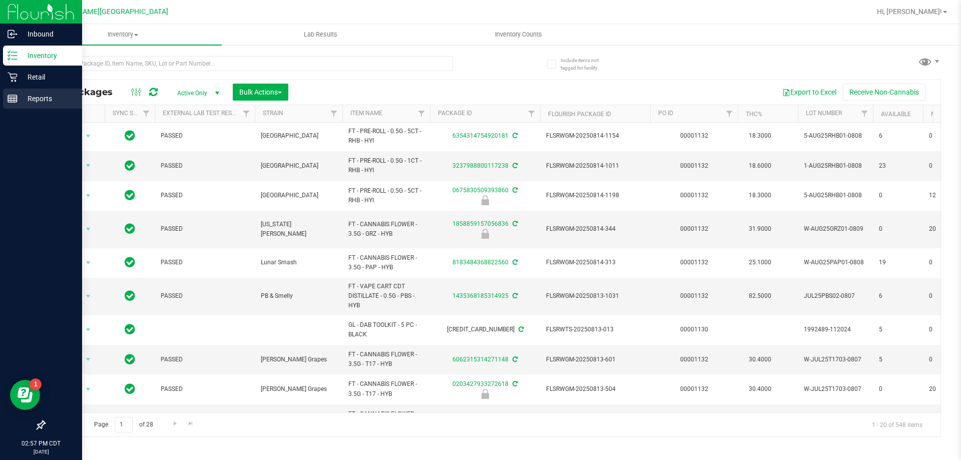
click at [41, 102] on p "Reports" at bounding box center [48, 99] width 60 height 12
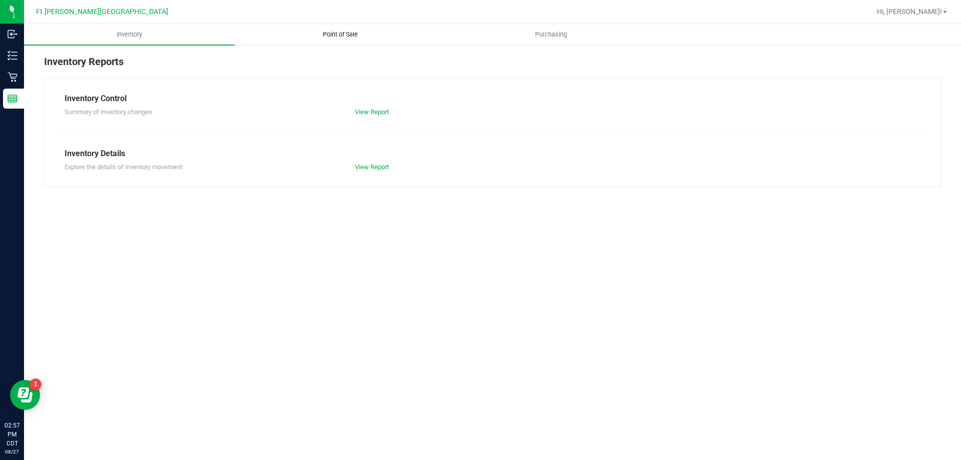
click at [338, 36] on span "Point of Sale" at bounding box center [340, 34] width 62 height 9
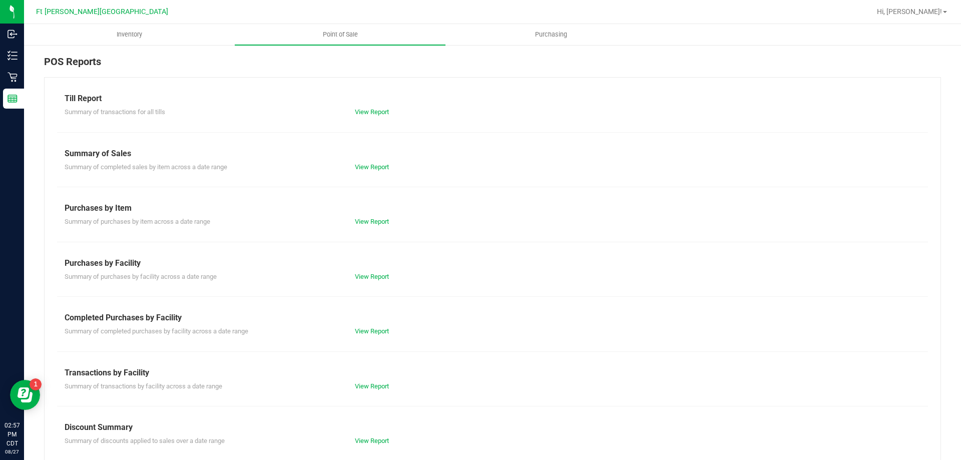
click at [371, 107] on div "View Report" at bounding box center [492, 112] width 290 height 10
click at [370, 110] on link "View Report" at bounding box center [372, 112] width 34 height 8
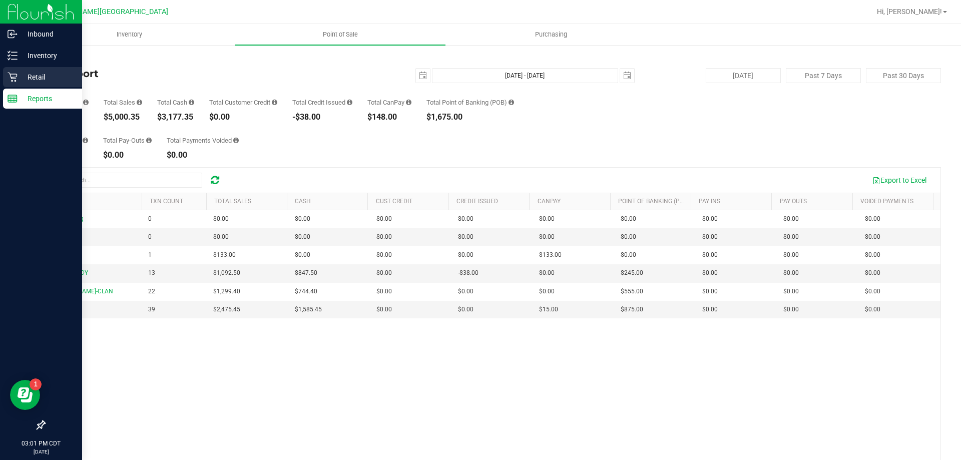
click at [19, 78] on p "Retail" at bounding box center [48, 77] width 60 height 12
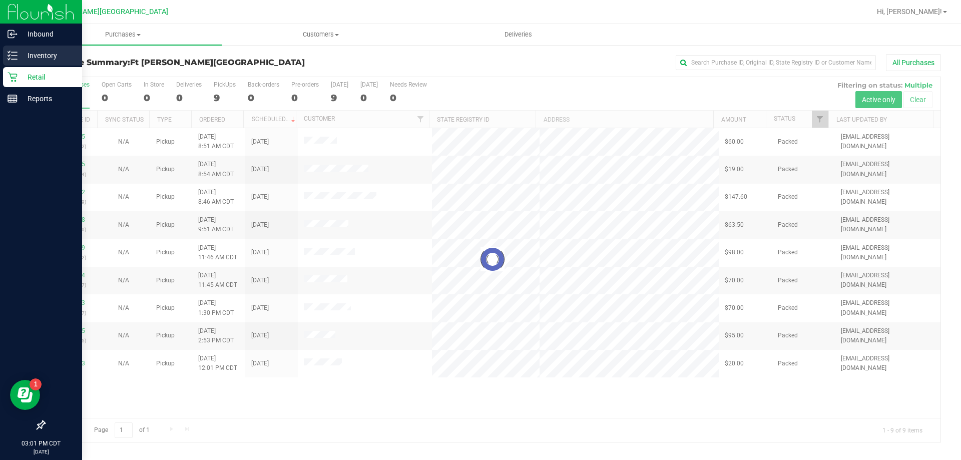
click at [42, 53] on p "Inventory" at bounding box center [48, 56] width 60 height 12
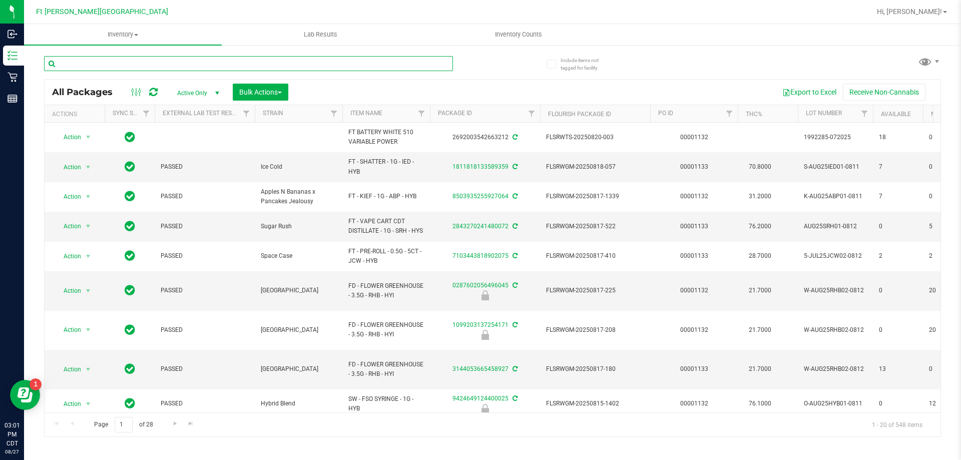
click at [140, 65] on input "text" at bounding box center [248, 63] width 409 height 15
type input "slh"
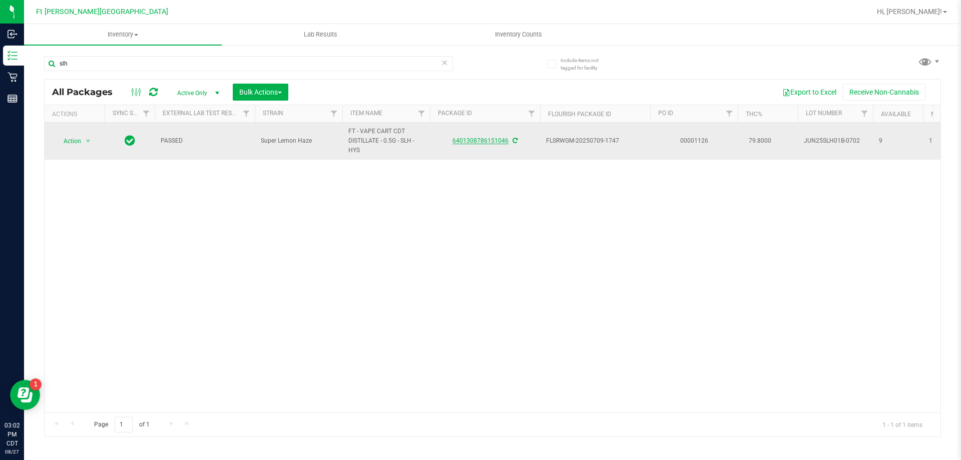
click at [480, 140] on link "6401308786151046" at bounding box center [480, 140] width 56 height 7
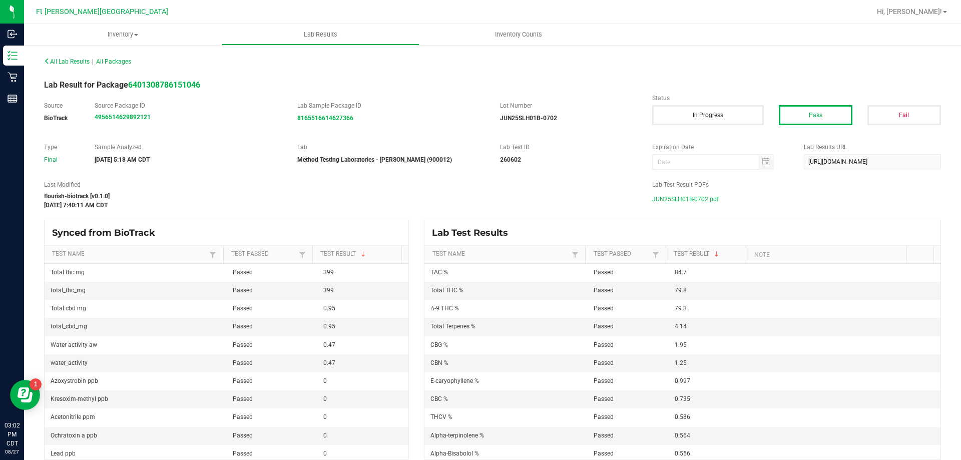
click at [696, 198] on span "JUN25SLH01B-0702.pdf" at bounding box center [685, 199] width 67 height 15
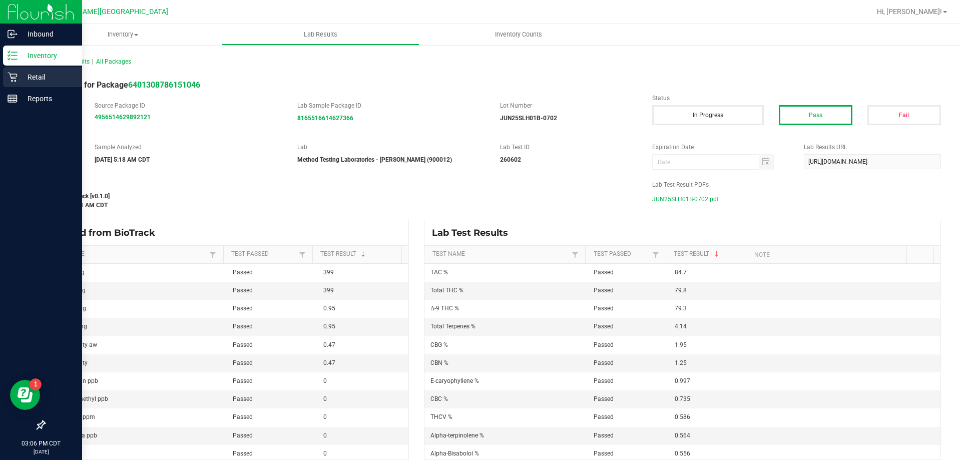
click at [31, 80] on p "Retail" at bounding box center [48, 77] width 60 height 12
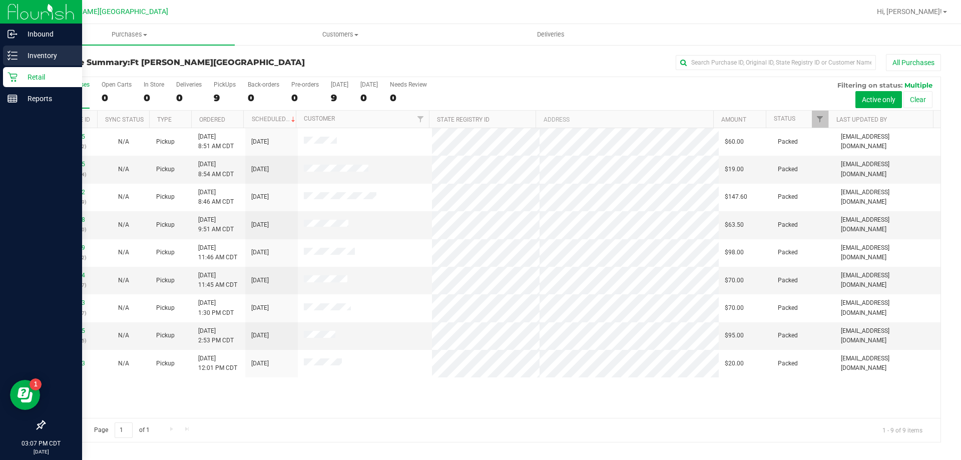
click at [32, 51] on p "Inventory" at bounding box center [48, 56] width 60 height 12
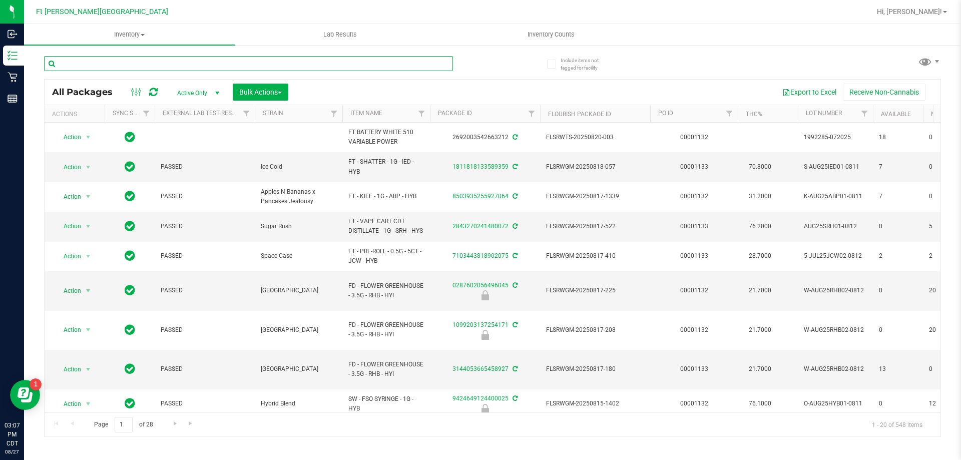
click at [167, 68] on input "text" at bounding box center [248, 63] width 409 height 15
type input "slh"
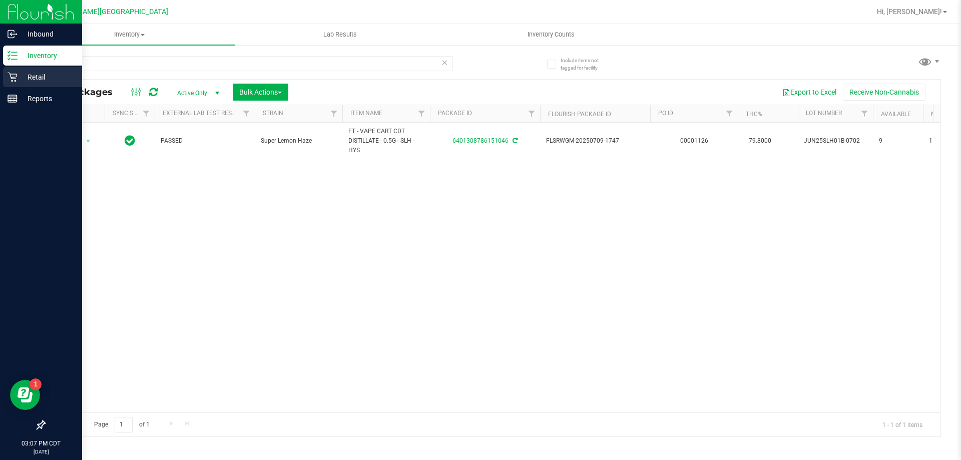
click at [9, 76] on icon at bounding box center [13, 77] width 10 height 10
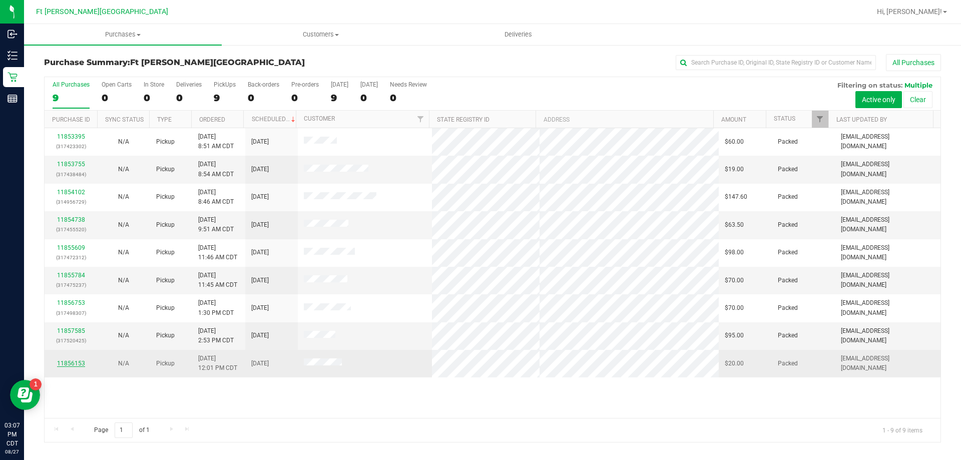
click at [64, 360] on link "11856153" at bounding box center [71, 363] width 28 height 7
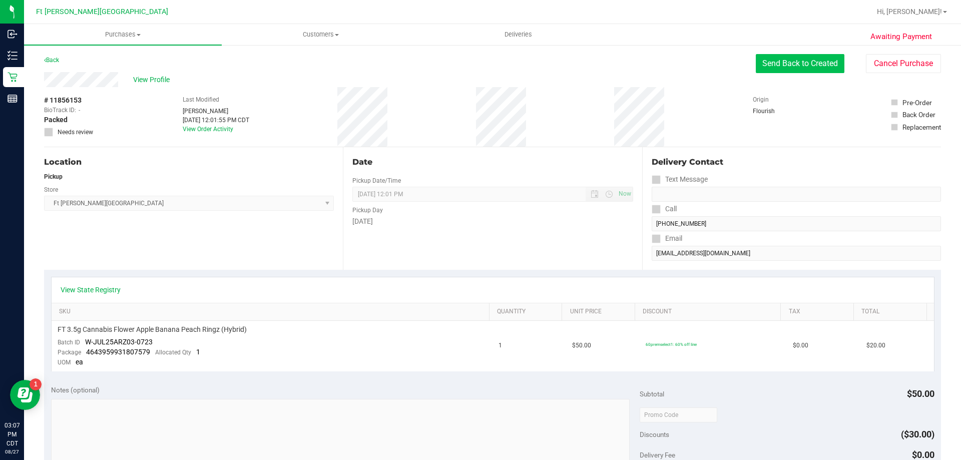
click at [810, 65] on button "Send Back to Created" at bounding box center [800, 63] width 89 height 19
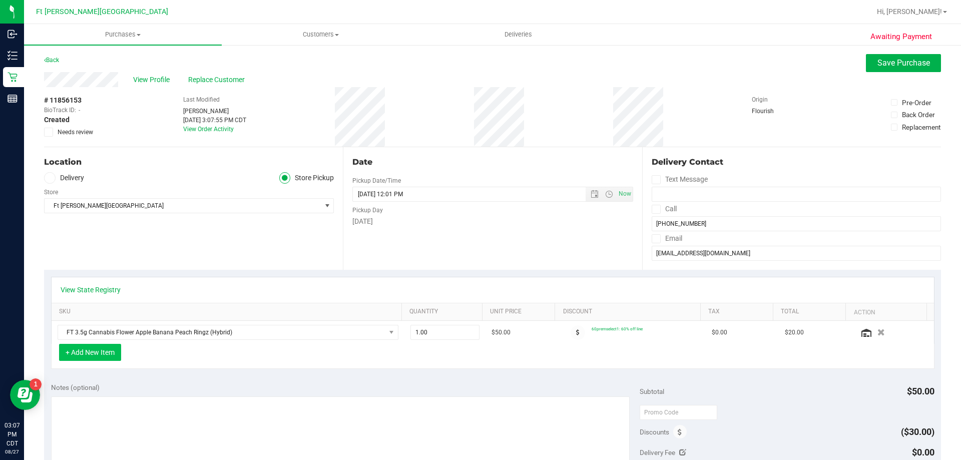
click at [107, 354] on button "+ Add New Item" at bounding box center [90, 352] width 62 height 17
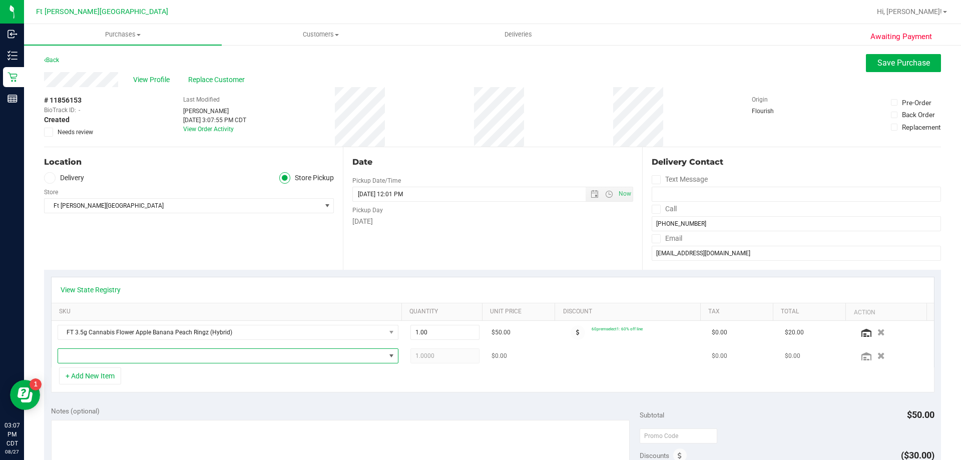
click at [150, 349] on span "NO DATA FOUND" at bounding box center [221, 356] width 327 height 14
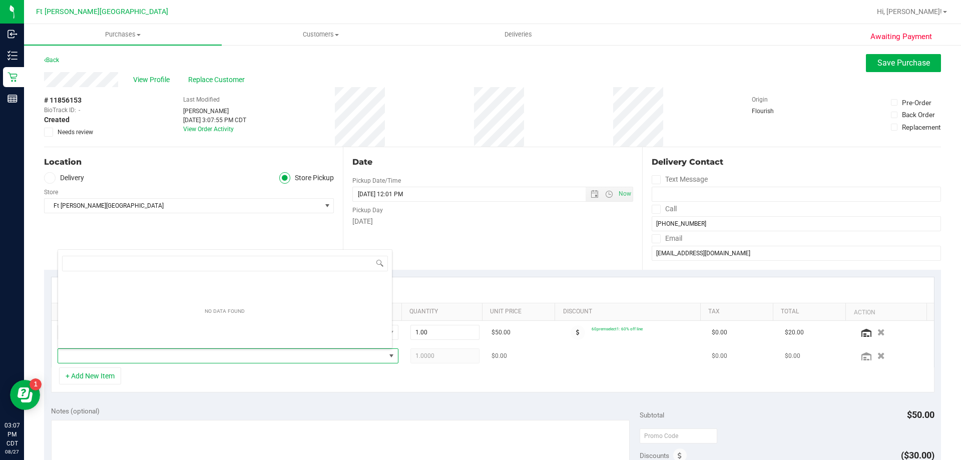
scroll to position [15, 332]
click at [152, 357] on span "NO DATA FOUND" at bounding box center [221, 356] width 327 height 14
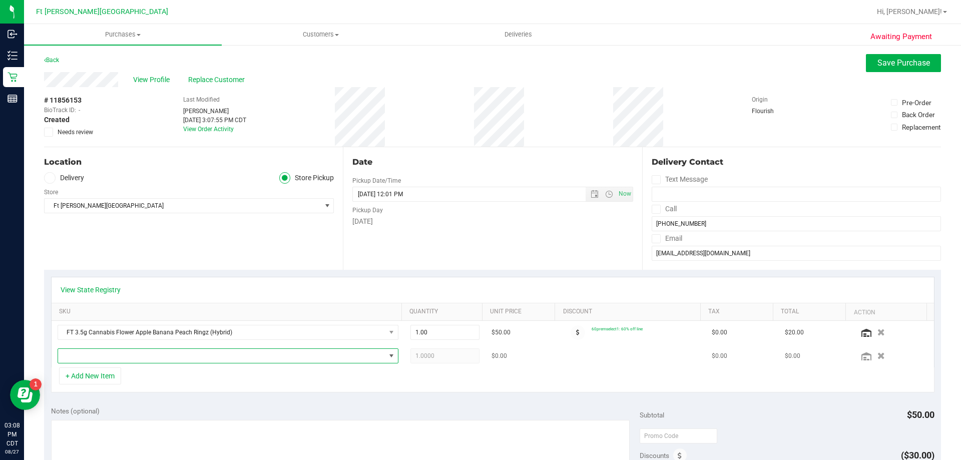
click at [156, 349] on span at bounding box center [221, 356] width 327 height 14
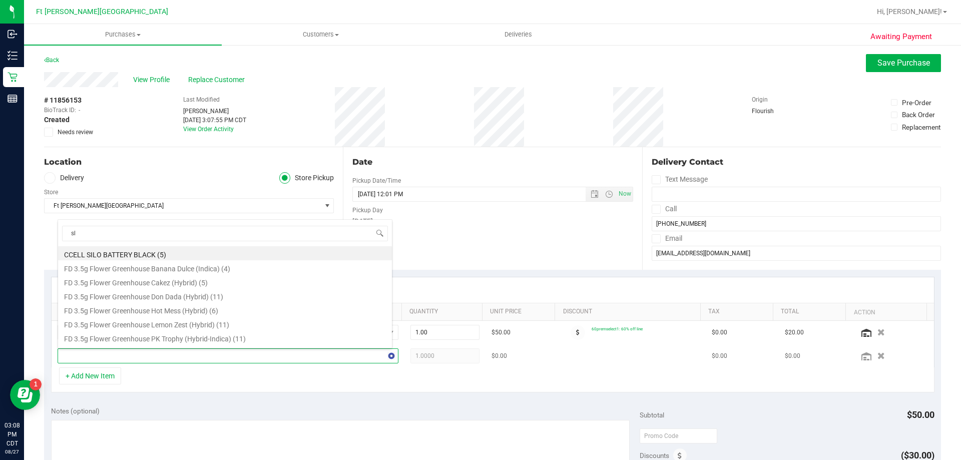
type input "slh"
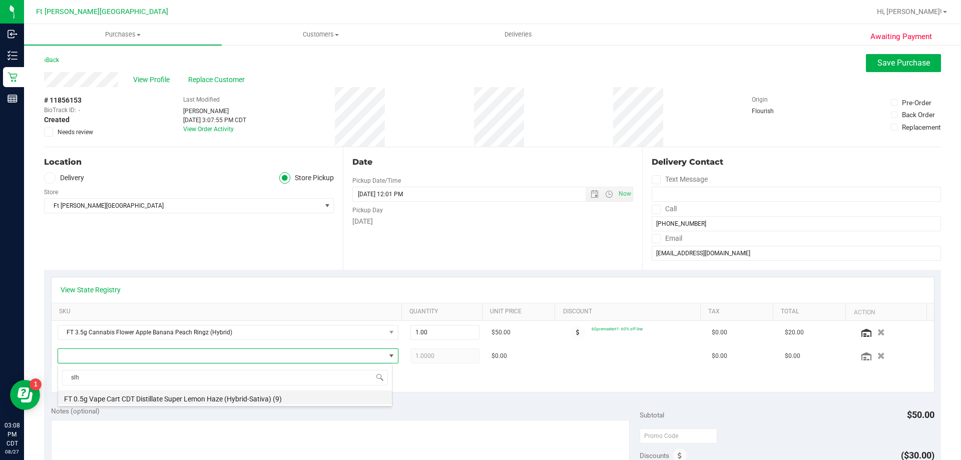
click at [196, 398] on li "FT 0.5g Vape Cart CDT Distillate Super Lemon Haze (Hybrid-Sativa) (9)" at bounding box center [225, 397] width 334 height 14
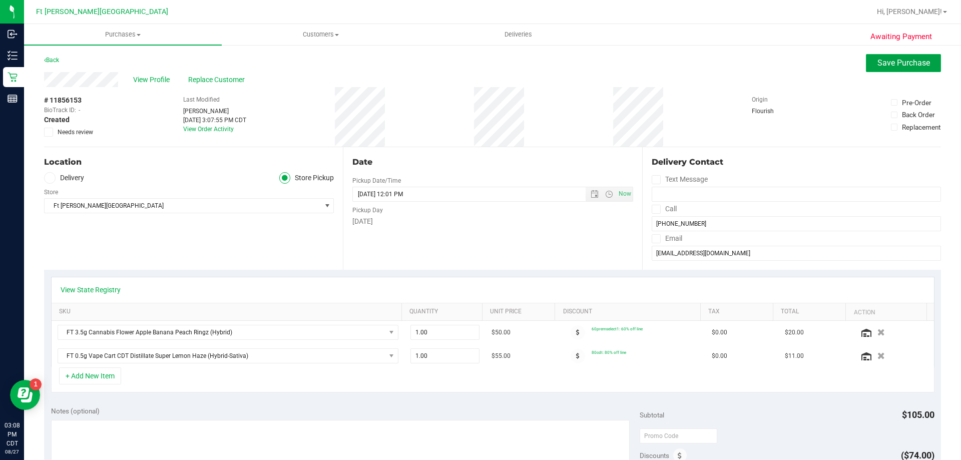
click at [894, 69] on button "Save Purchase" at bounding box center [903, 63] width 75 height 18
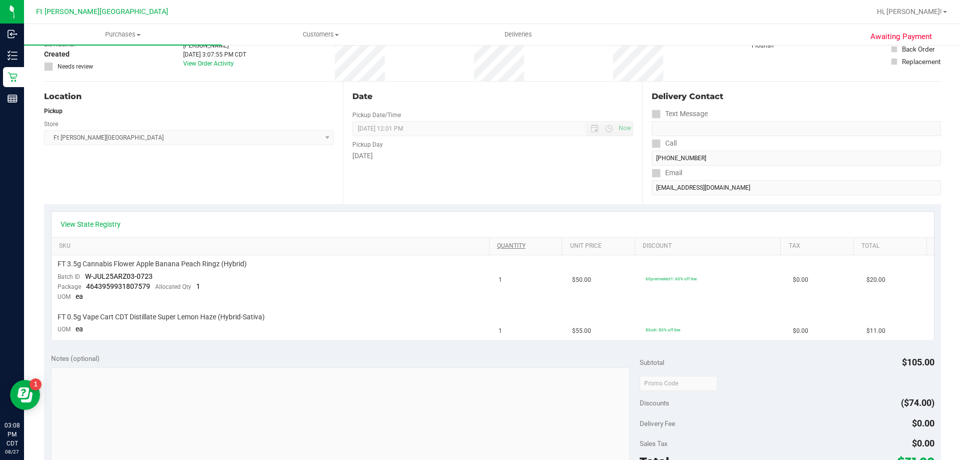
scroll to position [250, 0]
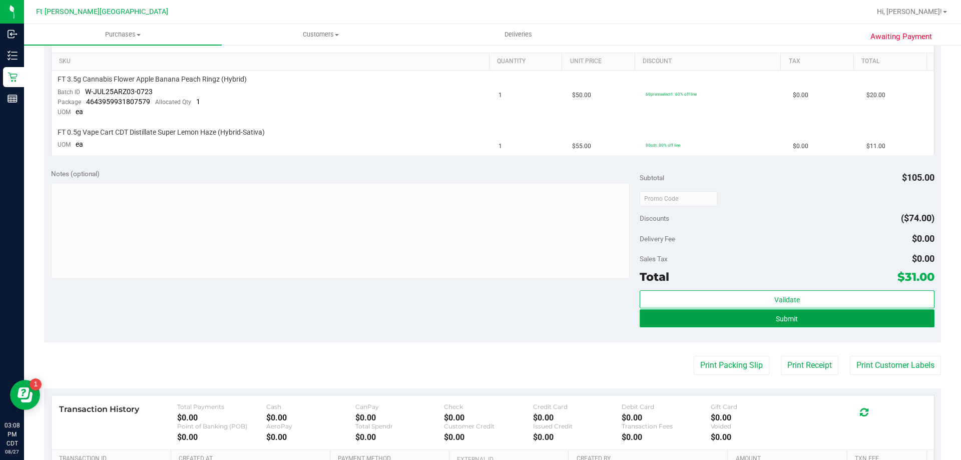
click at [822, 314] on button "Submit" at bounding box center [787, 318] width 294 height 18
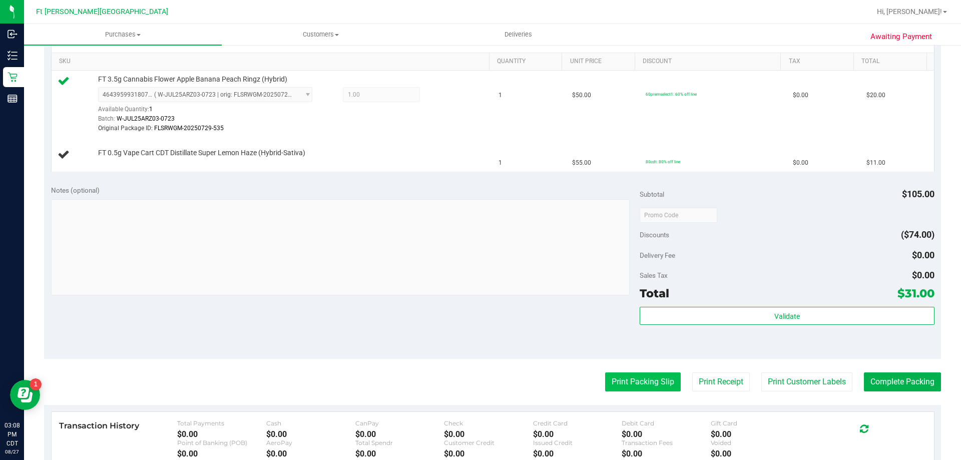
click at [646, 388] on button "Print Packing Slip" at bounding box center [643, 381] width 76 height 19
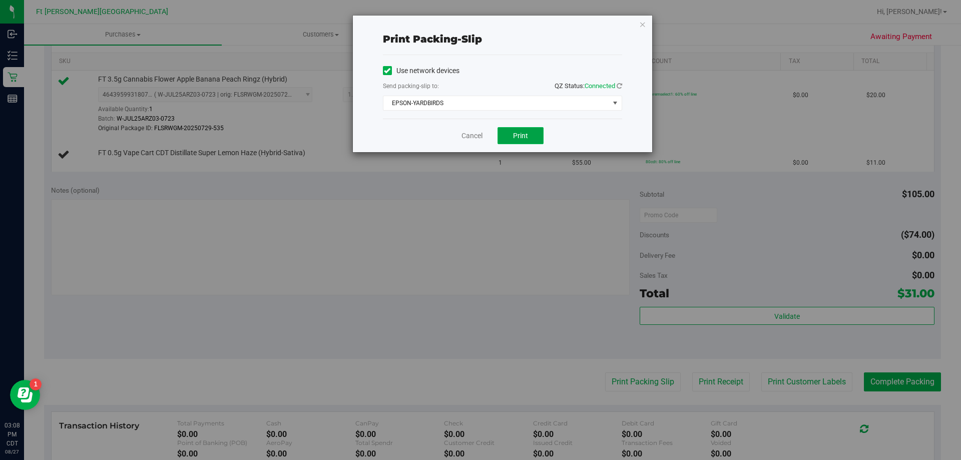
click at [520, 141] on button "Print" at bounding box center [520, 135] width 46 height 17
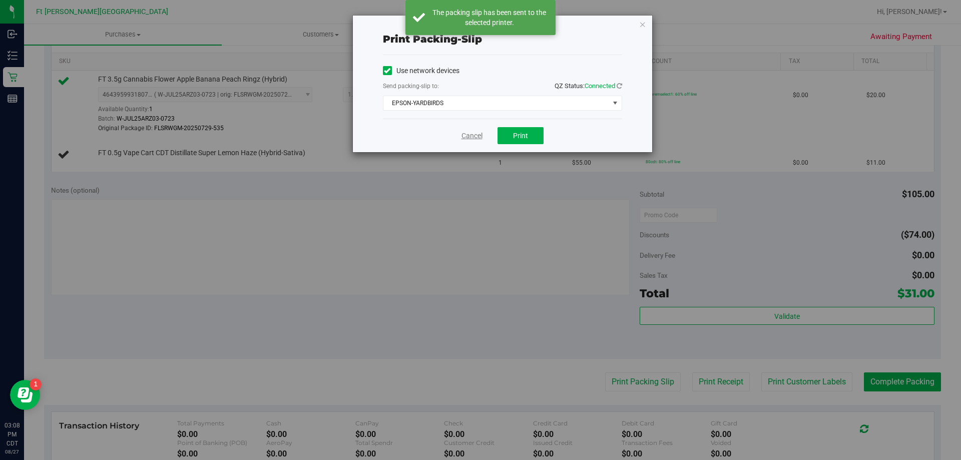
click at [478, 133] on link "Cancel" at bounding box center [471, 136] width 21 height 11
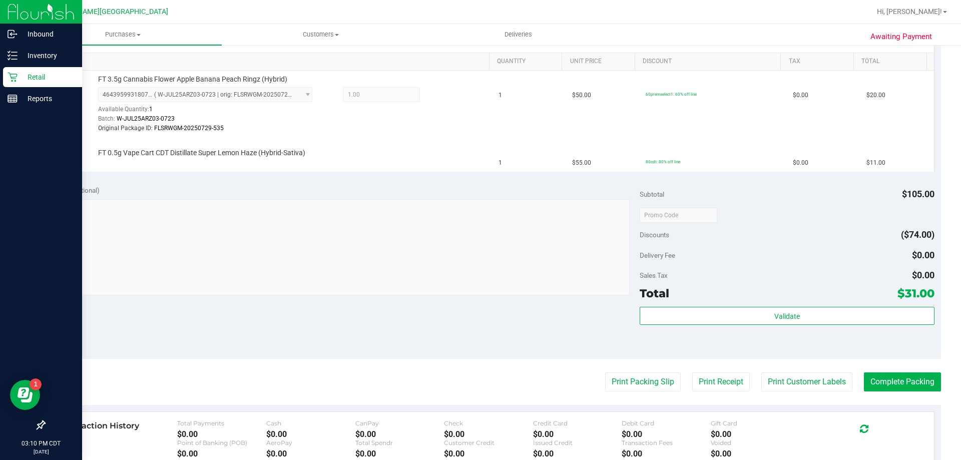
click at [49, 77] on p "Retail" at bounding box center [48, 77] width 60 height 12
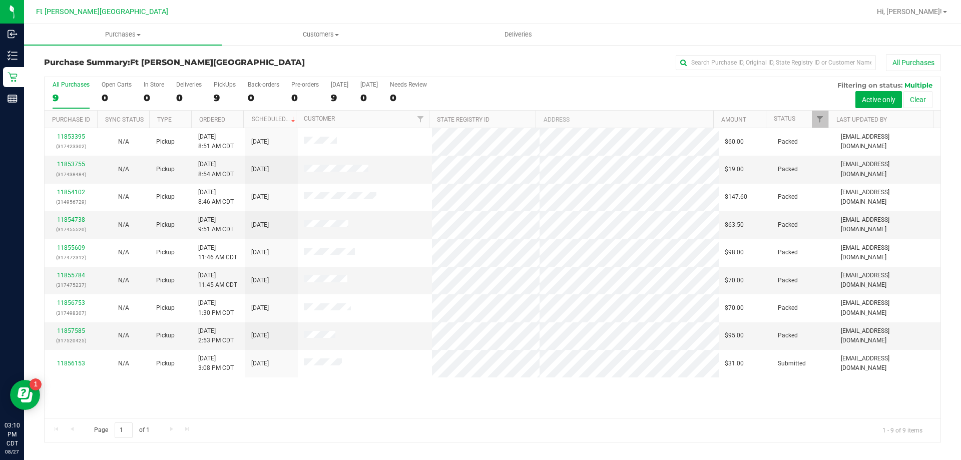
click at [712, 422] on div "Page 1 of 1 1 - 9 of 9 items" at bounding box center [493, 430] width 896 height 24
drag, startPoint x: 300, startPoint y: 390, endPoint x: 302, endPoint y: 400, distance: 9.8
click at [300, 390] on div "11853395 (317423302) N/A Pickup 8/27/2025 8:51 AM CDT 8/27/2025 $60.00 Packed k…" at bounding box center [493, 273] width 896 height 290
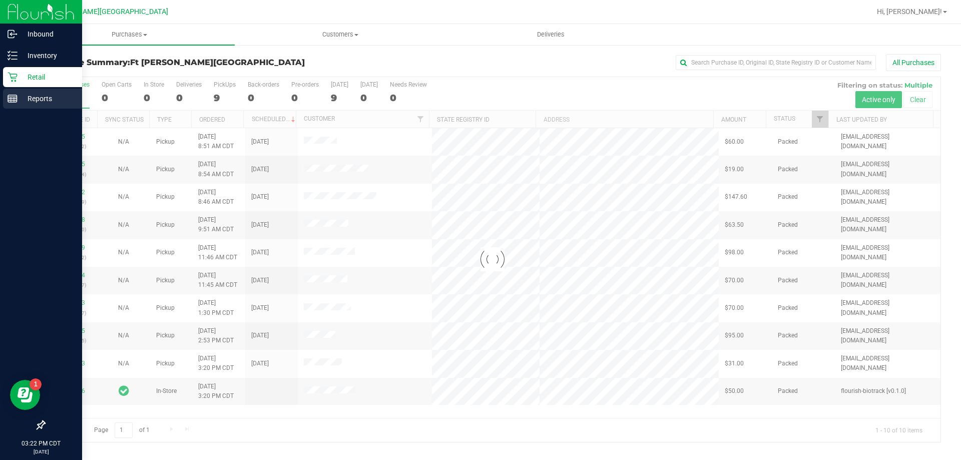
click at [43, 93] on p "Reports" at bounding box center [48, 99] width 60 height 12
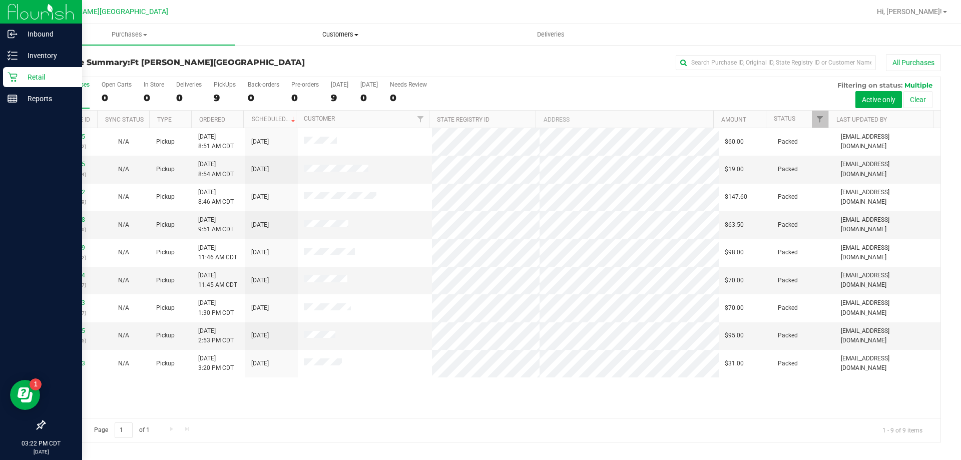
click at [345, 35] on span "Customers" at bounding box center [340, 34] width 210 height 9
click at [23, 94] on p "Reports" at bounding box center [48, 99] width 60 height 12
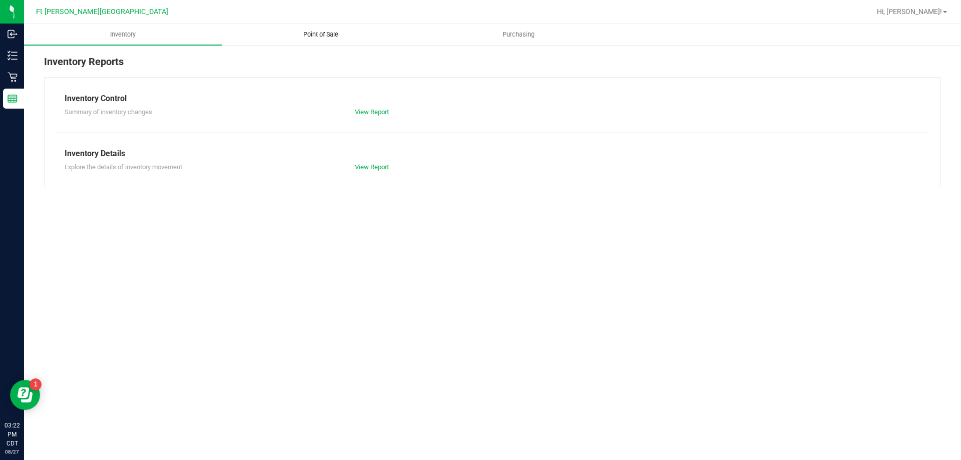
click at [323, 39] on uib-tab-heading "Point of Sale" at bounding box center [320, 35] width 197 height 20
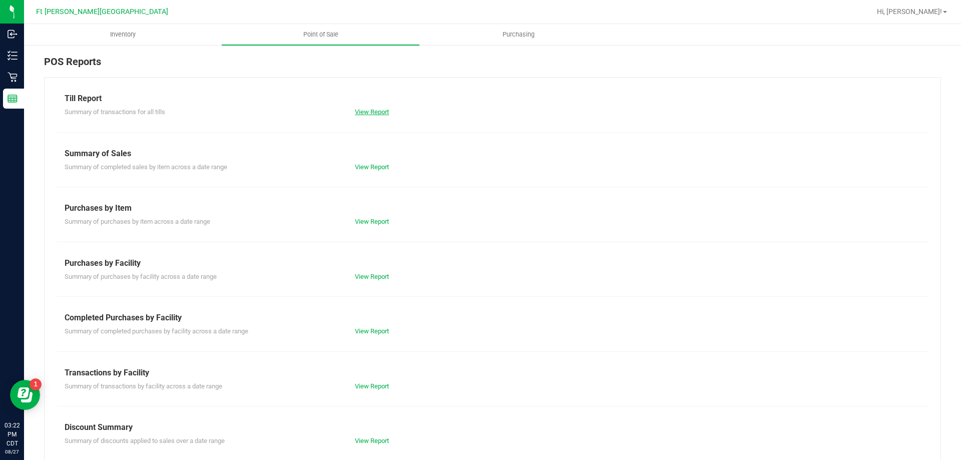
click at [363, 111] on link "View Report" at bounding box center [372, 112] width 34 height 8
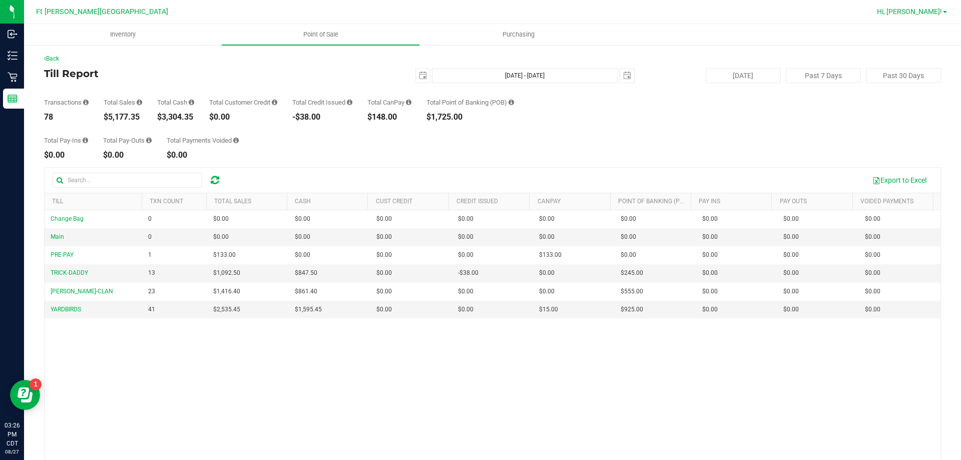
click at [928, 12] on span "Hi, [PERSON_NAME]!" at bounding box center [909, 12] width 65 height 8
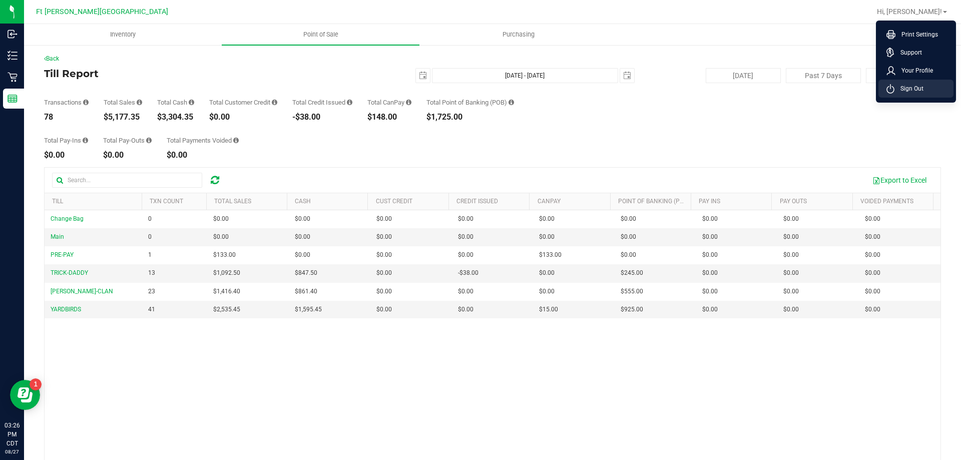
click at [922, 90] on span "Sign Out" at bounding box center [908, 89] width 29 height 10
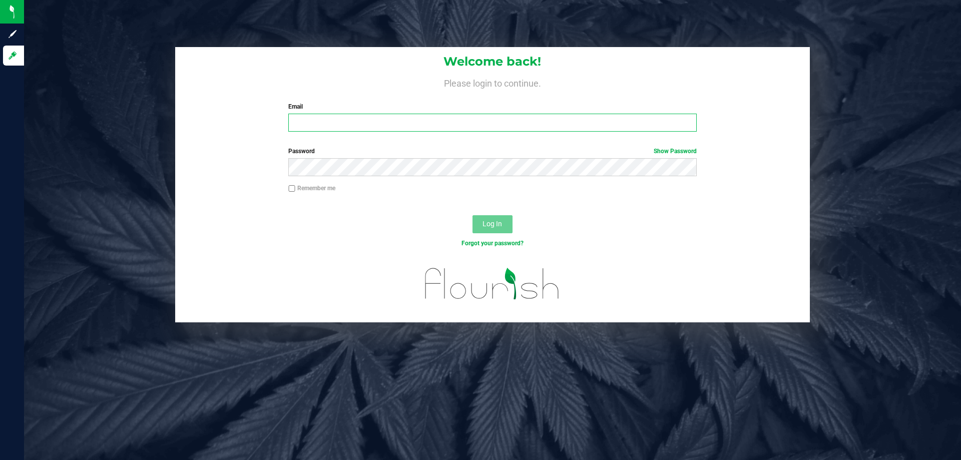
click at [464, 128] on input "Email" at bounding box center [492, 123] width 408 height 18
type input "[EMAIL_ADDRESS][DOMAIN_NAME]"
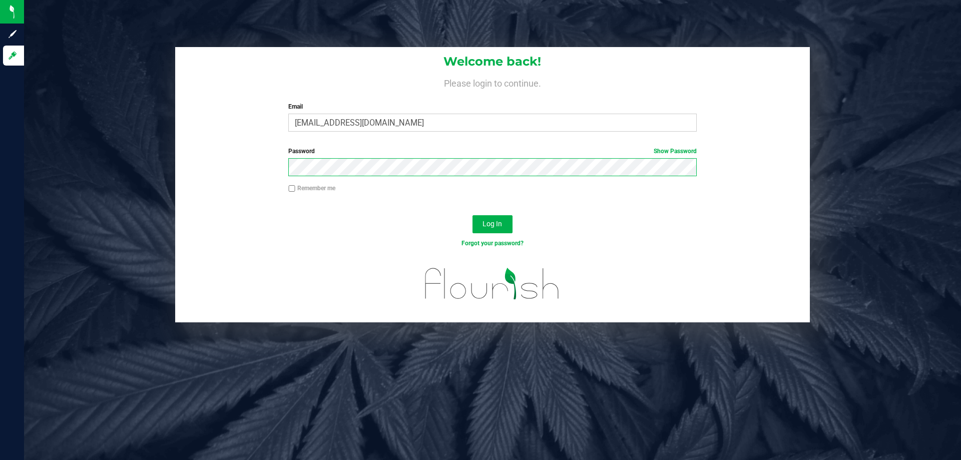
click at [472, 215] on button "Log In" at bounding box center [492, 224] width 40 height 18
